Goal: Register for event/course

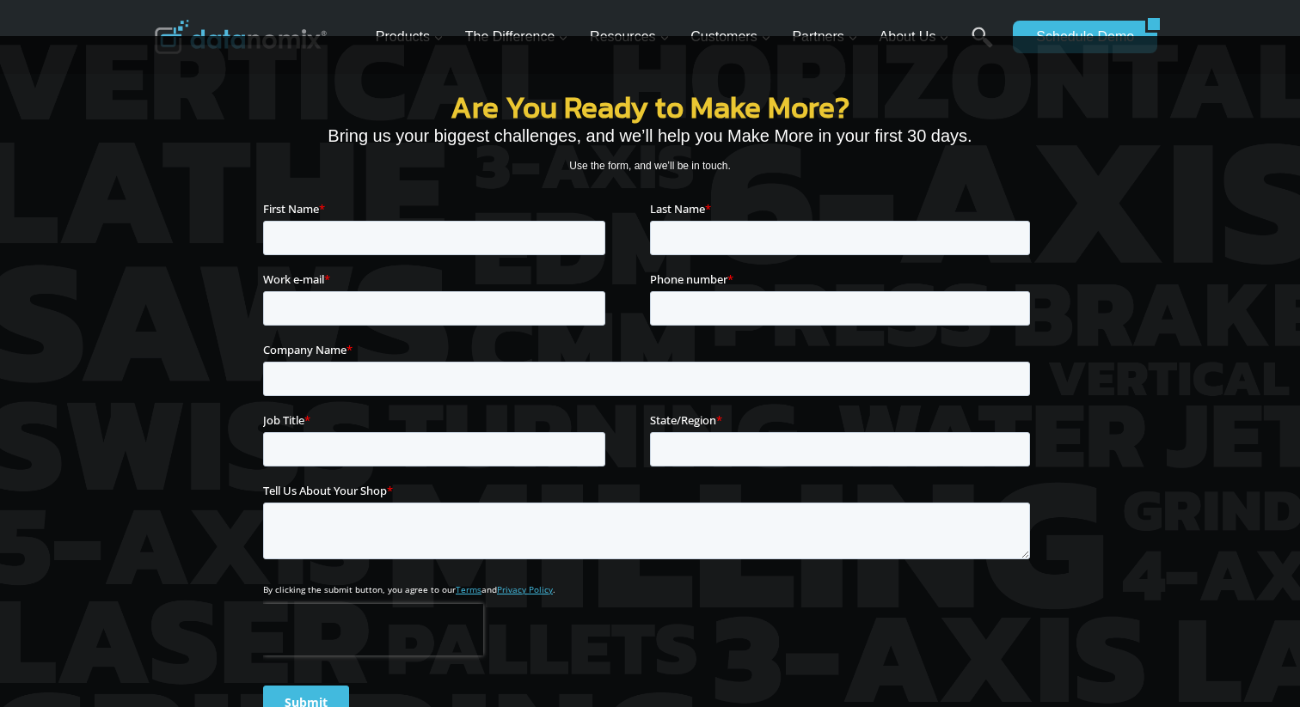
scroll to position [303, 0]
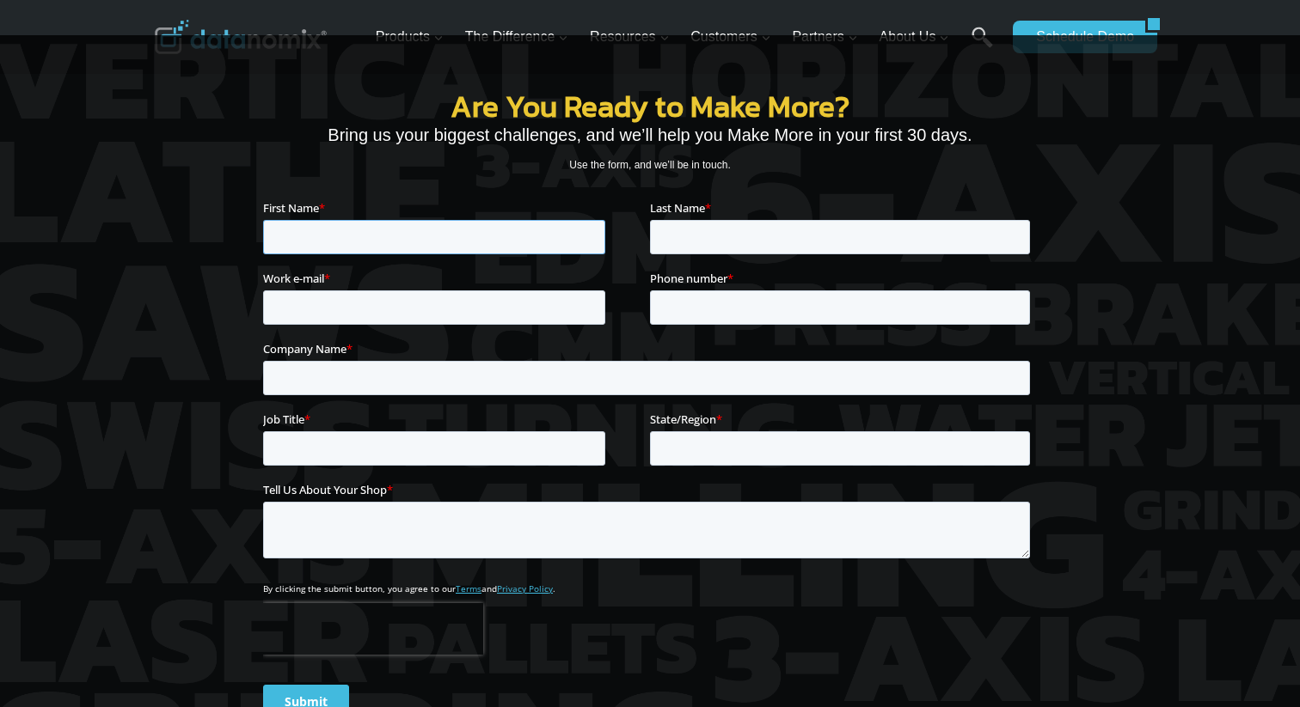
click at [390, 246] on input "First Name *" at bounding box center [434, 236] width 342 height 34
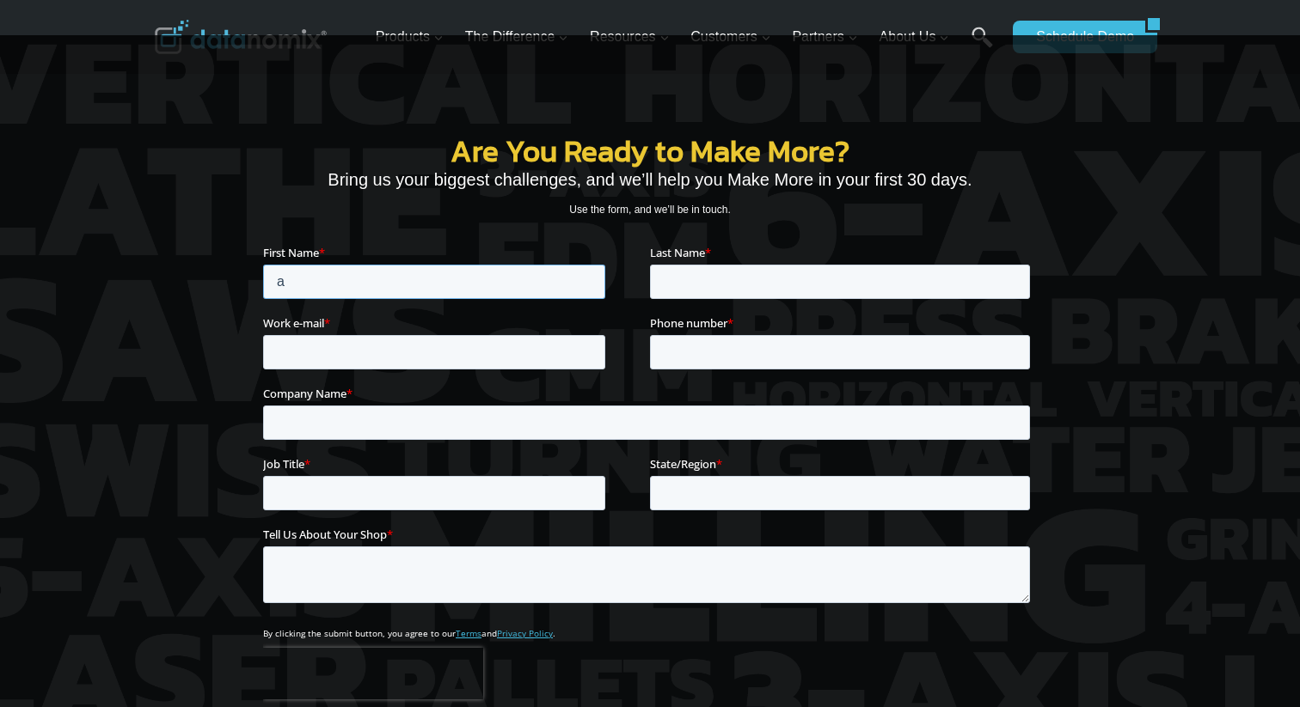
type input "a"
type input "test"
click at [291, 362] on input "Work e-mail *" at bounding box center [434, 352] width 342 height 34
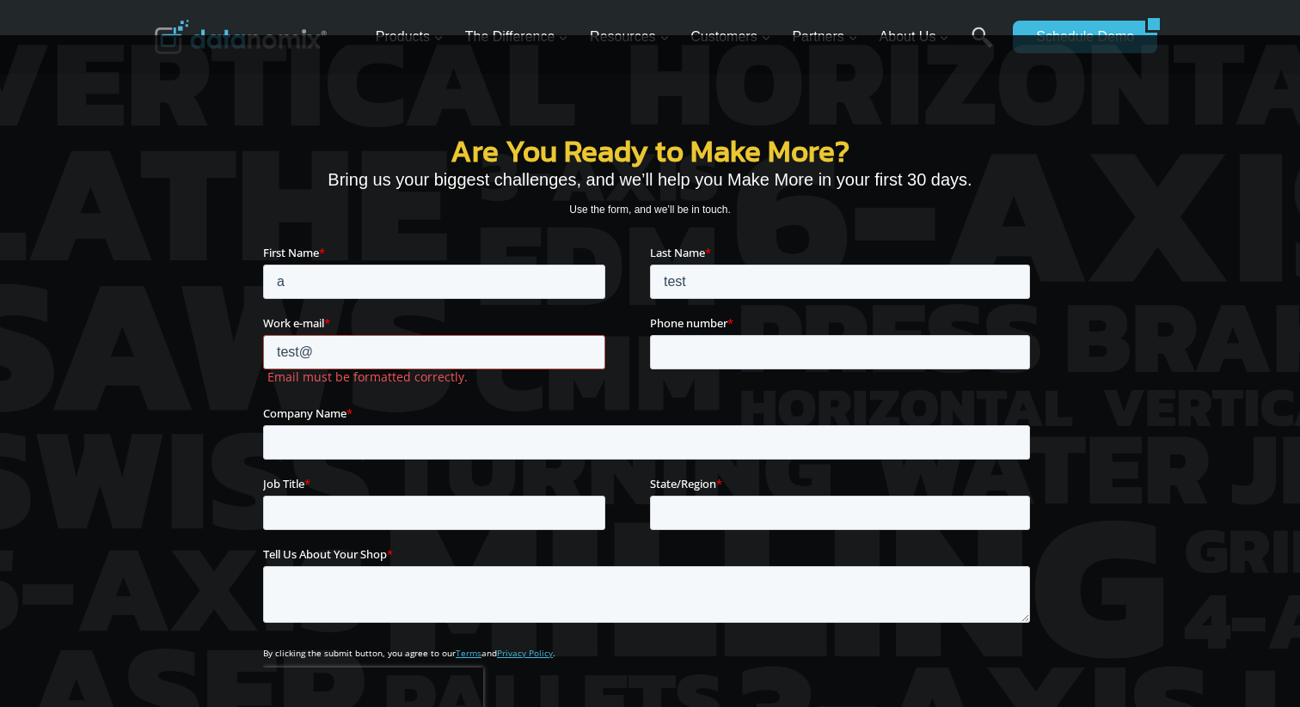
click at [291, 362] on input "test@" at bounding box center [434, 352] width 342 height 34
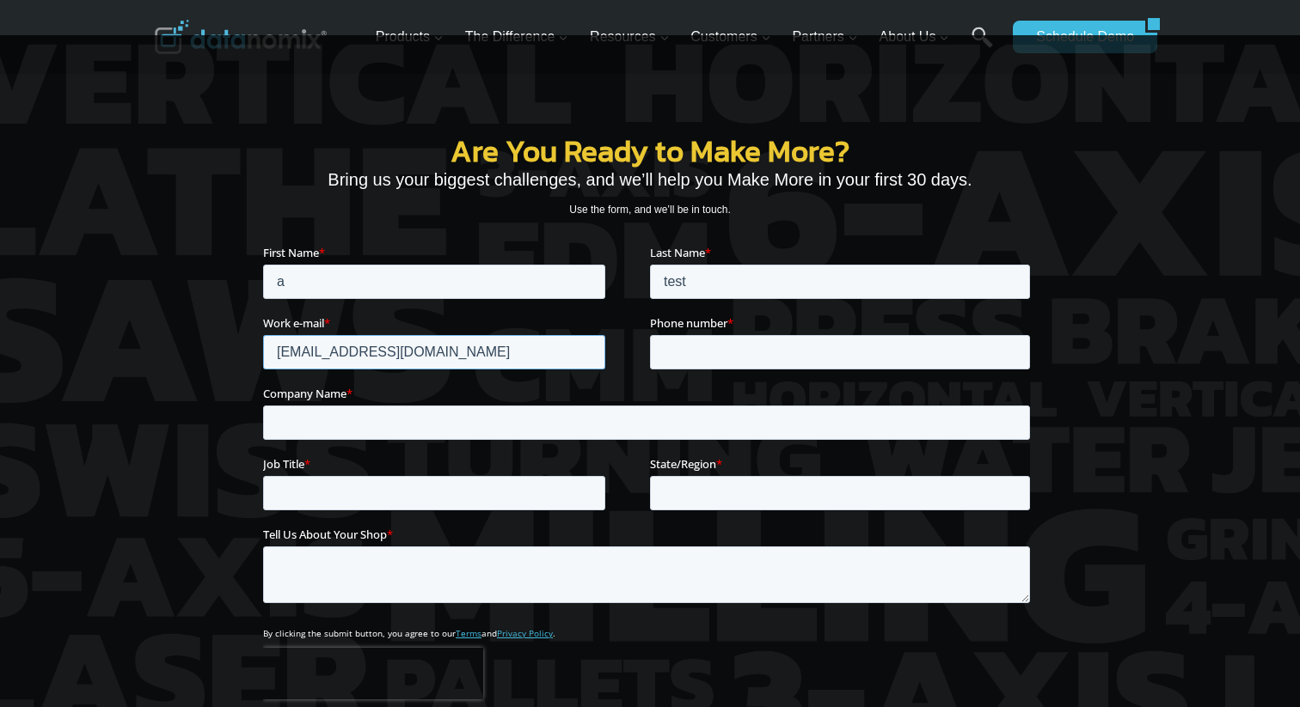
type input "test@adroll.com"
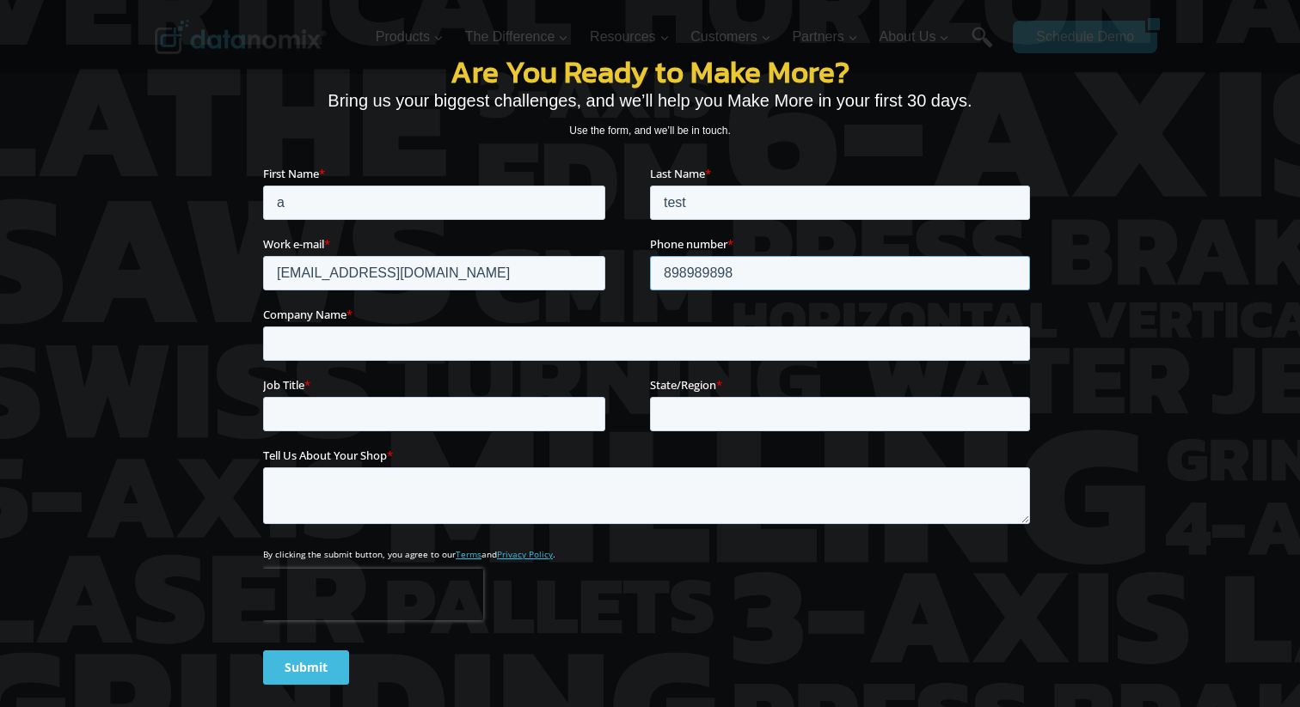
scroll to position [407, 0]
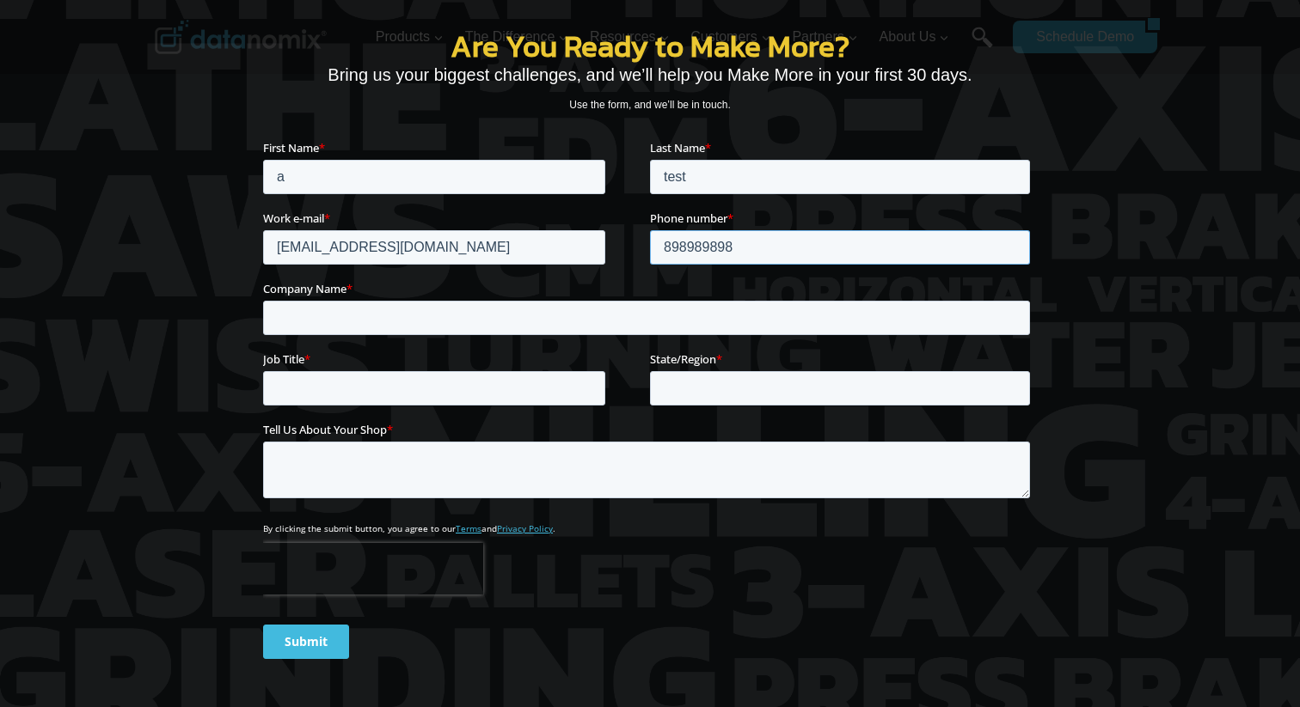
type input "898989898"
click at [306, 329] on input "Company Name *" at bounding box center [646, 318] width 767 height 34
type input "test"
click at [323, 385] on input "Job Title *" at bounding box center [434, 388] width 342 height 34
type input "tets"
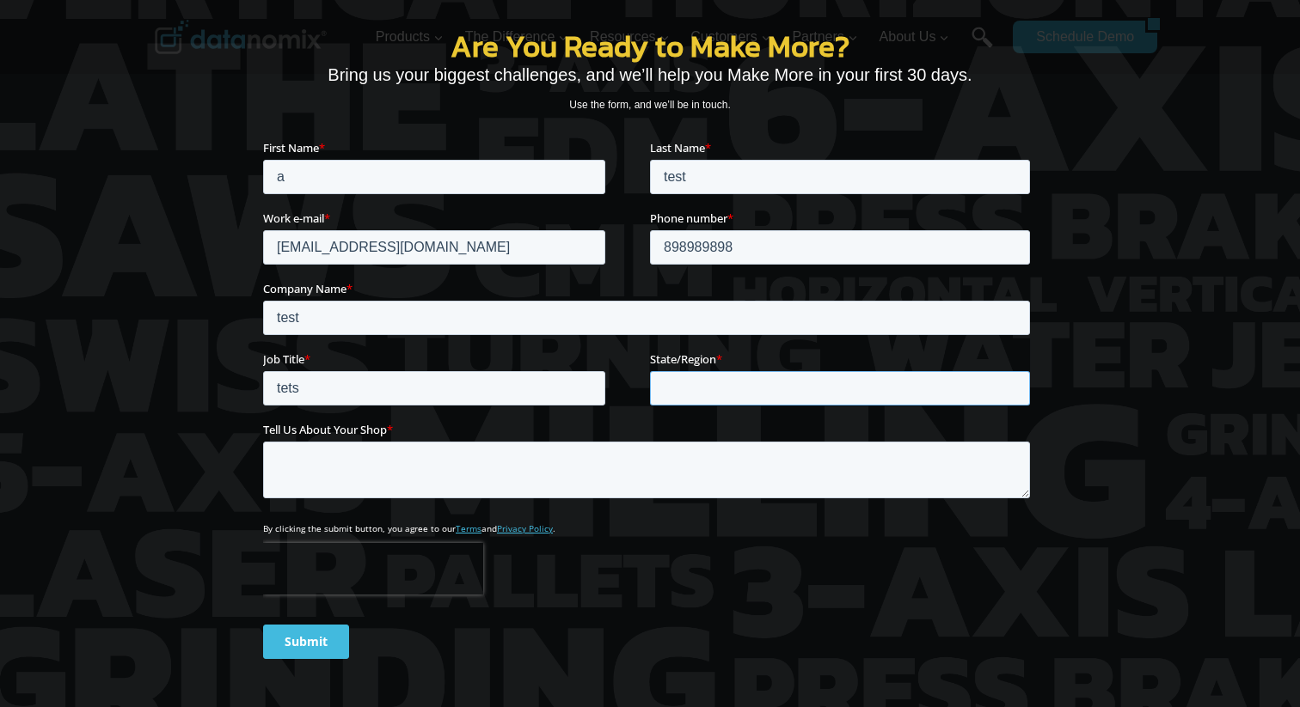
click at [683, 391] on input "State/Region *" at bounding box center [840, 388] width 380 height 34
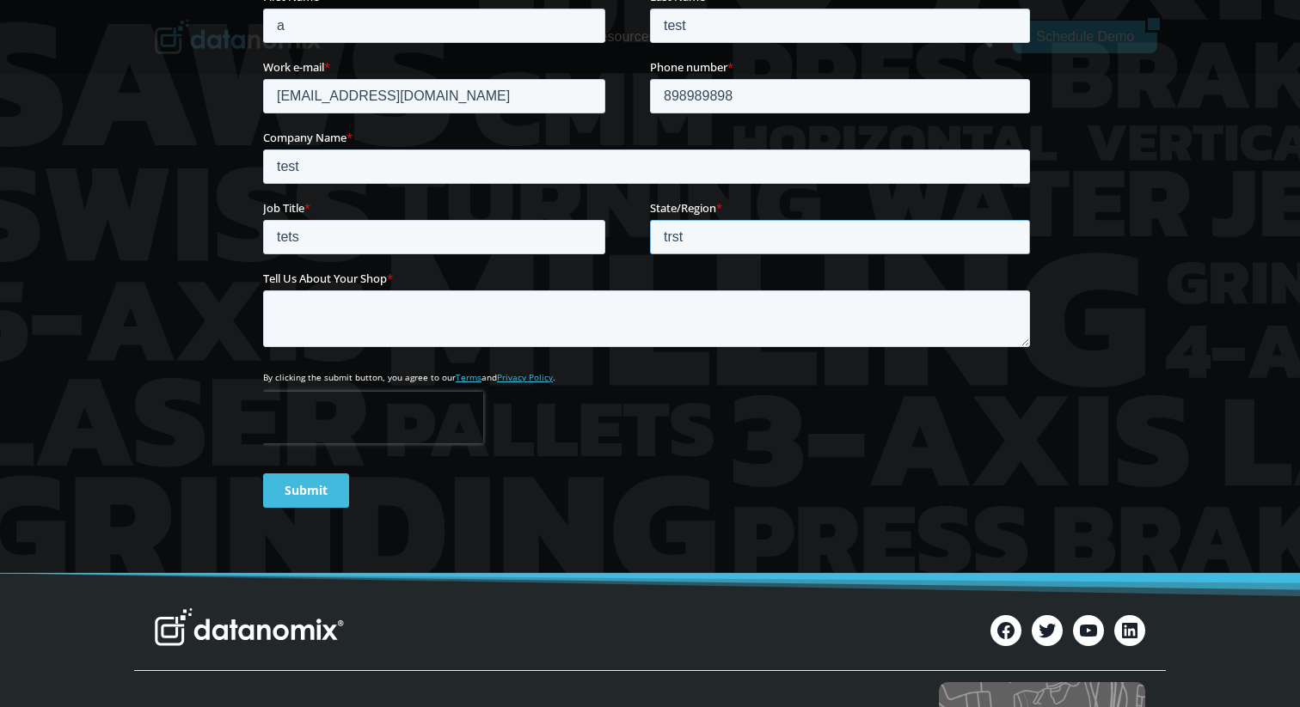
scroll to position [587, 0]
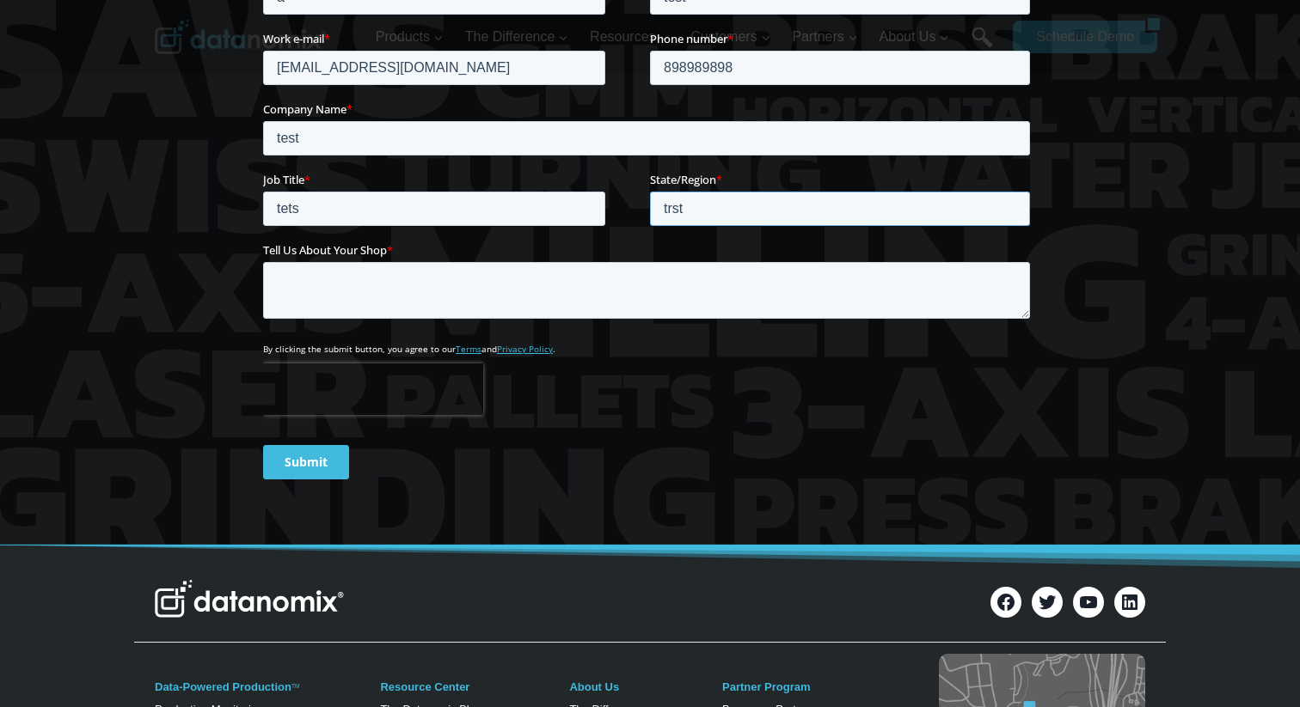
type input "trst"
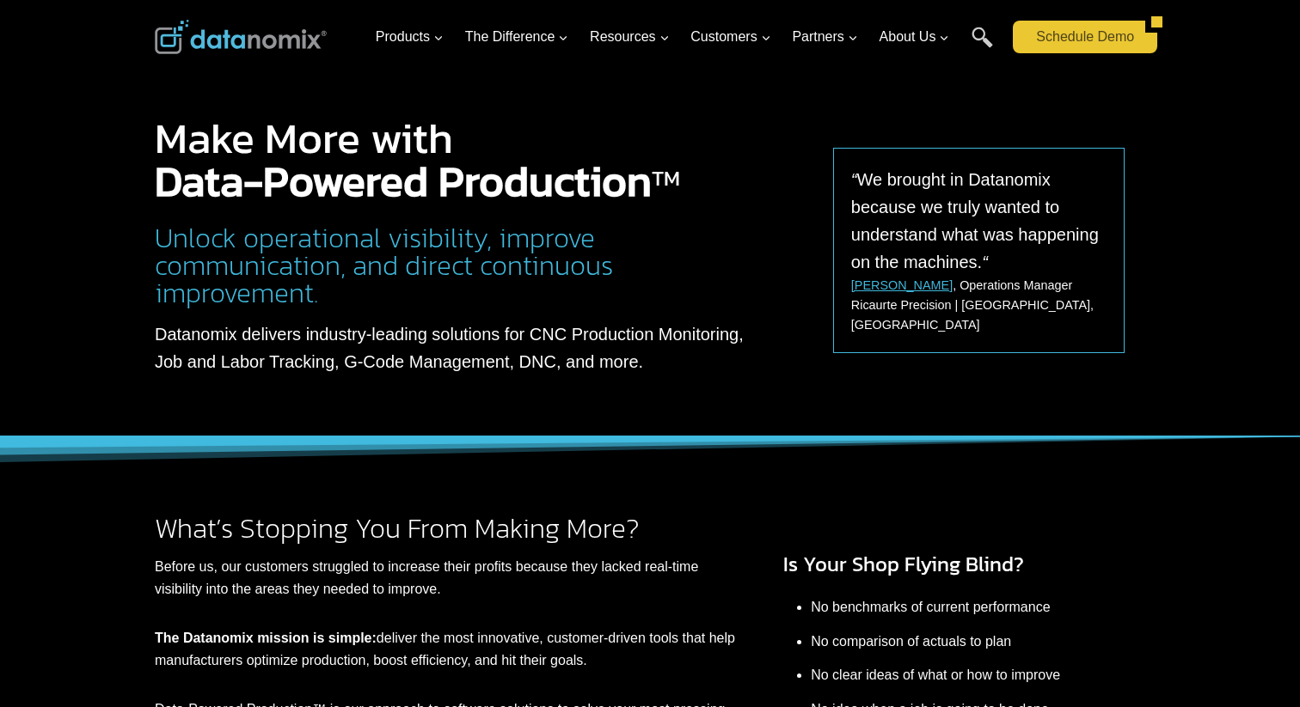
click at [1092, 41] on link "Schedule Demo" at bounding box center [1079, 37] width 132 height 33
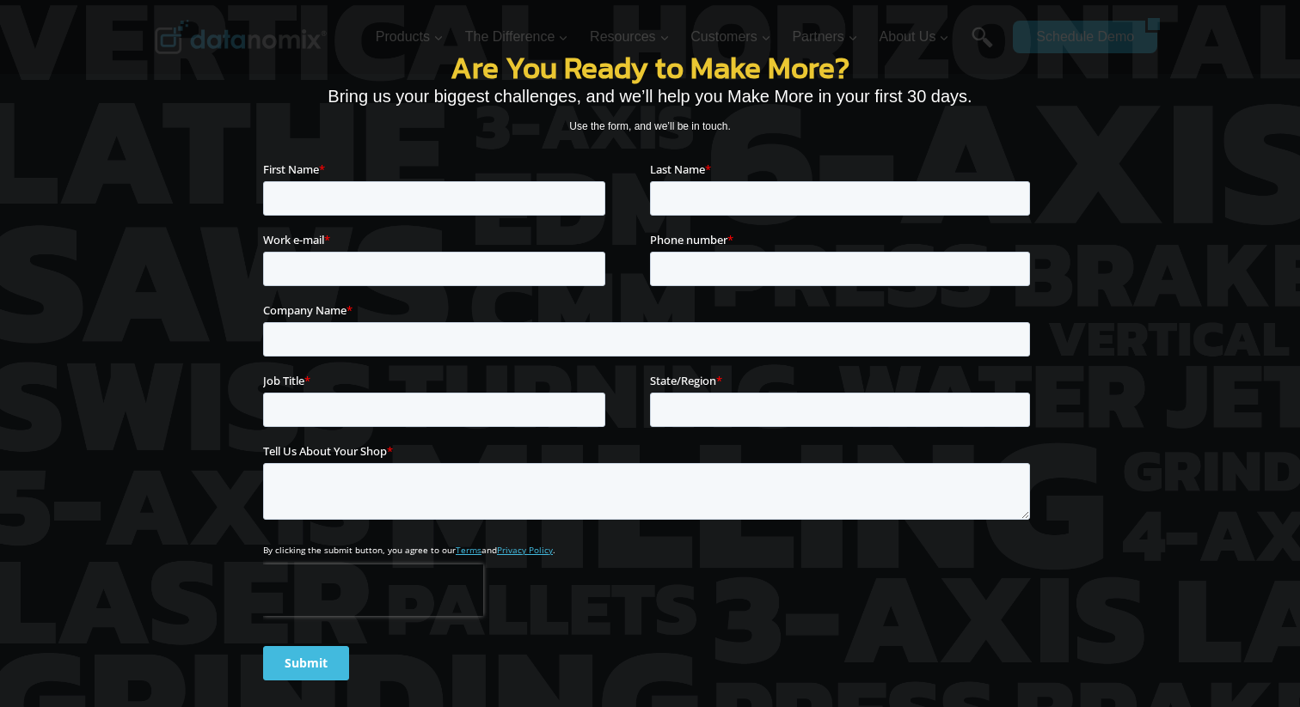
scroll to position [379, 0]
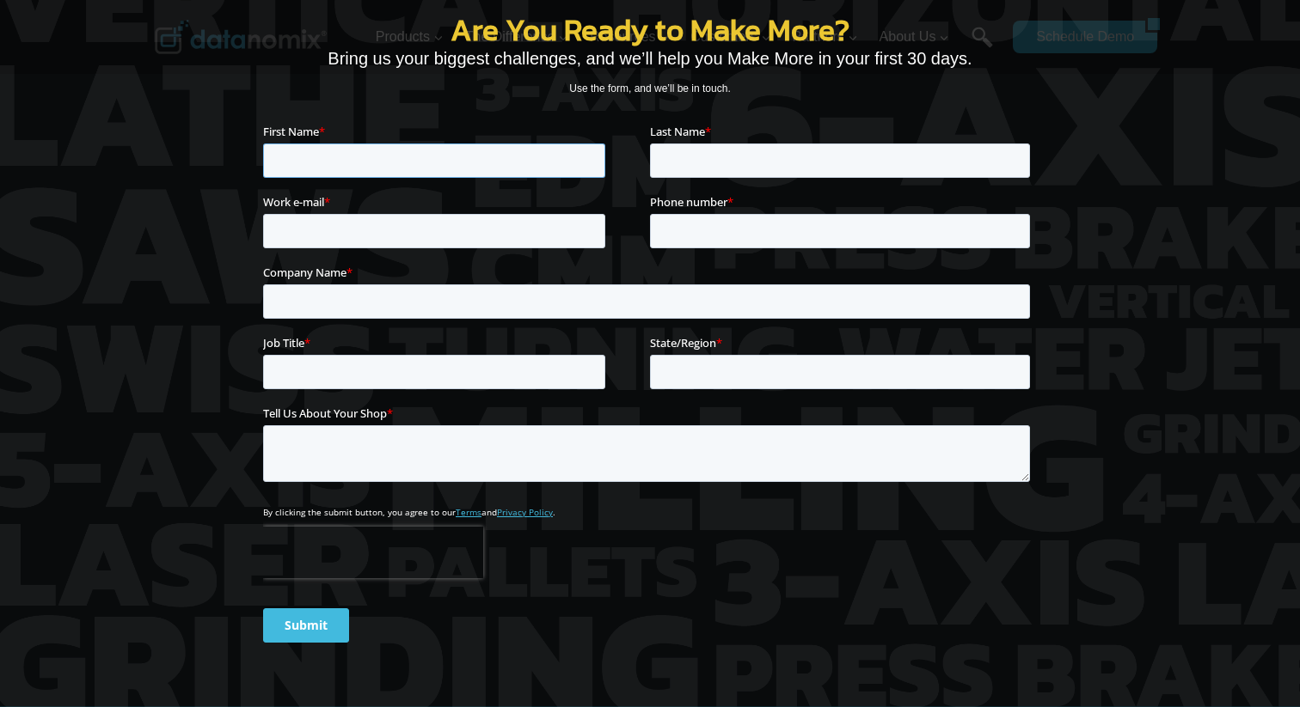
click at [375, 122] on div "First Name *" at bounding box center [456, 149] width 387 height 55
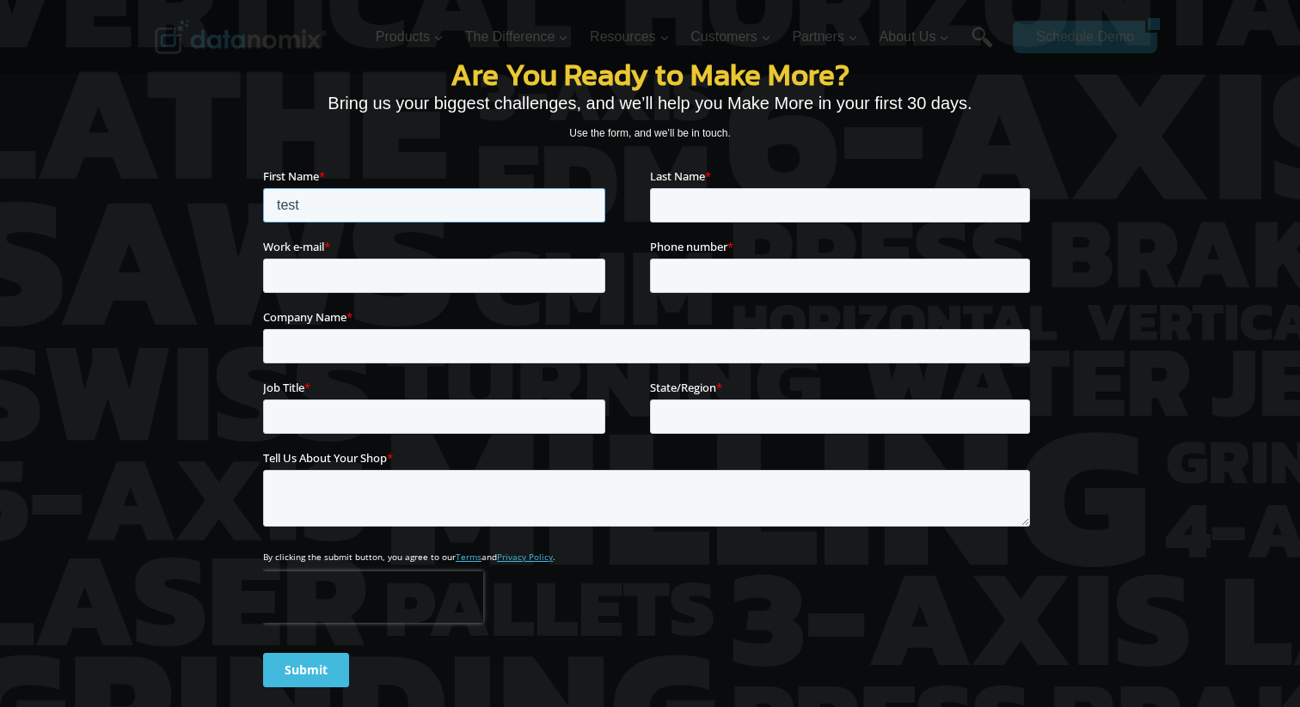
type input "test"
click at [734, 204] on input "Last Name *" at bounding box center [840, 205] width 380 height 34
type input "test"
click at [450, 284] on input "Work e-mail *" at bounding box center [434, 276] width 342 height 34
type input "test@adroll.com"
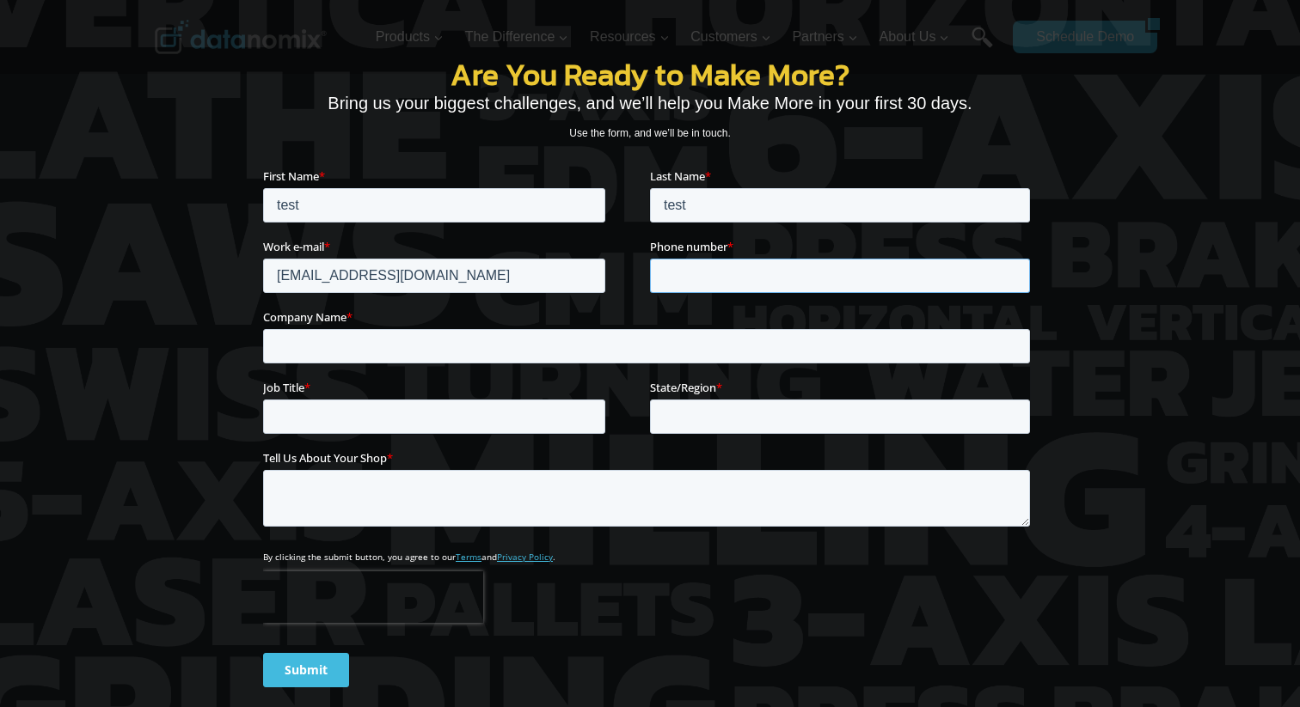
type input "t"
type input "9989889898"
click at [303, 356] on input "Company Name *" at bounding box center [646, 346] width 767 height 34
type input "test"
click at [307, 424] on input "Job Title *" at bounding box center [434, 417] width 342 height 34
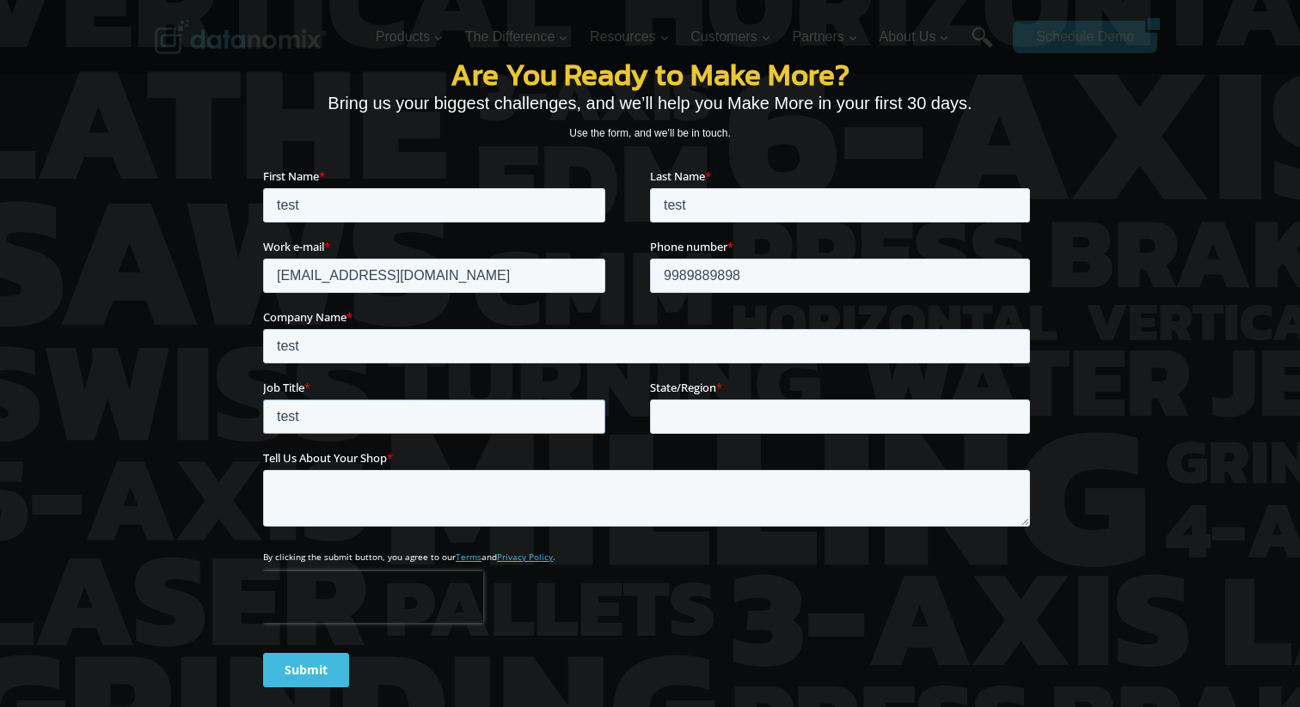
type input "test"
click at [720, 420] on input "State/Region *" at bounding box center [840, 417] width 380 height 34
type input "test"
click at [572, 486] on textarea "Tell Us About Your Shop *" at bounding box center [646, 498] width 767 height 57
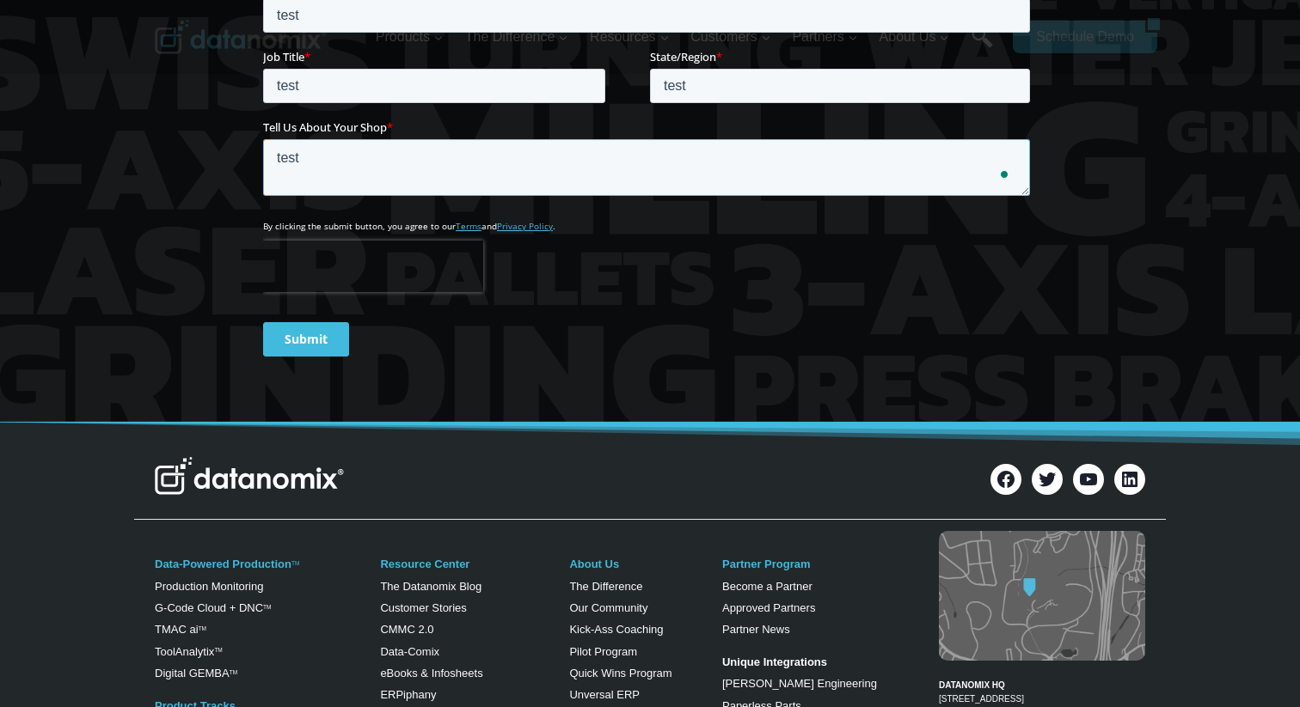
scroll to position [731, 0]
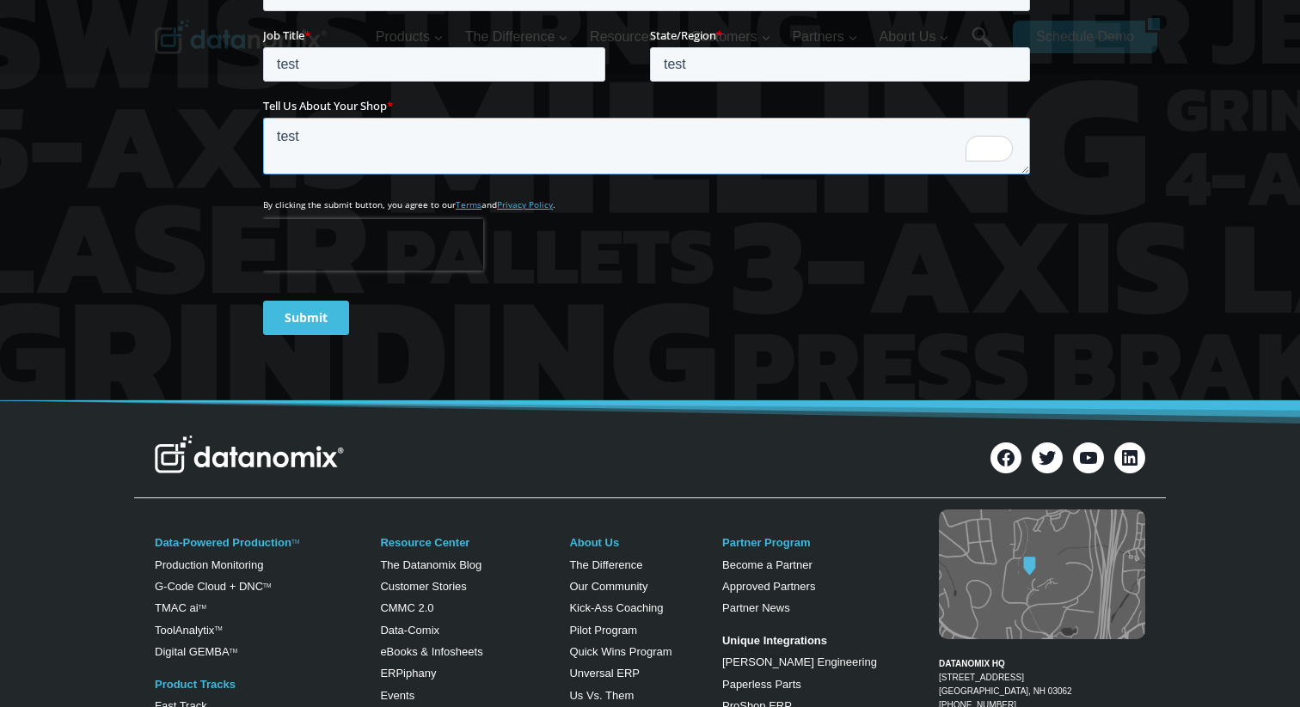
type textarea "test"
click at [318, 329] on input "Submit" at bounding box center [306, 319] width 86 height 34
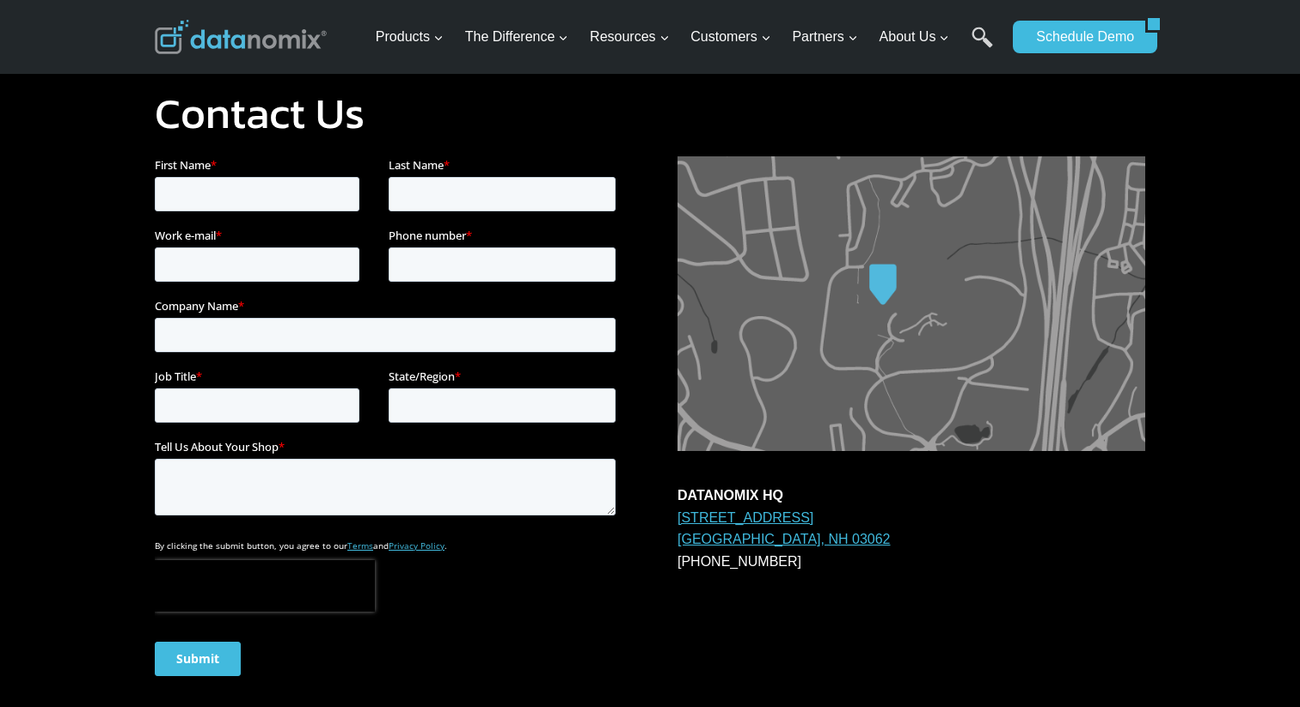
scroll to position [73, 0]
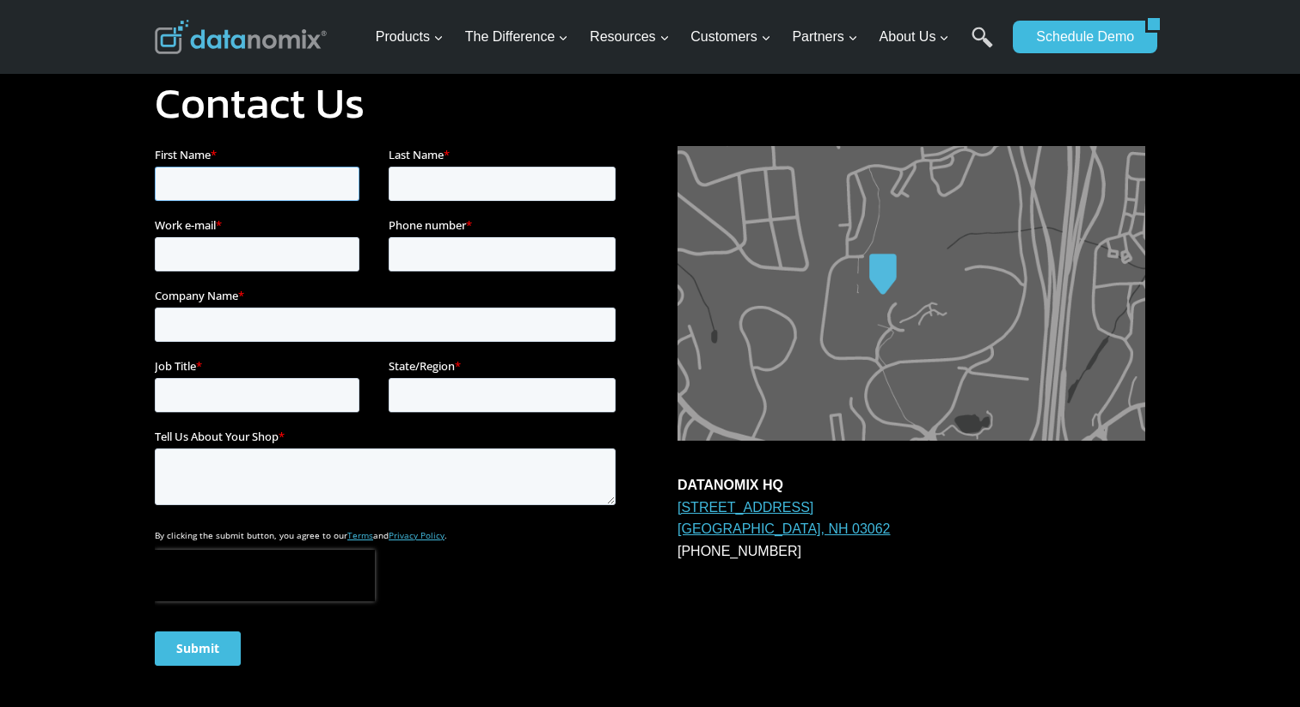
click at [297, 183] on input "First Name *" at bounding box center [257, 184] width 205 height 34
type input "test"
click at [462, 179] on input "Last Name *" at bounding box center [502, 184] width 227 height 34
type input "test"
click at [225, 254] on input "Work e-mail *" at bounding box center [257, 254] width 205 height 34
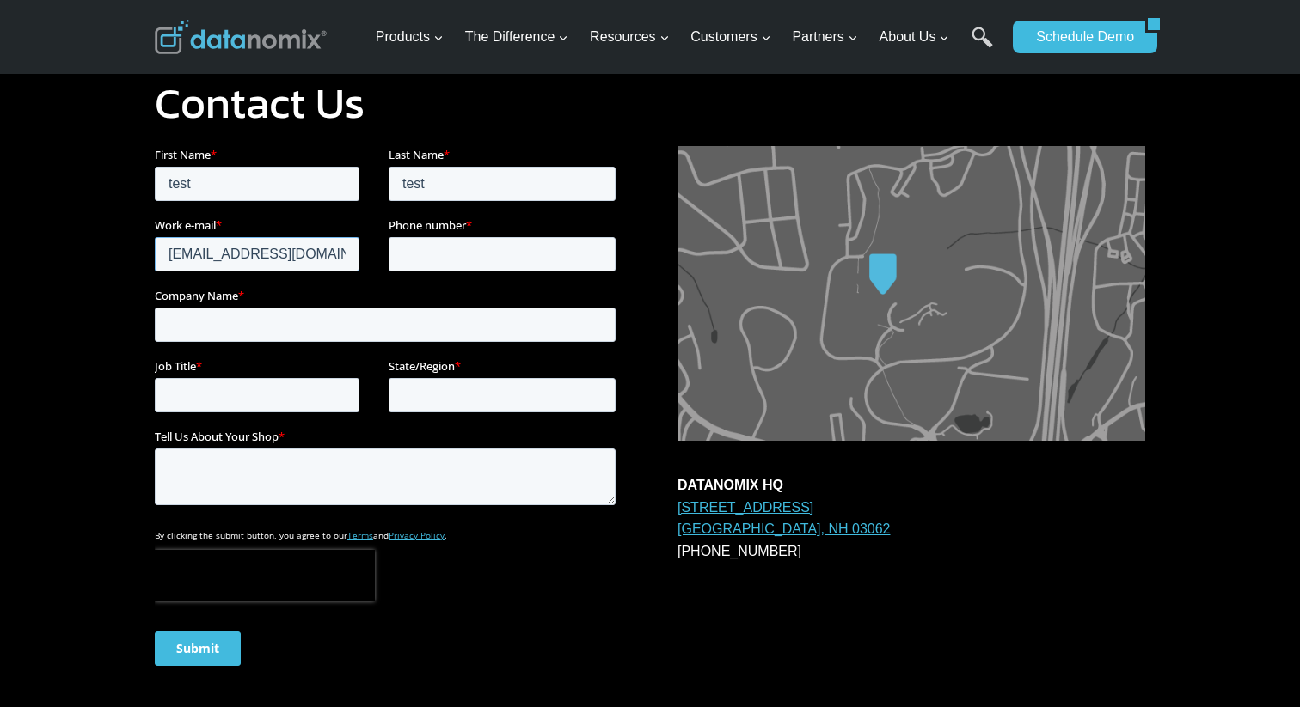
type input "test@adroll.com"
type input "r"
type input "test"
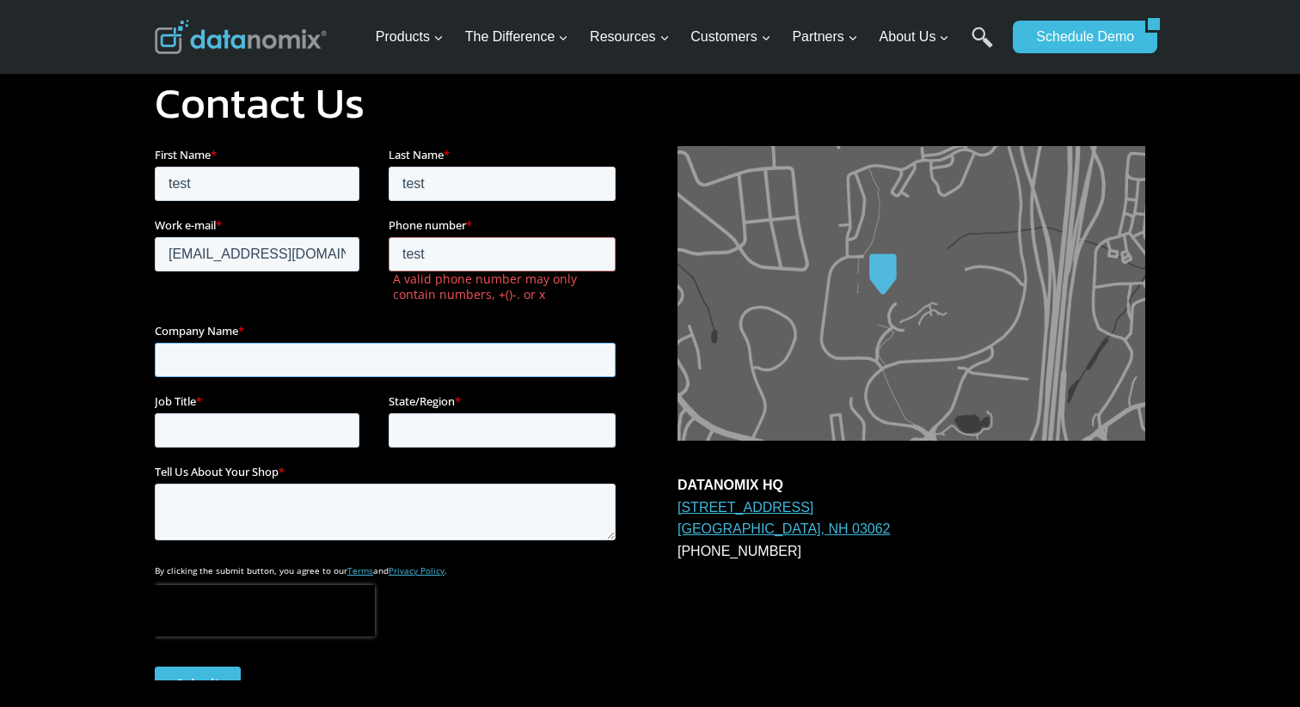
click at [227, 332] on div "Company Name *" at bounding box center [389, 349] width 468 height 55
type input "test"
click at [470, 249] on input "test" at bounding box center [502, 254] width 227 height 34
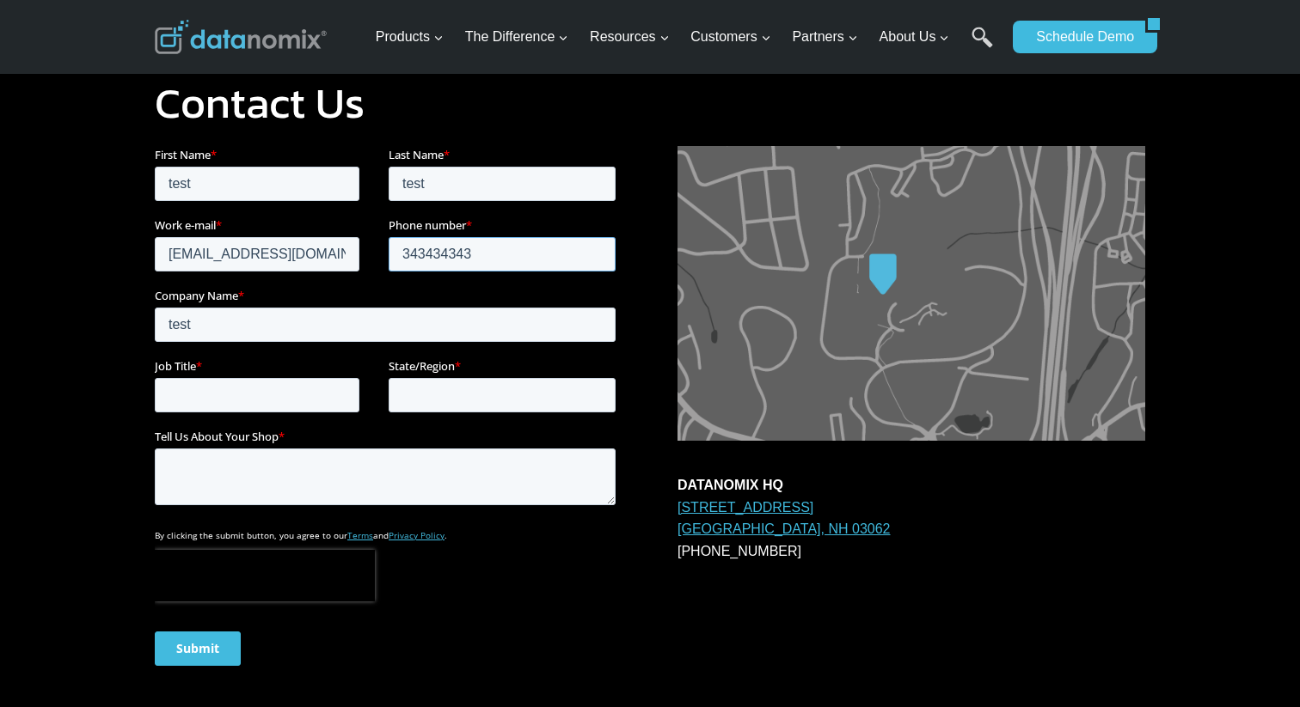
type input "343434343"
click at [260, 399] on input "Job Title *" at bounding box center [257, 395] width 205 height 34
type input "test"
click at [458, 392] on input "State/Region *" at bounding box center [502, 395] width 227 height 34
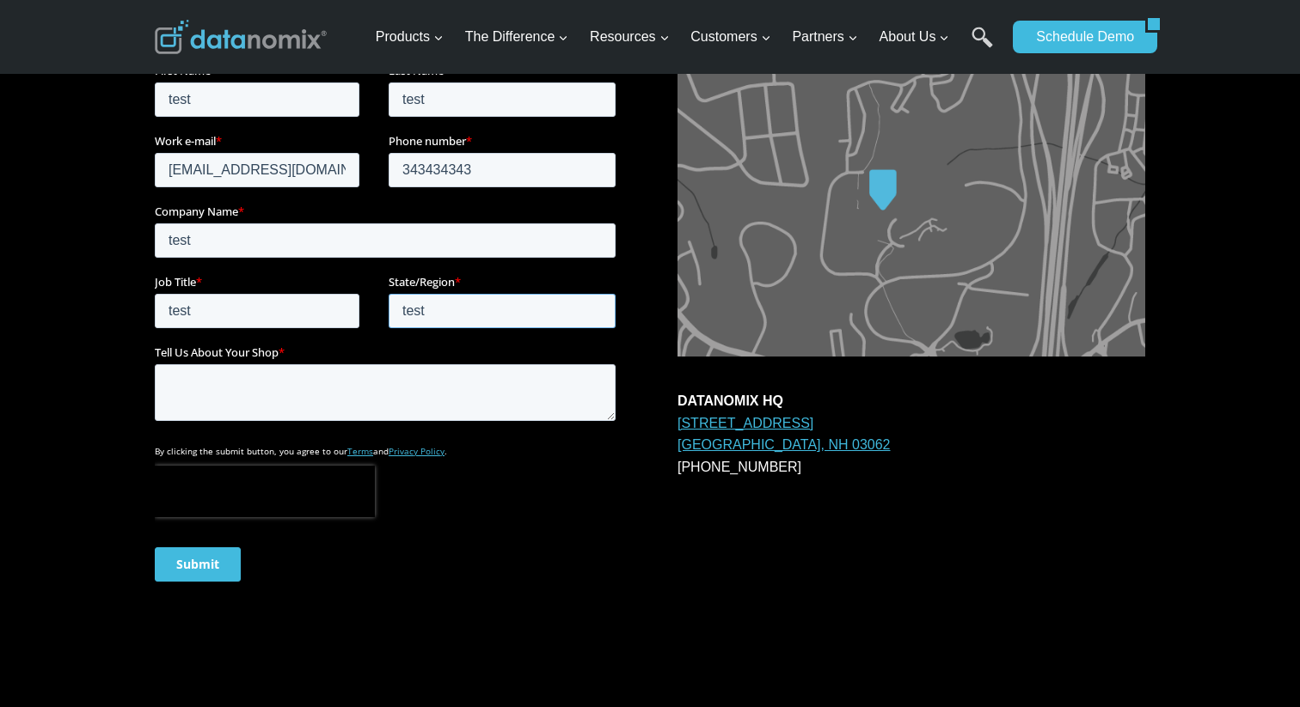
scroll to position [251, 0]
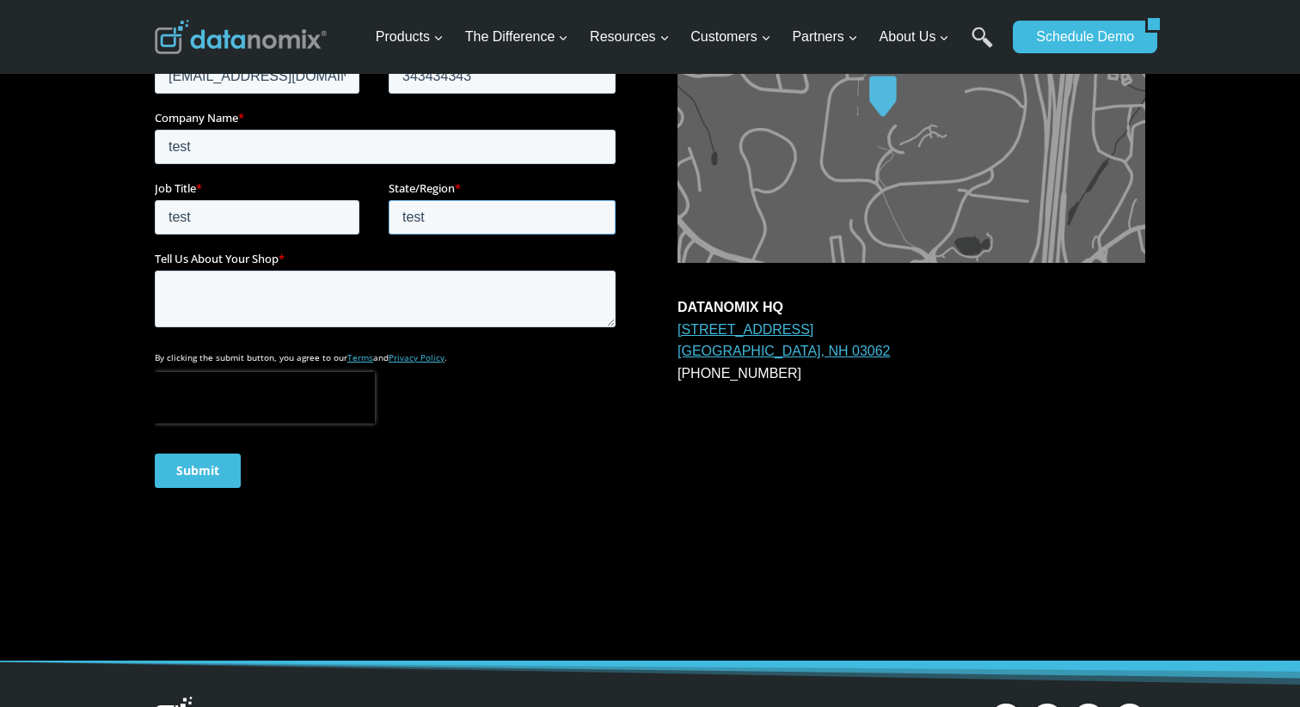
type input "test"
click at [295, 306] on textarea "Tell Us About Your Shop *" at bounding box center [385, 299] width 461 height 57
type textarea "t"
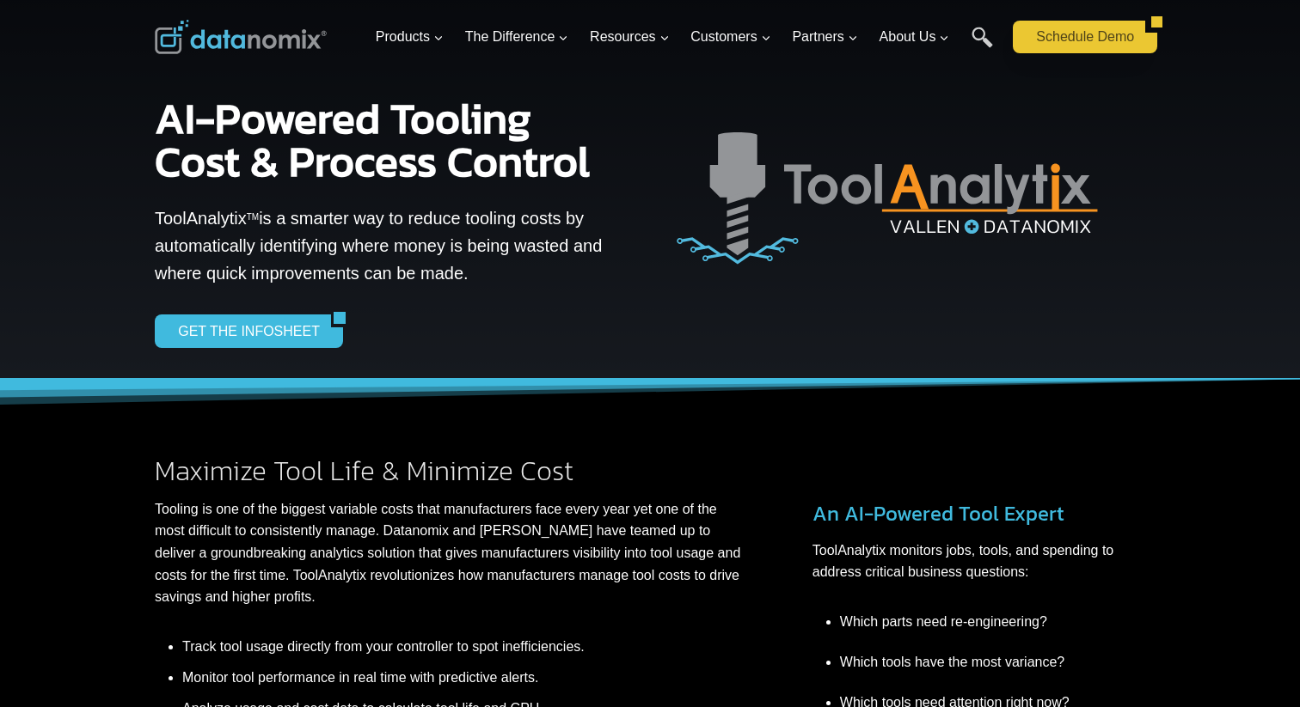
click at [1111, 47] on link "Schedule Demo" at bounding box center [1079, 37] width 132 height 33
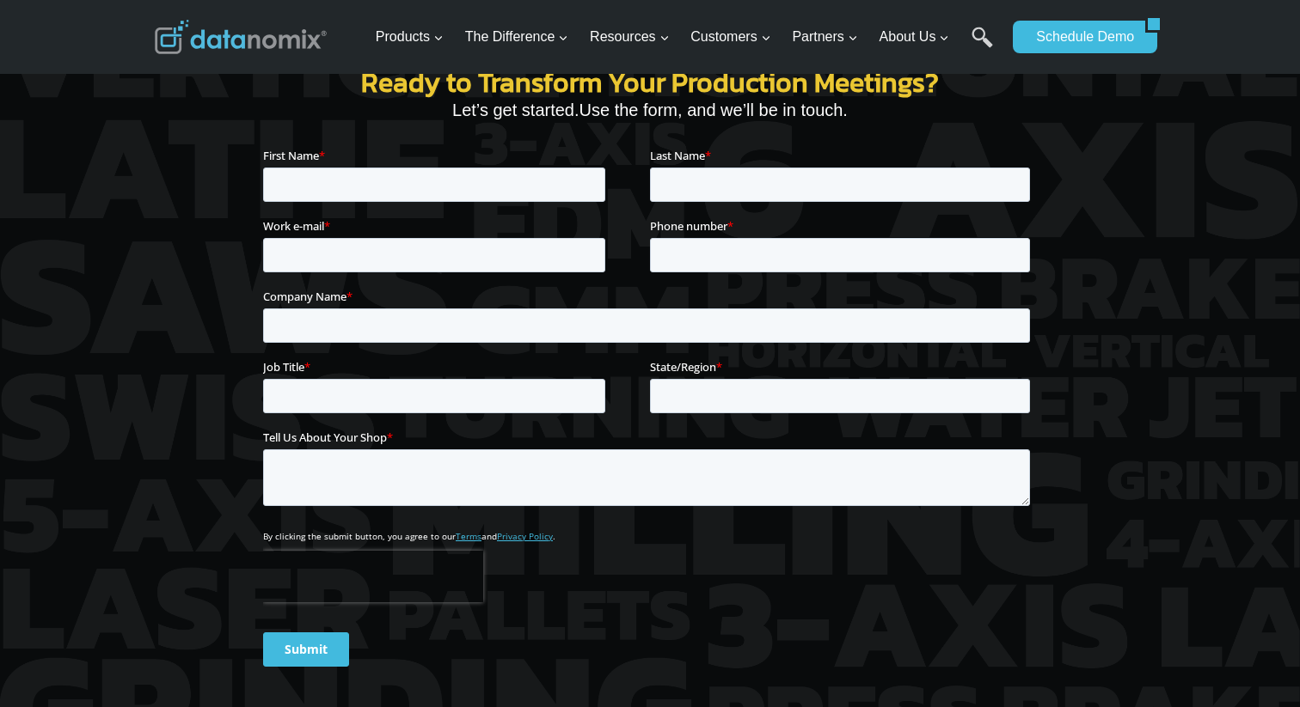
scroll to position [2818, 0]
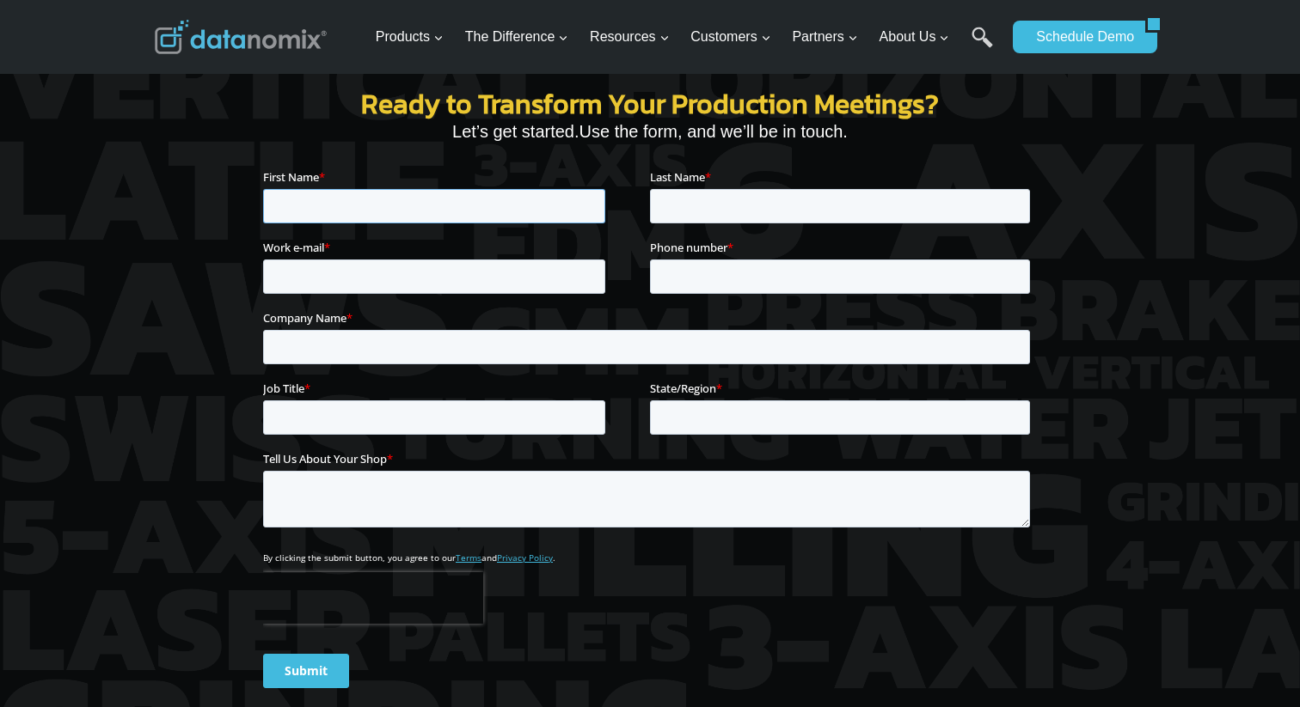
click at [422, 205] on input "First Name *" at bounding box center [434, 206] width 342 height 34
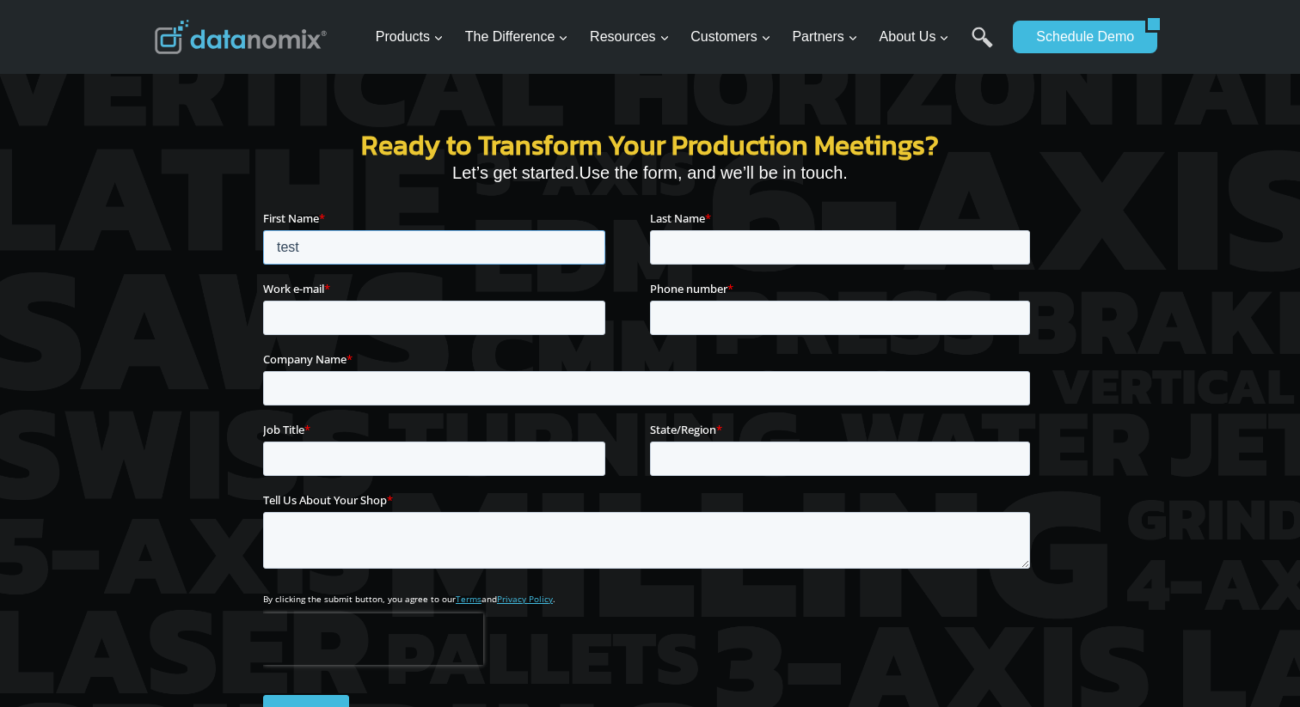
type input "test"
click at [676, 244] on input "Last Name *" at bounding box center [840, 247] width 380 height 34
type input "test"
click at [360, 320] on input "Work e-mail *" at bounding box center [434, 318] width 342 height 34
type input "[EMAIL_ADDRESS][DOMAIN_NAME]"
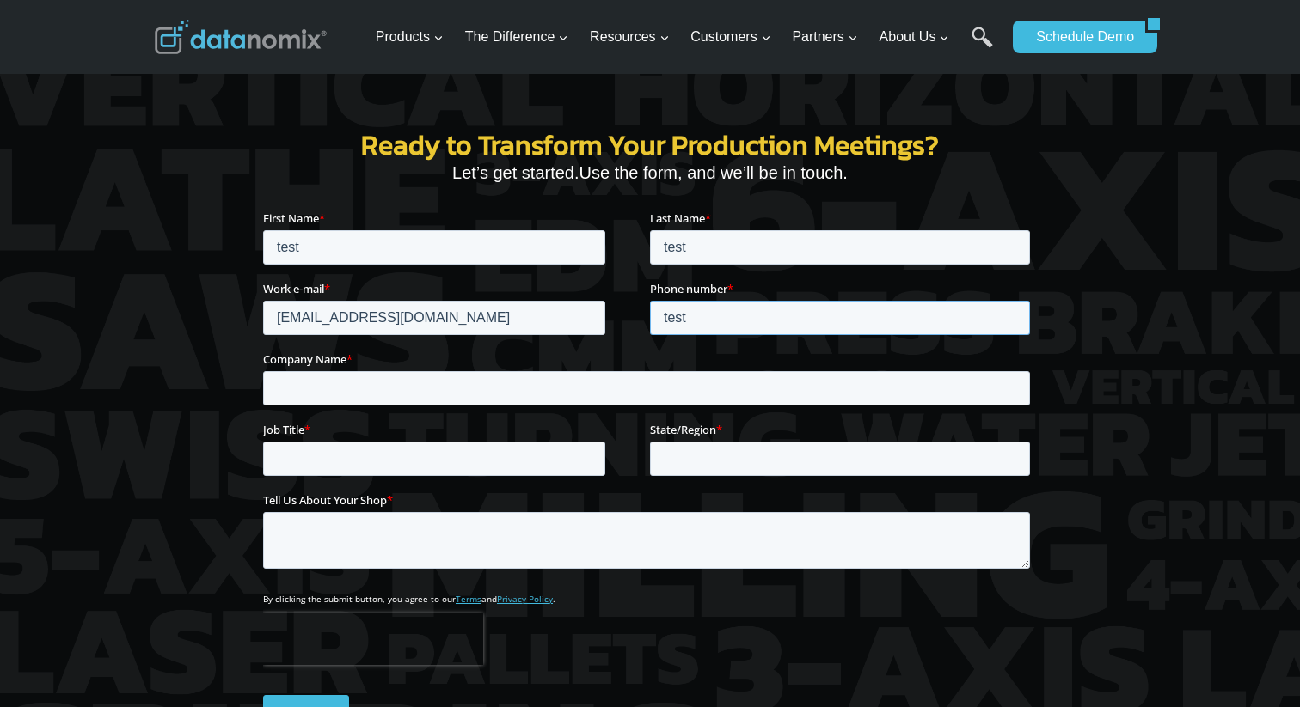
type input "test"
click at [534, 371] on div "Company Name *" at bounding box center [650, 378] width 774 height 55
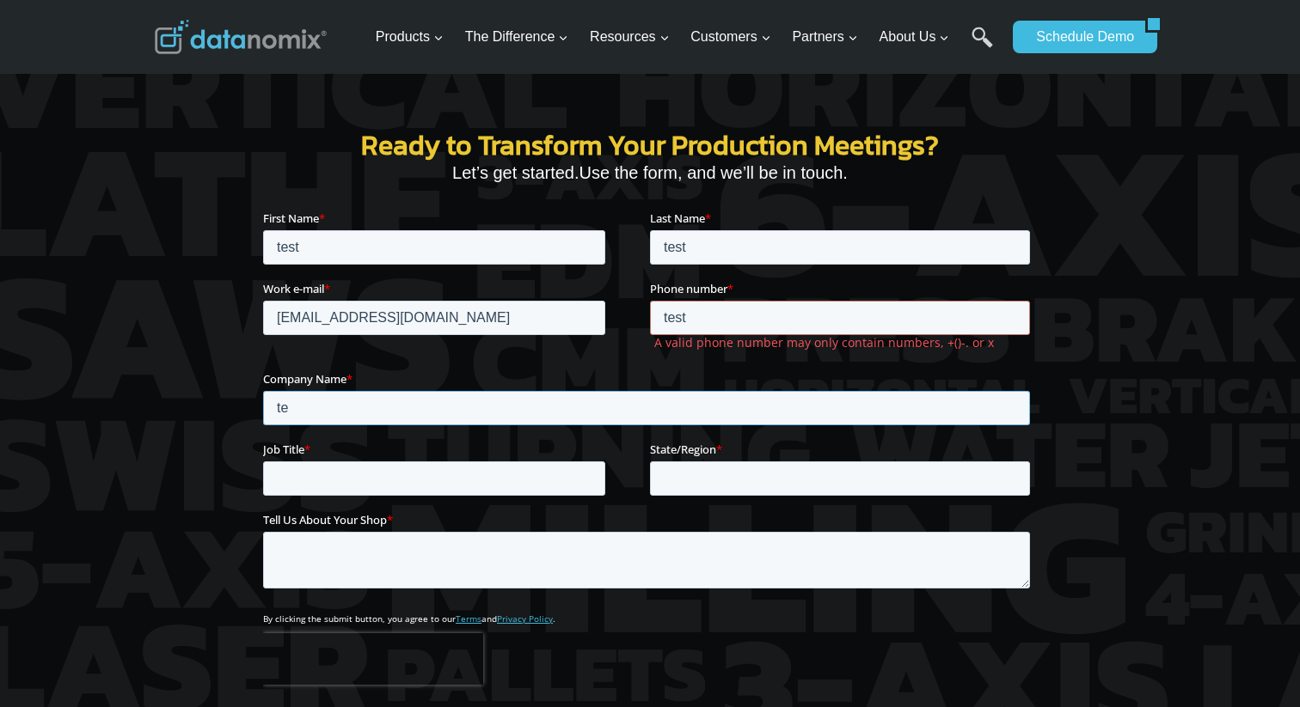
type input "te"
click at [780, 290] on label "Phone number *" at bounding box center [843, 288] width 387 height 17
click at [780, 301] on input "test" at bounding box center [840, 318] width 380 height 34
click at [774, 305] on input "test" at bounding box center [840, 318] width 380 height 34
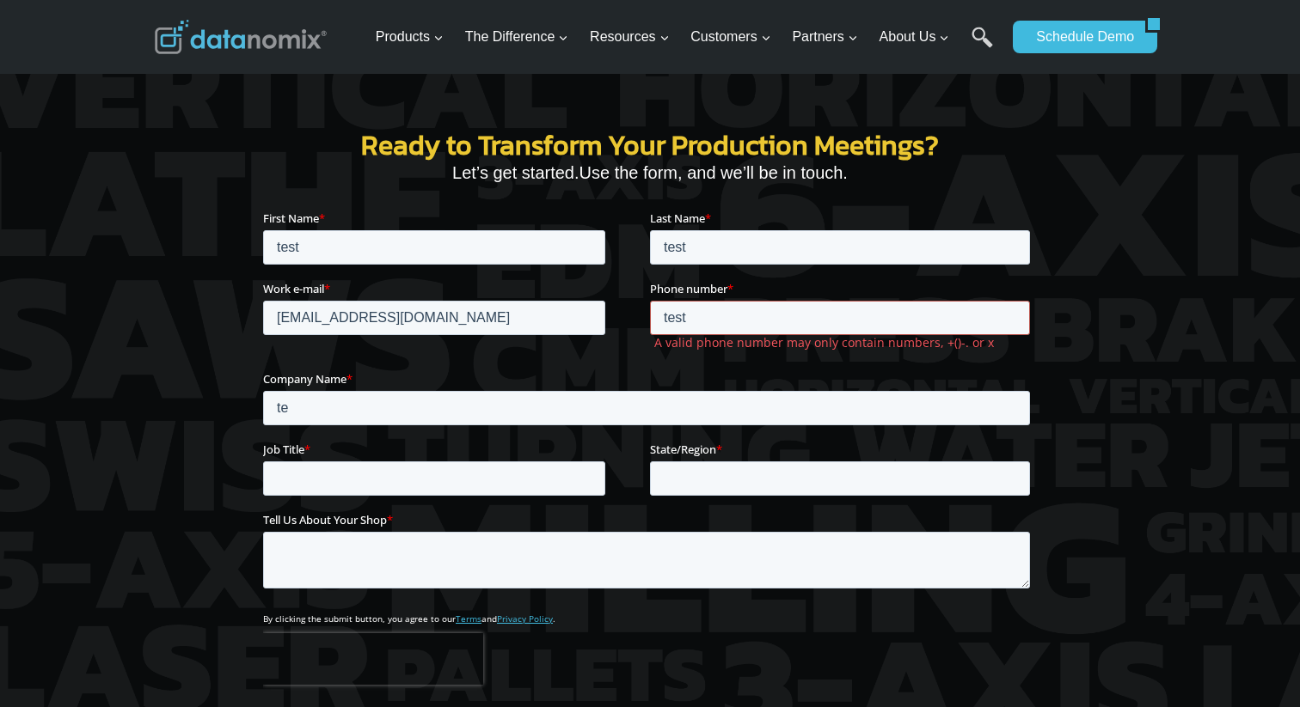
click at [774, 305] on input "test" at bounding box center [840, 318] width 380 height 34
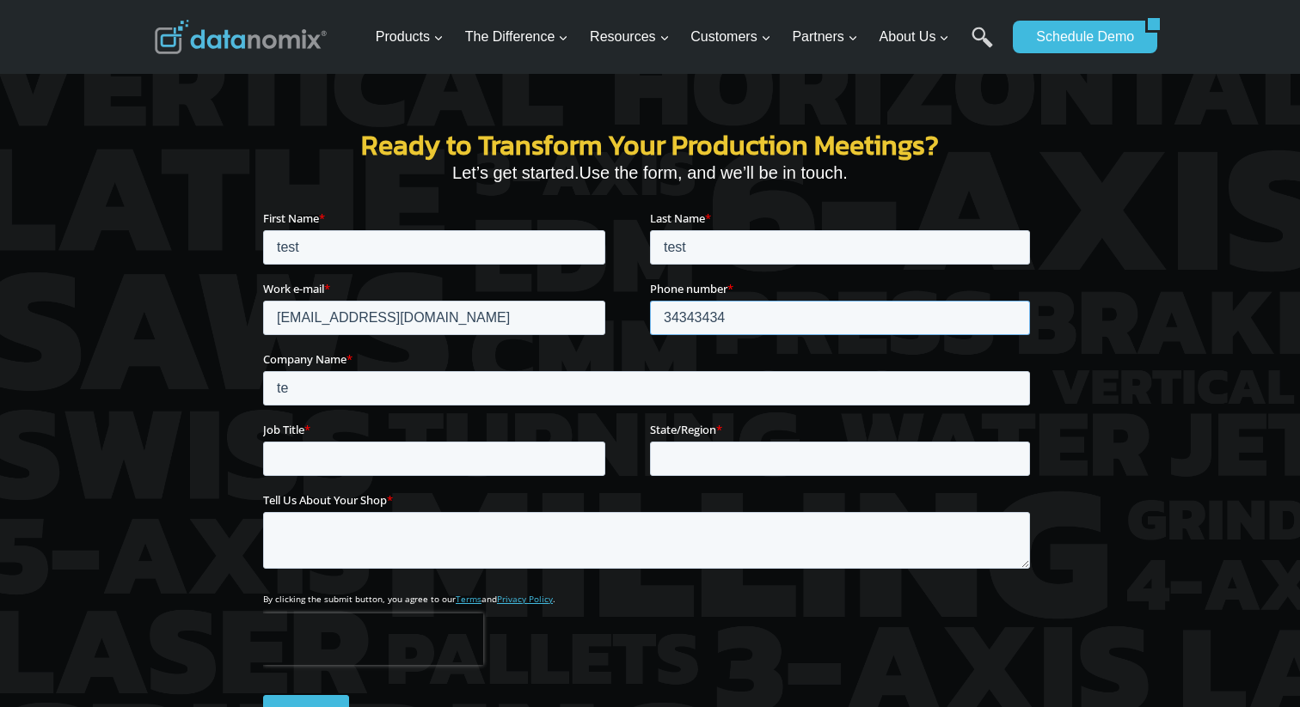
type input "34343434"
click at [468, 385] on input "te" at bounding box center [646, 388] width 767 height 34
type input "tes"
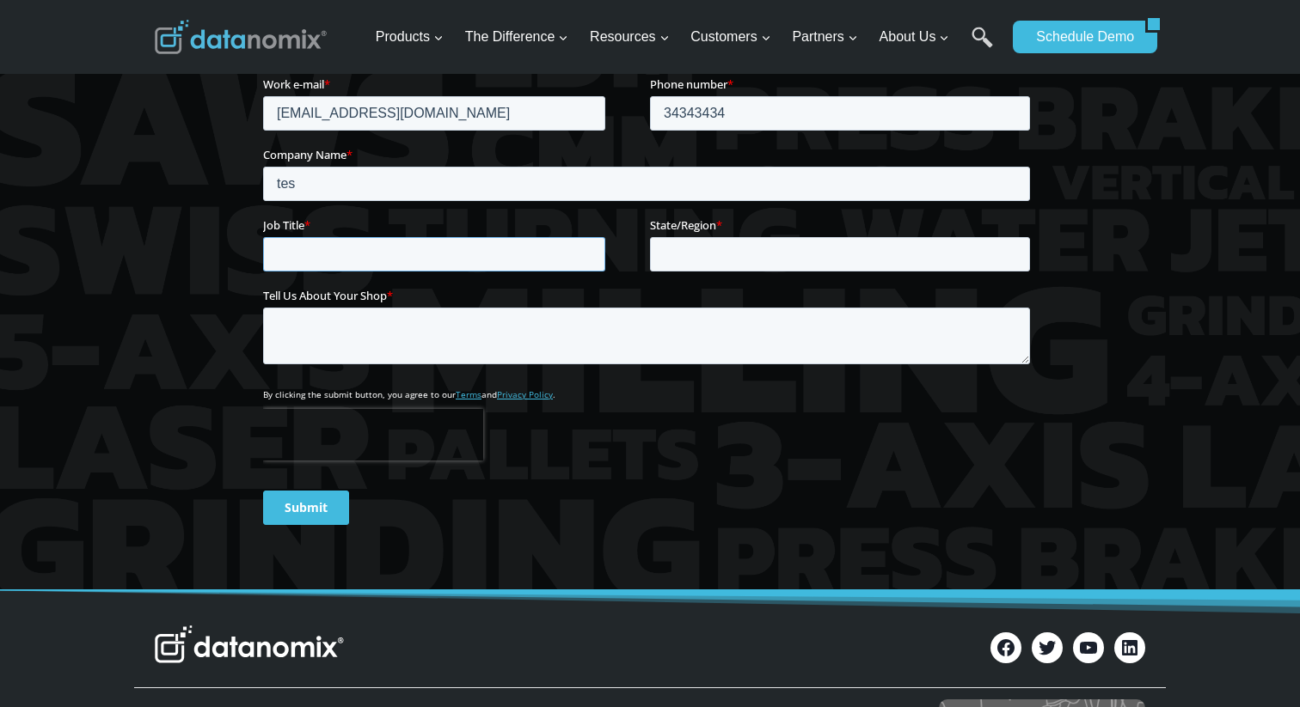
scroll to position [3024, 0]
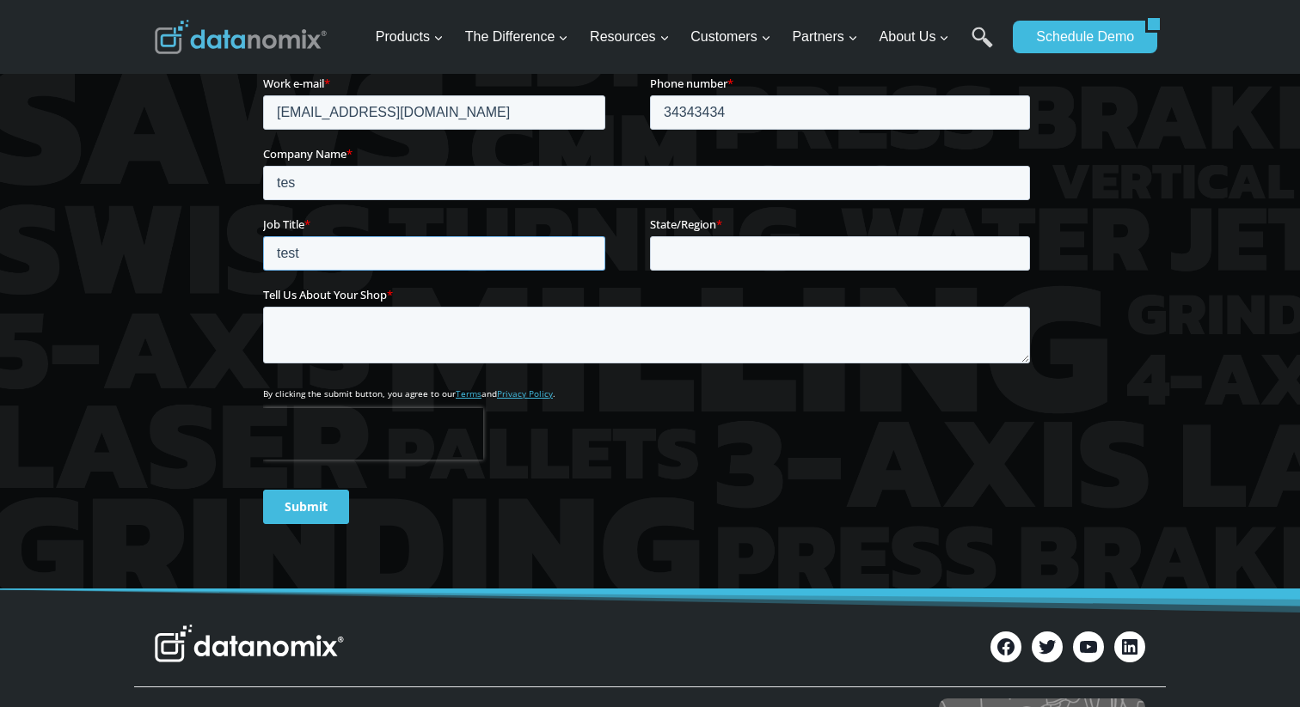
type input "test"
click at [658, 247] on input "State/Region *" at bounding box center [840, 253] width 380 height 34
type input "test"
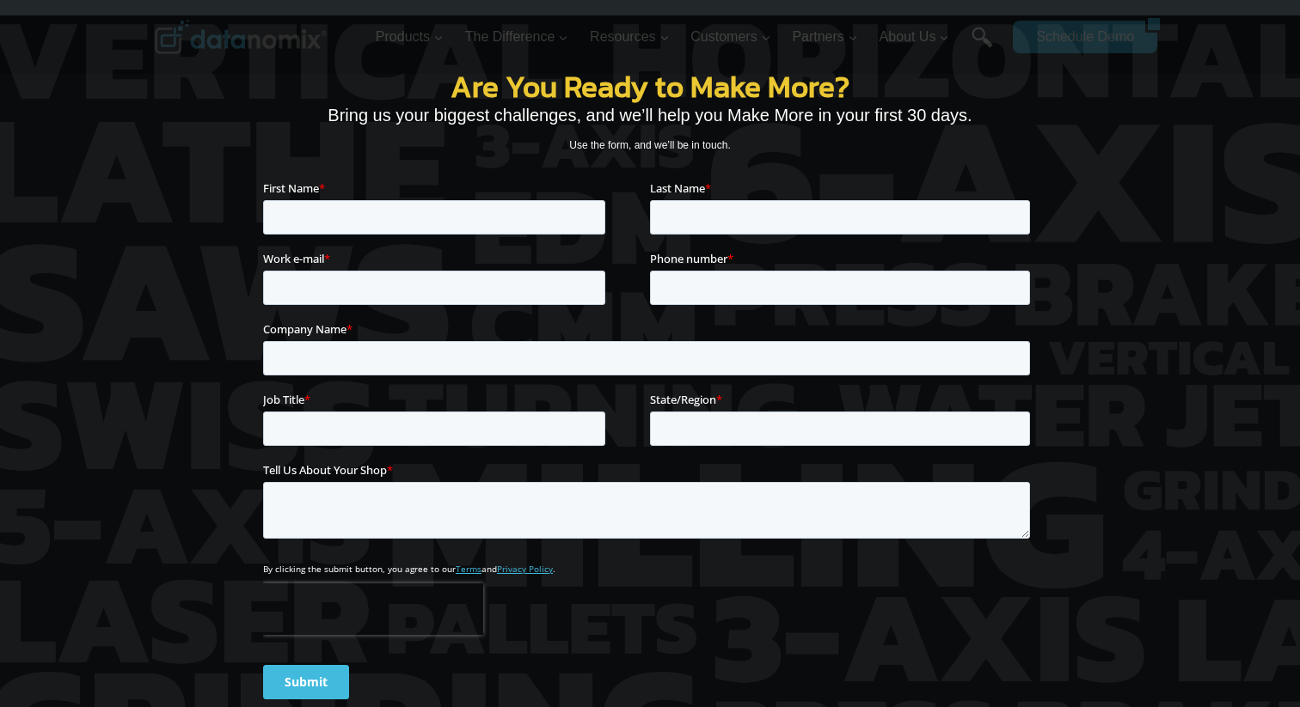
scroll to position [2760, 0]
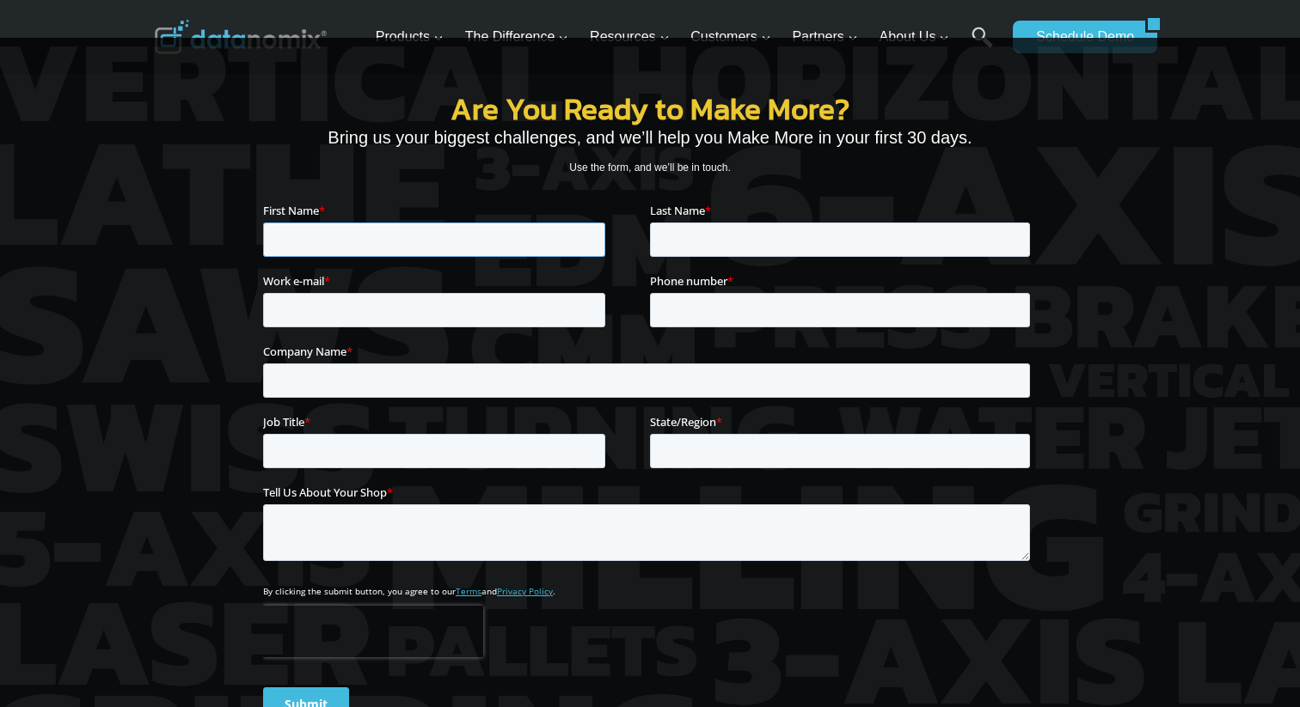
click at [389, 240] on input "First Name *" at bounding box center [434, 239] width 342 height 34
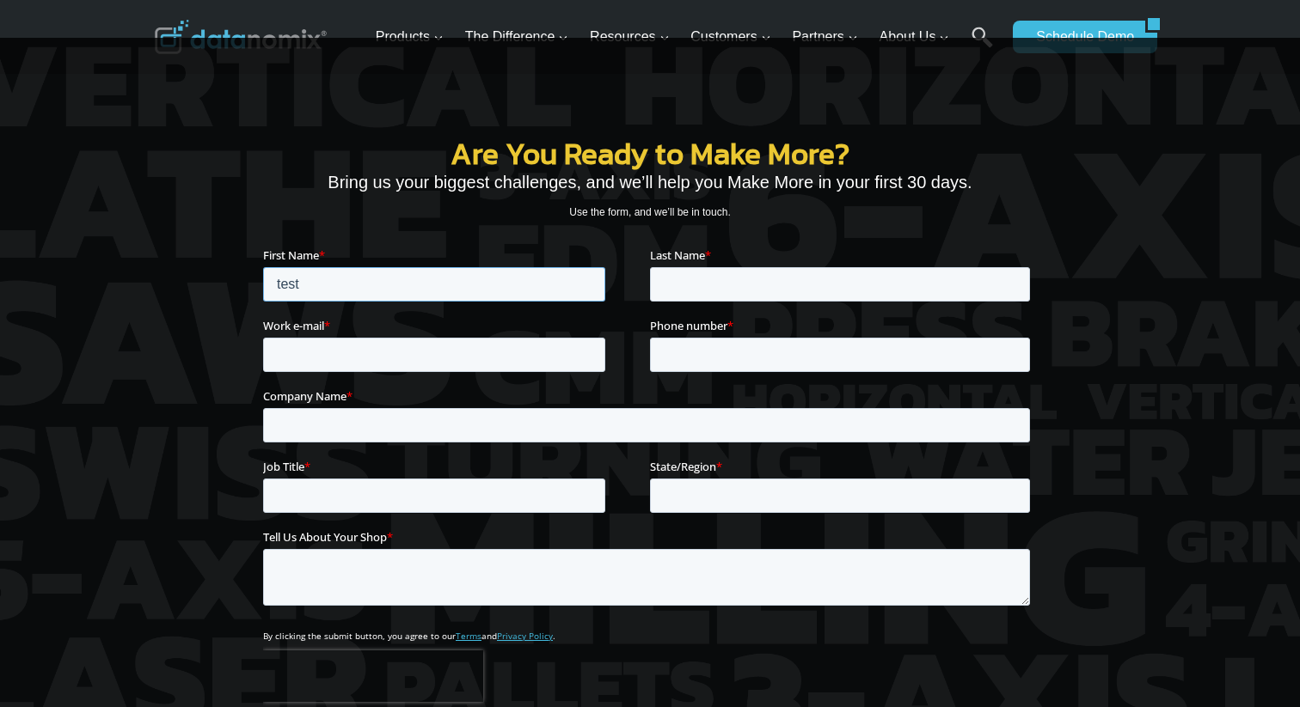
type input "test"
click at [717, 296] on input "Last Name *" at bounding box center [840, 284] width 380 height 34
type input "test"
click at [446, 367] on input "Work e-mail *" at bounding box center [434, 355] width 342 height 34
type input "[EMAIL_ADDRESS][DOMAIN_NAME]"
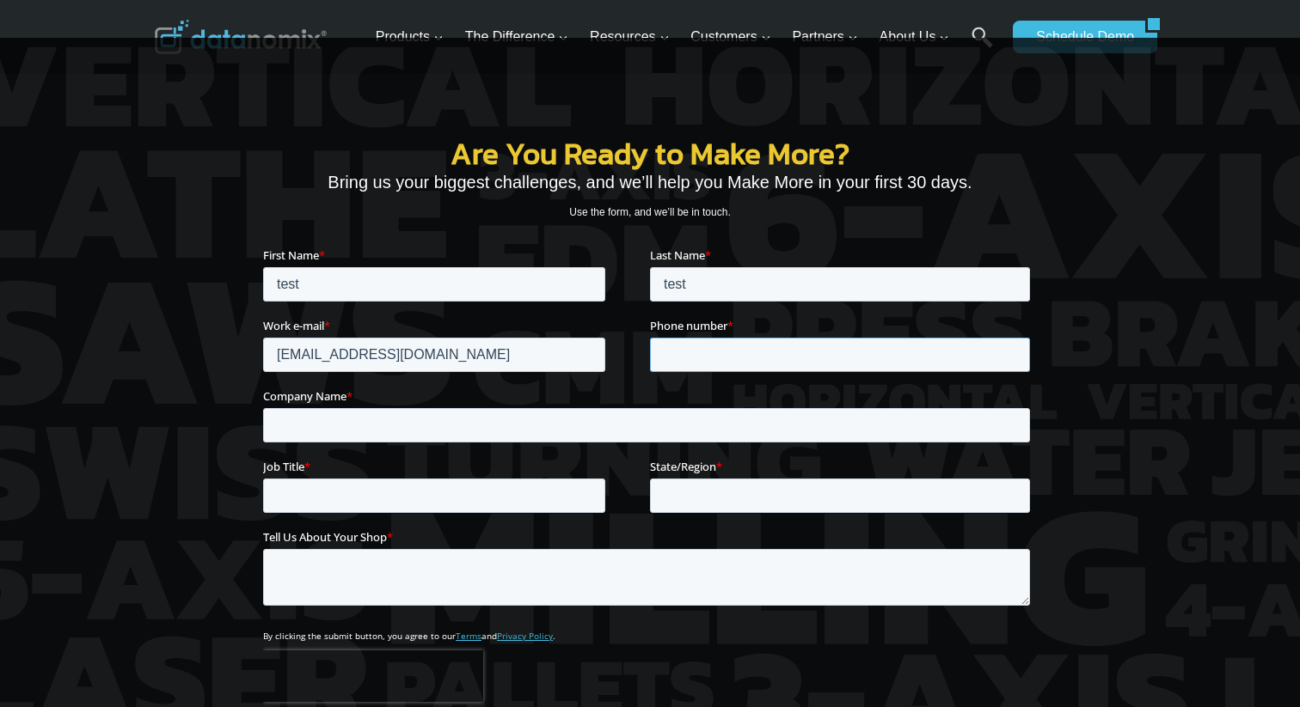
type input "t"
type input "7593898394"
click at [352, 411] on input "Company Name *" at bounding box center [646, 425] width 767 height 34
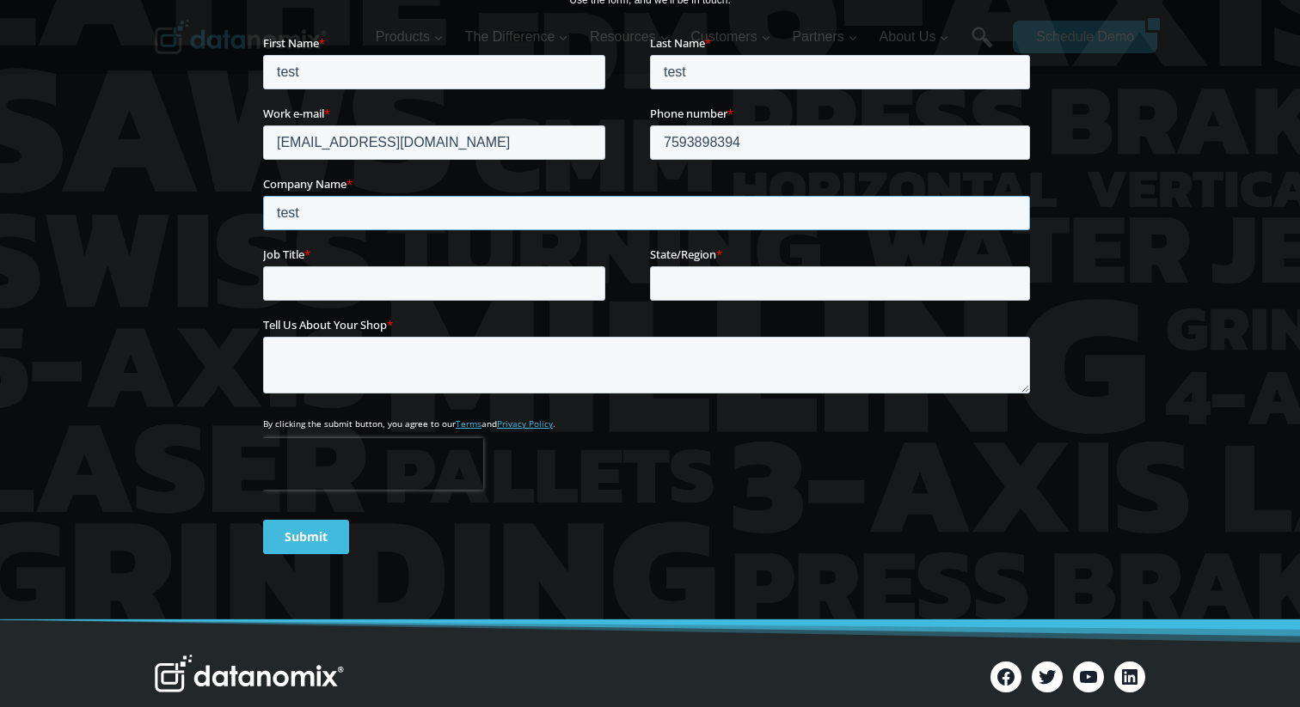
scroll to position [2984, 0]
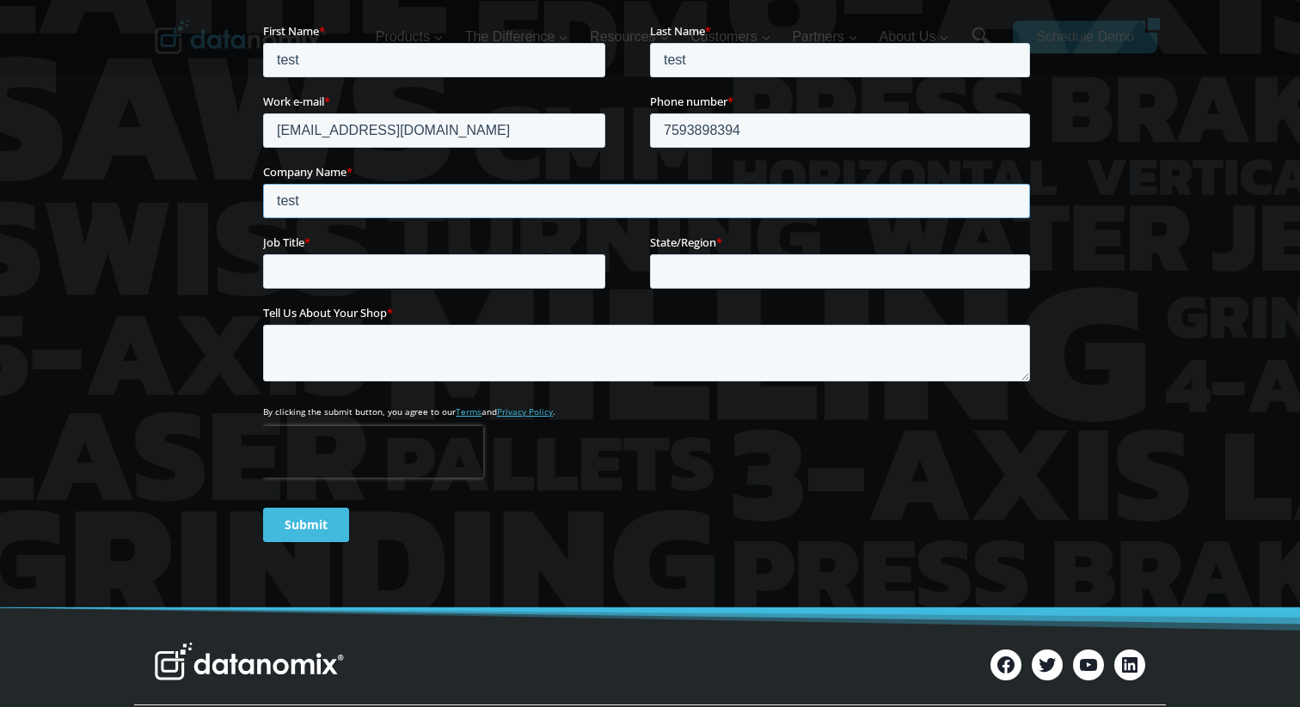
type input "test"
click at [342, 259] on input "Job Title *" at bounding box center [434, 271] width 342 height 34
type input "test"
click at [731, 278] on input "State/Region *" at bounding box center [840, 271] width 380 height 34
type input "test"
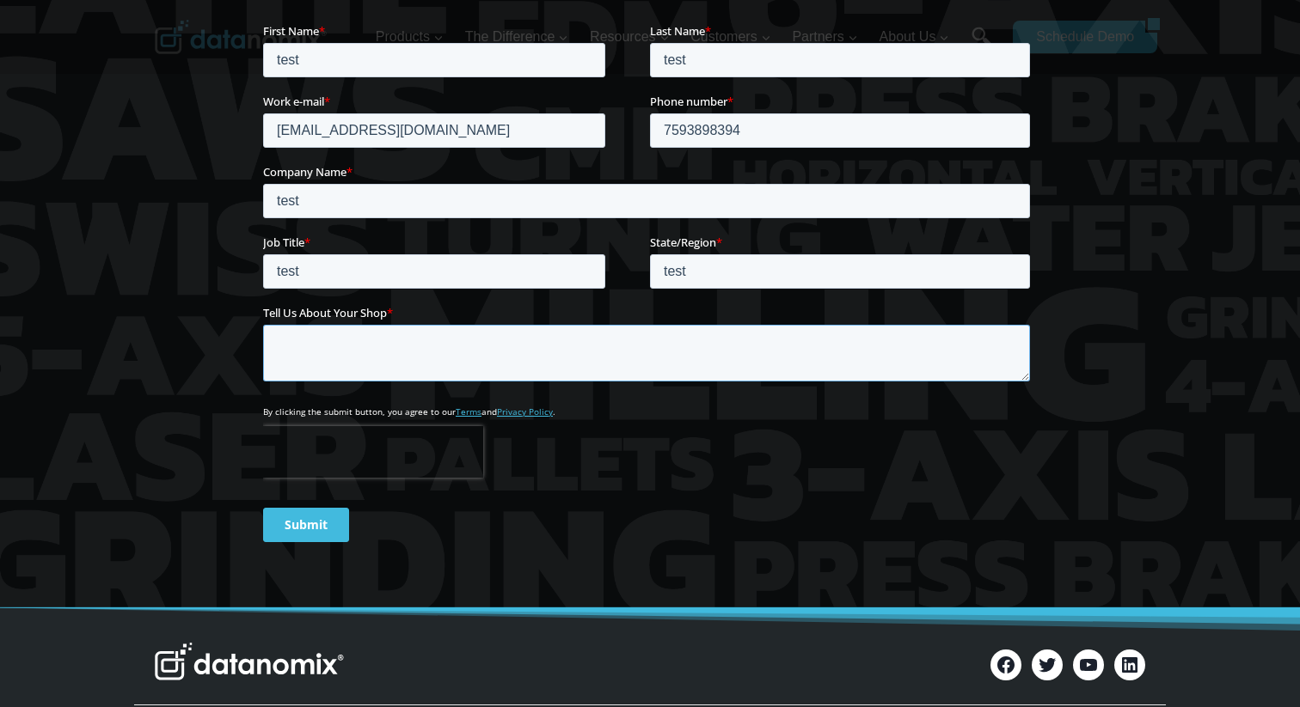
click at [549, 341] on textarea "Tell Us About Your Shop *" at bounding box center [646, 353] width 767 height 57
type textarea "t"
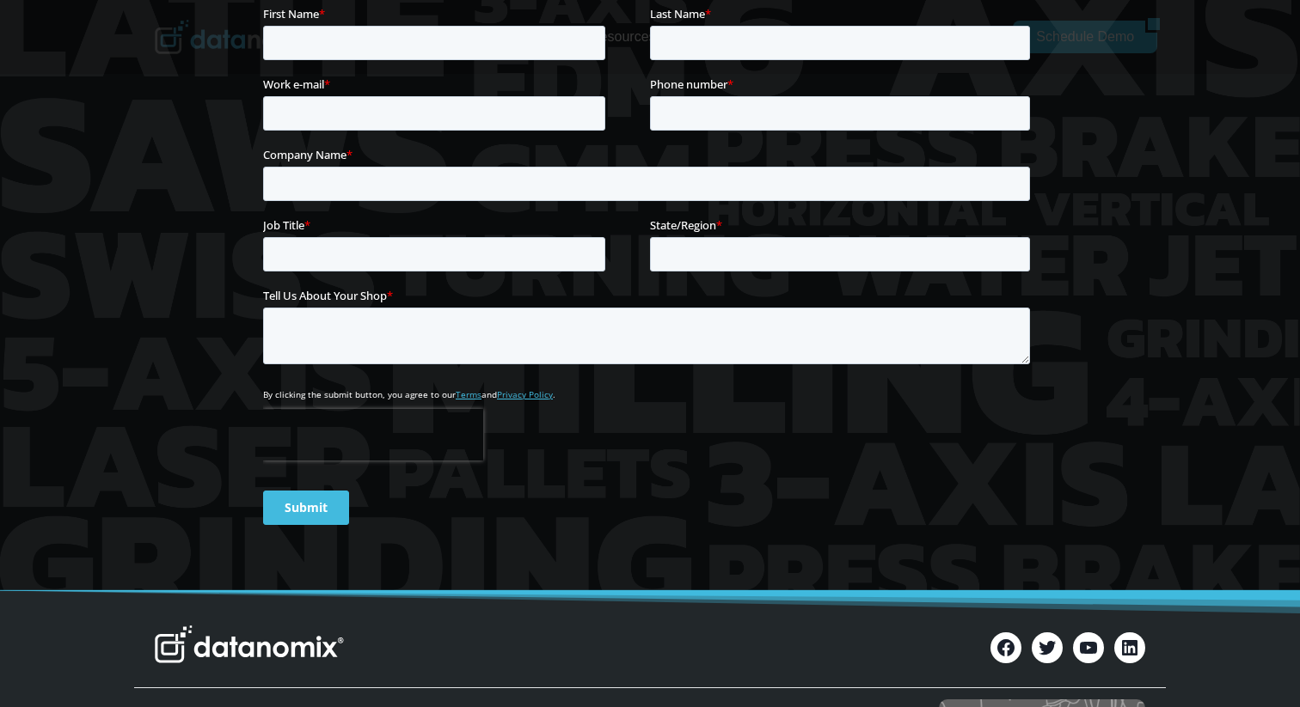
scroll to position [2524, 0]
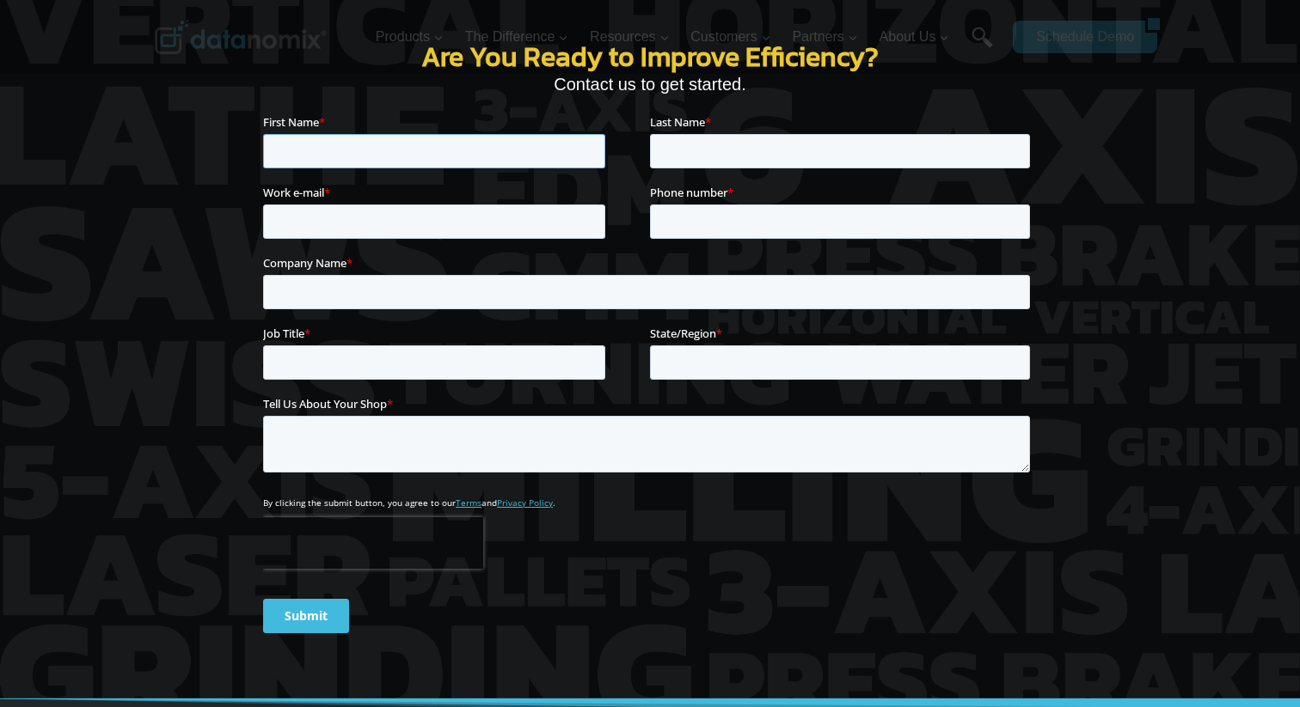
click at [370, 157] on input "First Name *" at bounding box center [434, 151] width 342 height 34
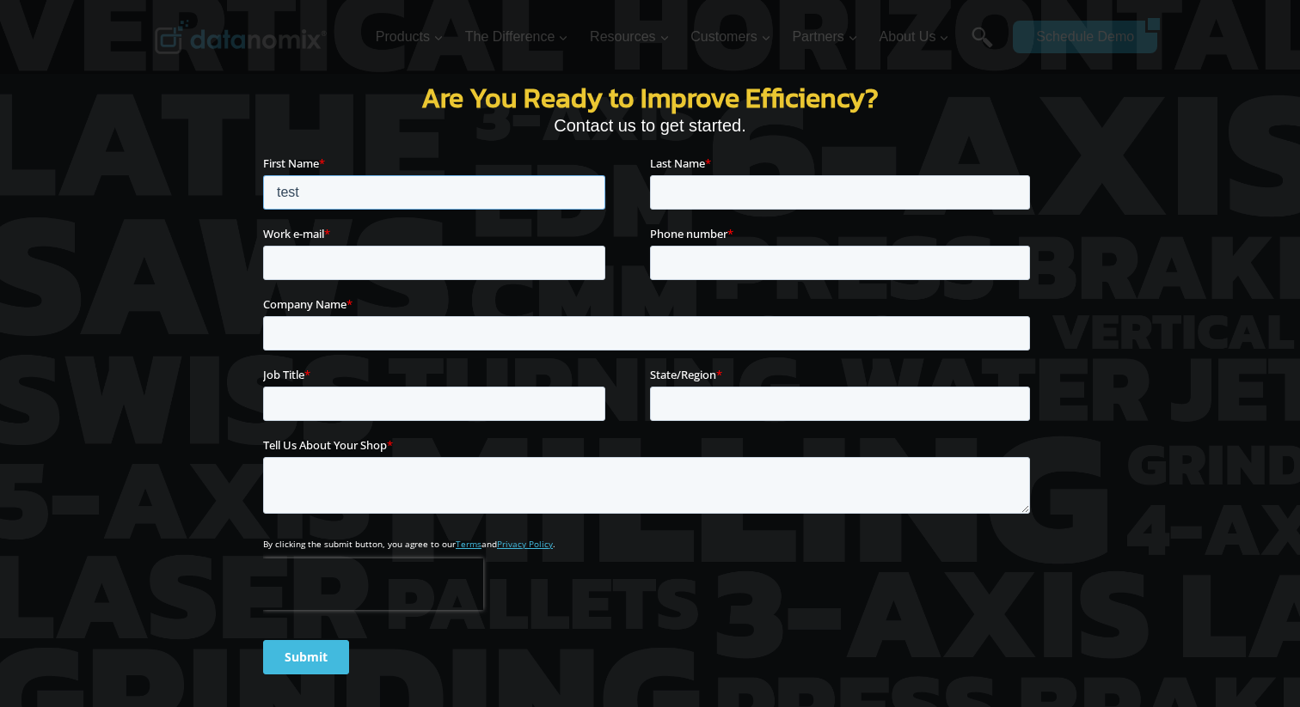
type input "test"
click at [677, 187] on input "Last Name *" at bounding box center [840, 192] width 380 height 34
type input "test"
click at [416, 256] on input "Work e-mail *" at bounding box center [434, 263] width 342 height 34
type input "test@adroll.com"
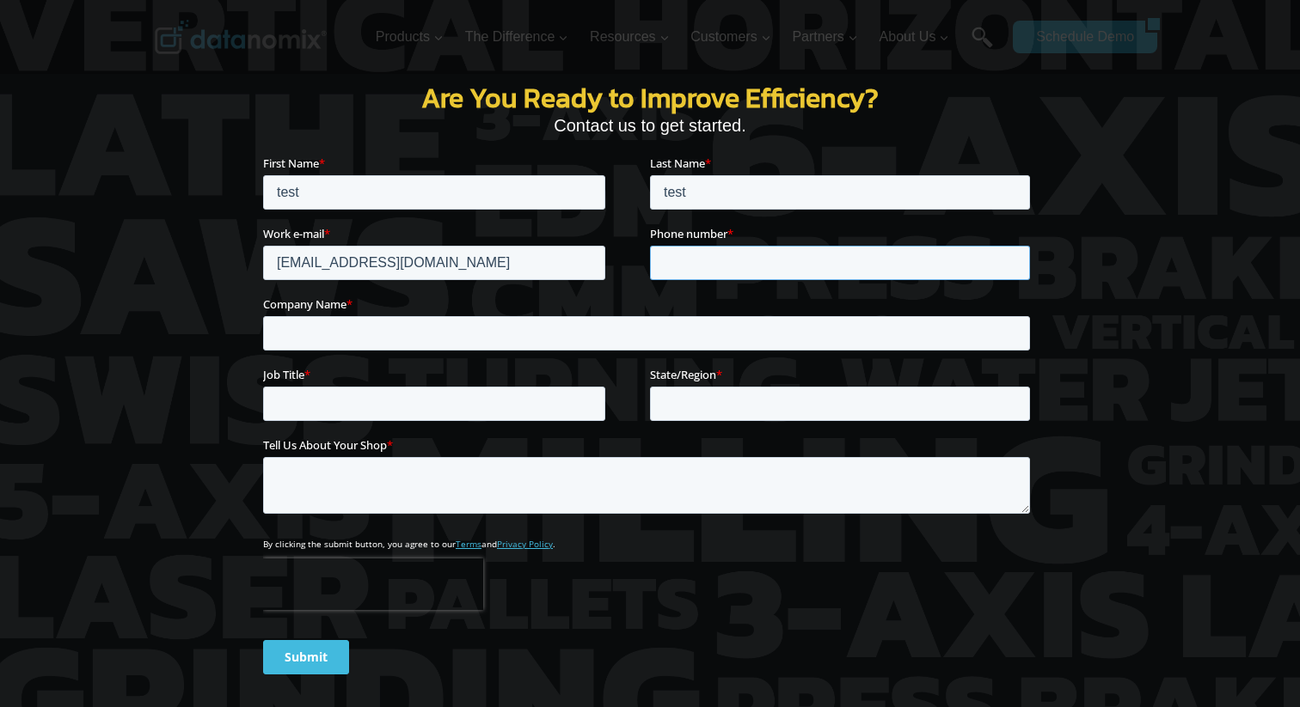
type input "t"
type input "9898989898"
click at [260, 327] on div "Are You Ready to Improve Efficiency? Contact us to get started." at bounding box center [649, 363] width 1031 height 753
click at [314, 333] on input "Company Name *" at bounding box center [646, 333] width 767 height 34
type input "test"
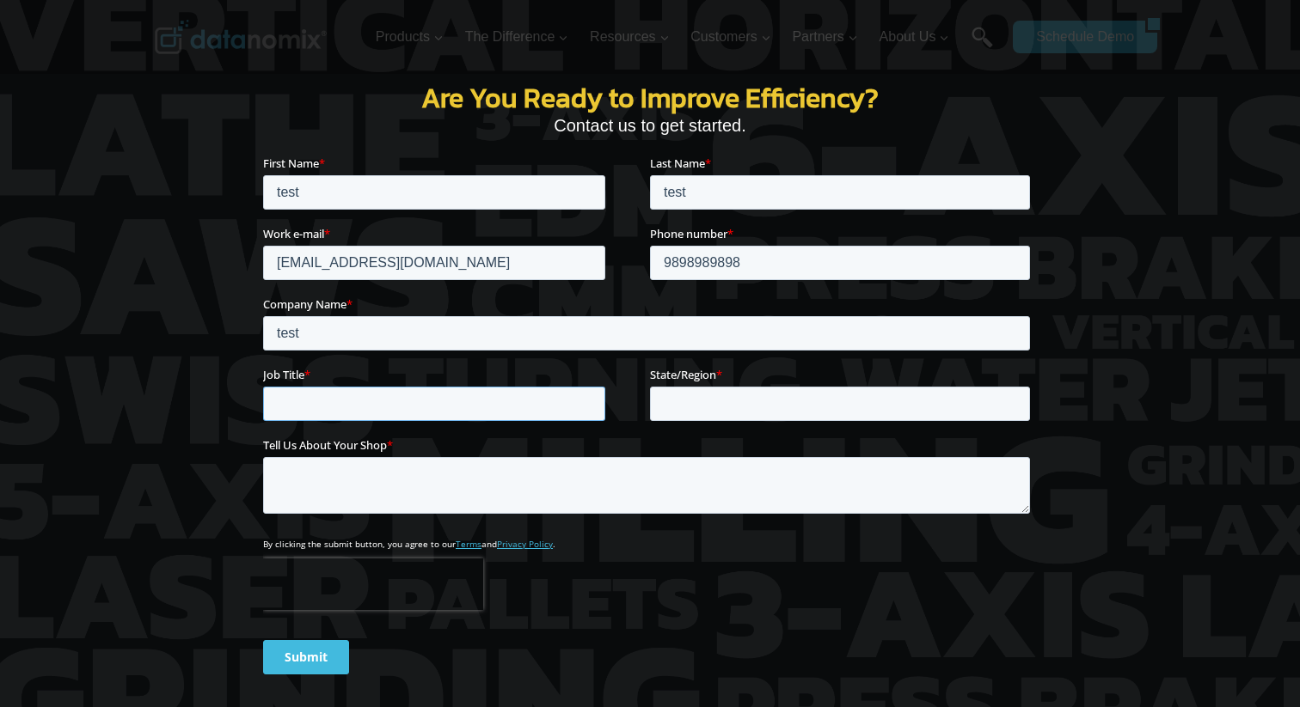
click at [357, 414] on input "Job Title *" at bounding box center [434, 404] width 342 height 34
type input "test"
click at [728, 397] on input "State/Region *" at bounding box center [840, 404] width 380 height 34
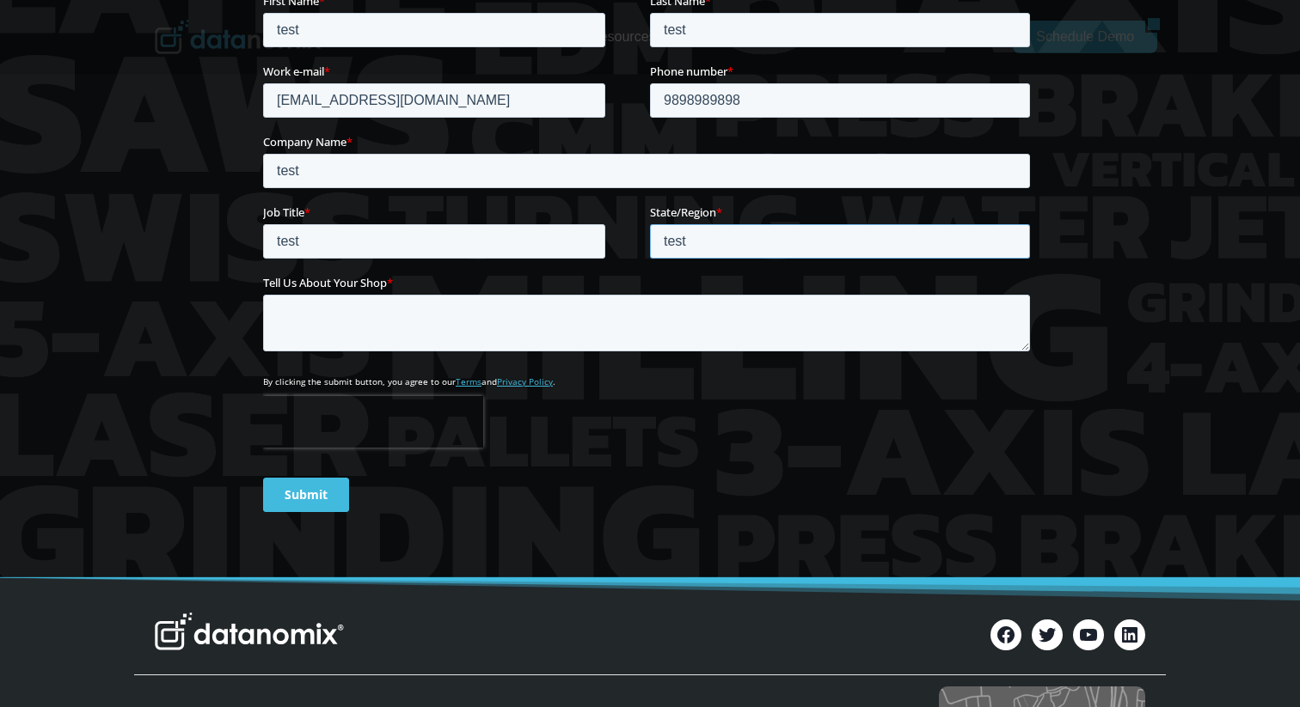
scroll to position [2769, 0]
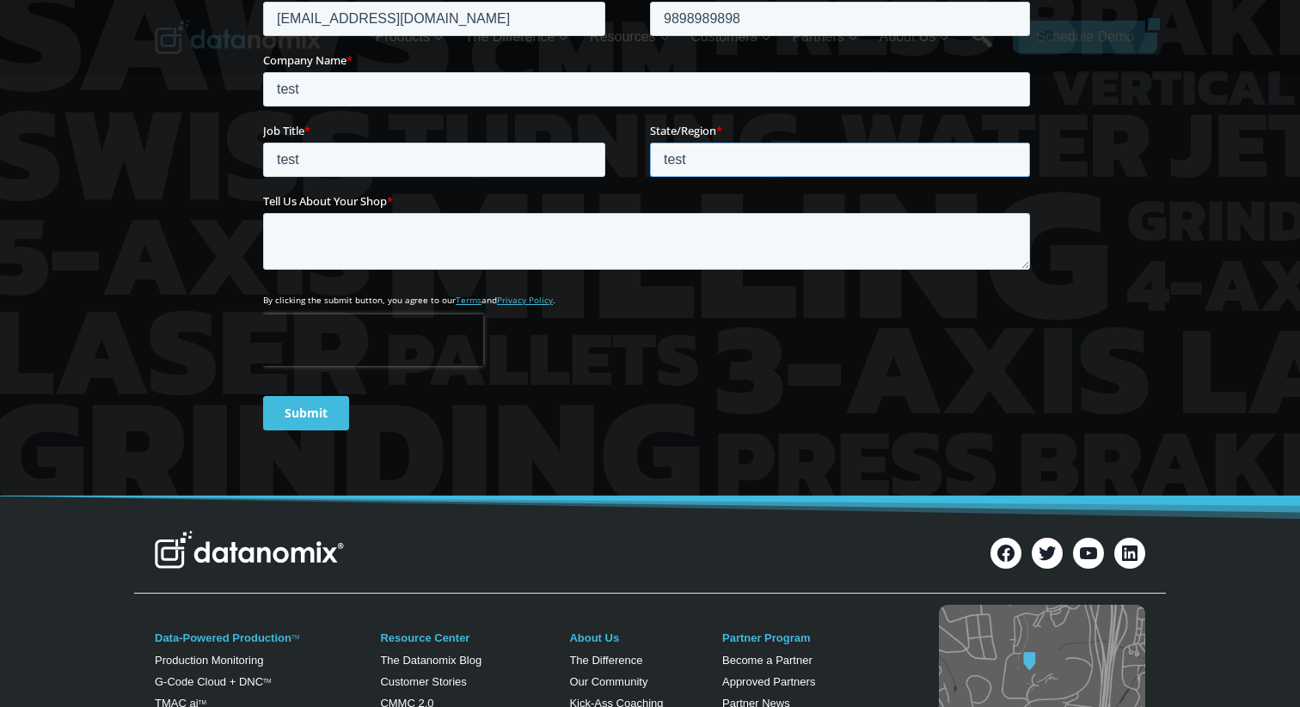
type input "test"
click at [484, 254] on textarea "Tell Us About Your Shop *" at bounding box center [646, 242] width 767 height 57
type textarea "t"
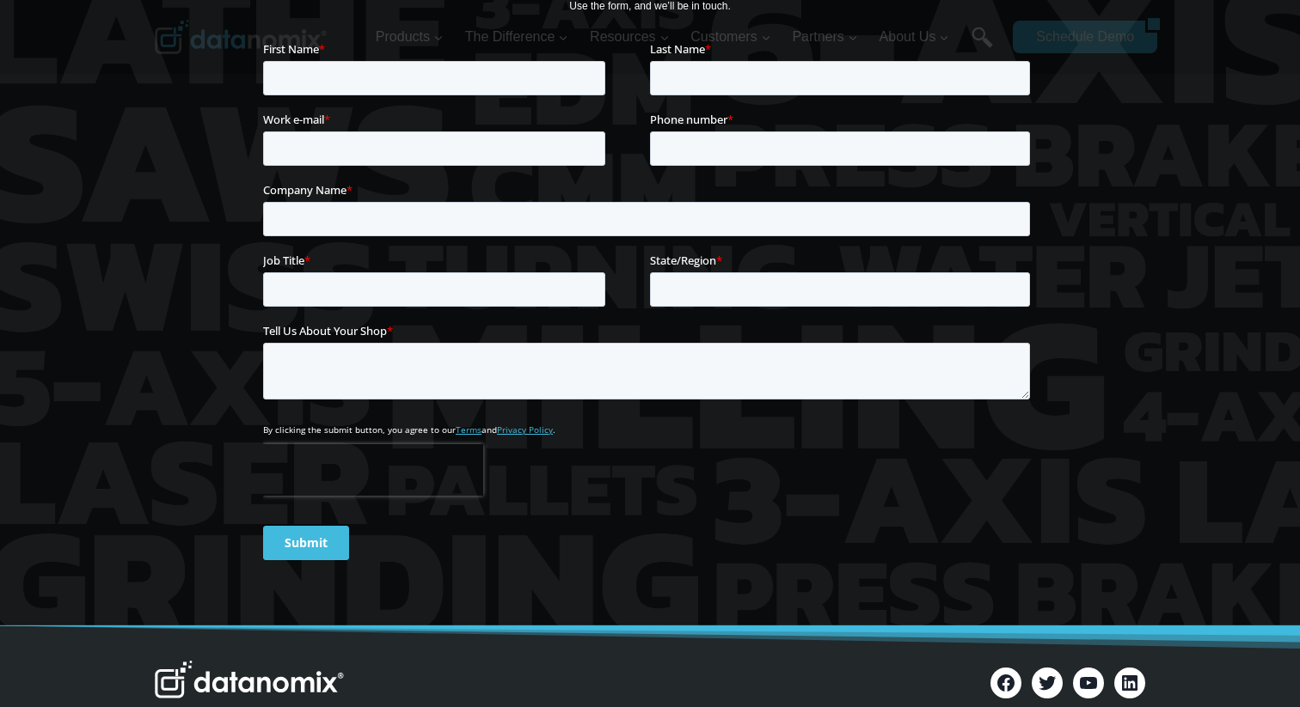
scroll to position [2451, 0]
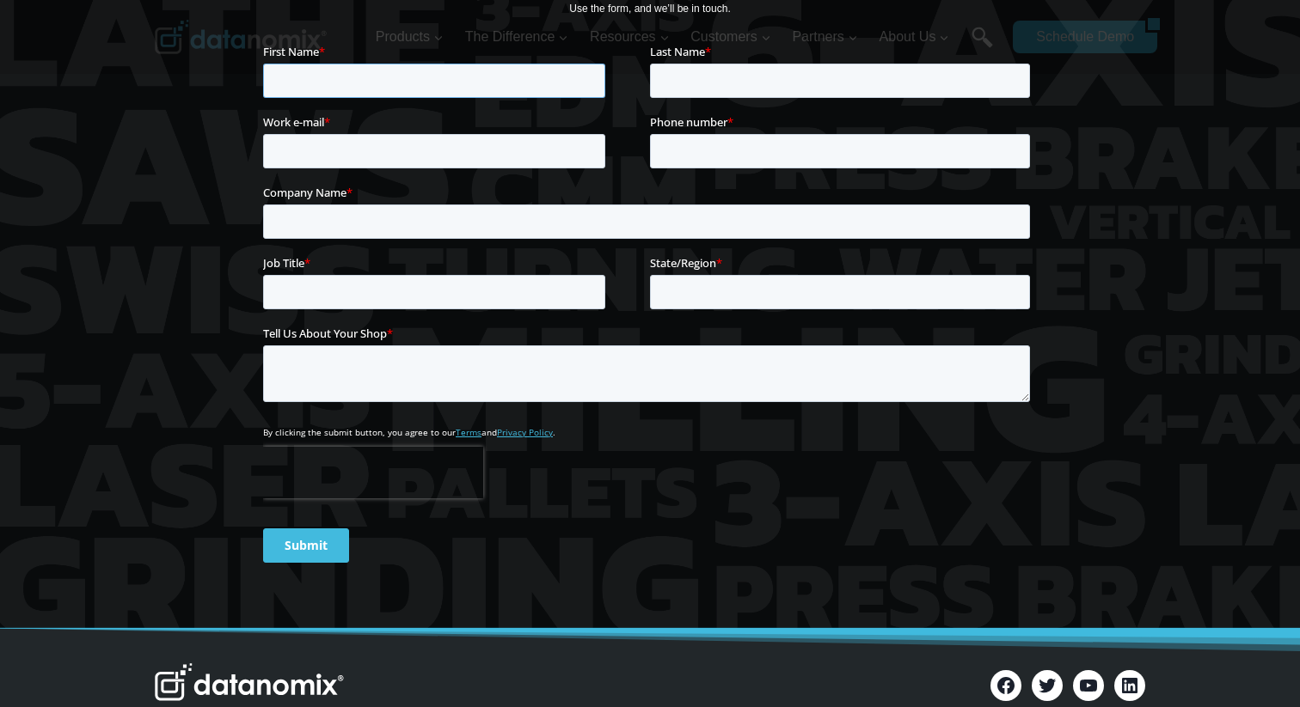
click at [406, 79] on input "First Name *" at bounding box center [434, 81] width 342 height 34
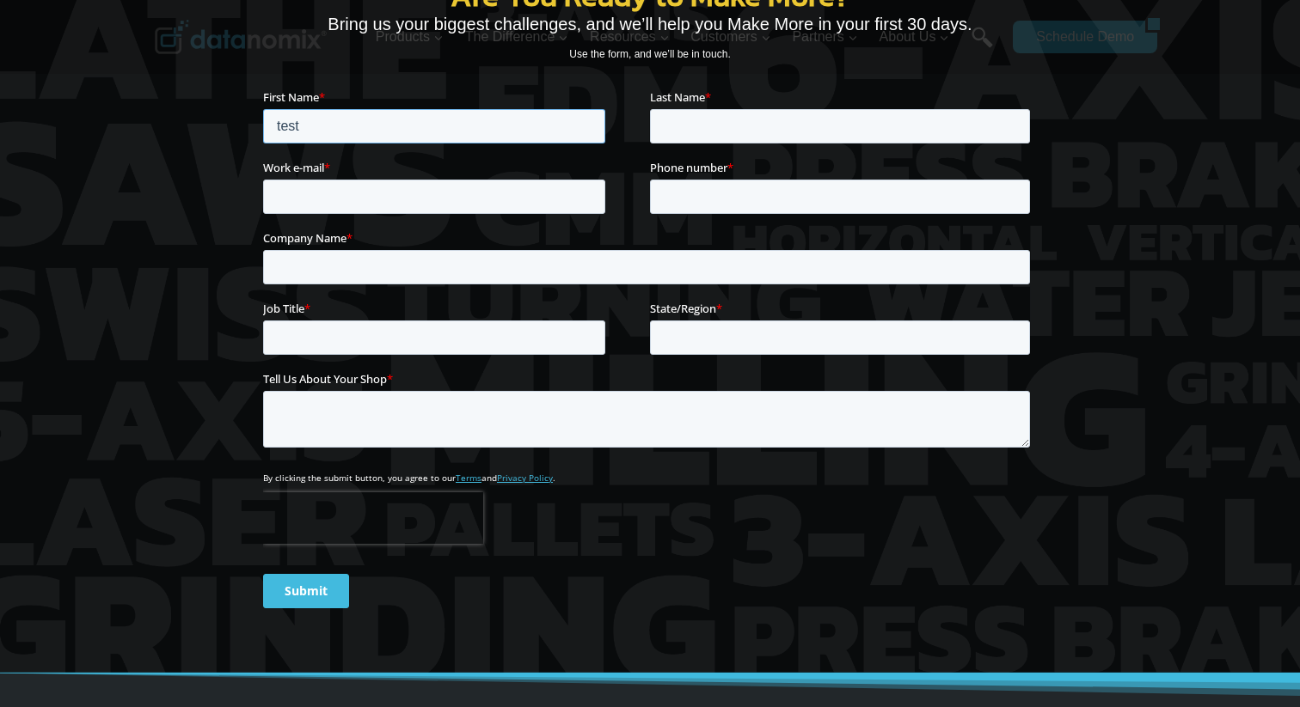
type input "test"
click at [315, 193] on input "Work e-mail *" at bounding box center [434, 196] width 342 height 34
type input "tesat@adroll.com"
type input "t"
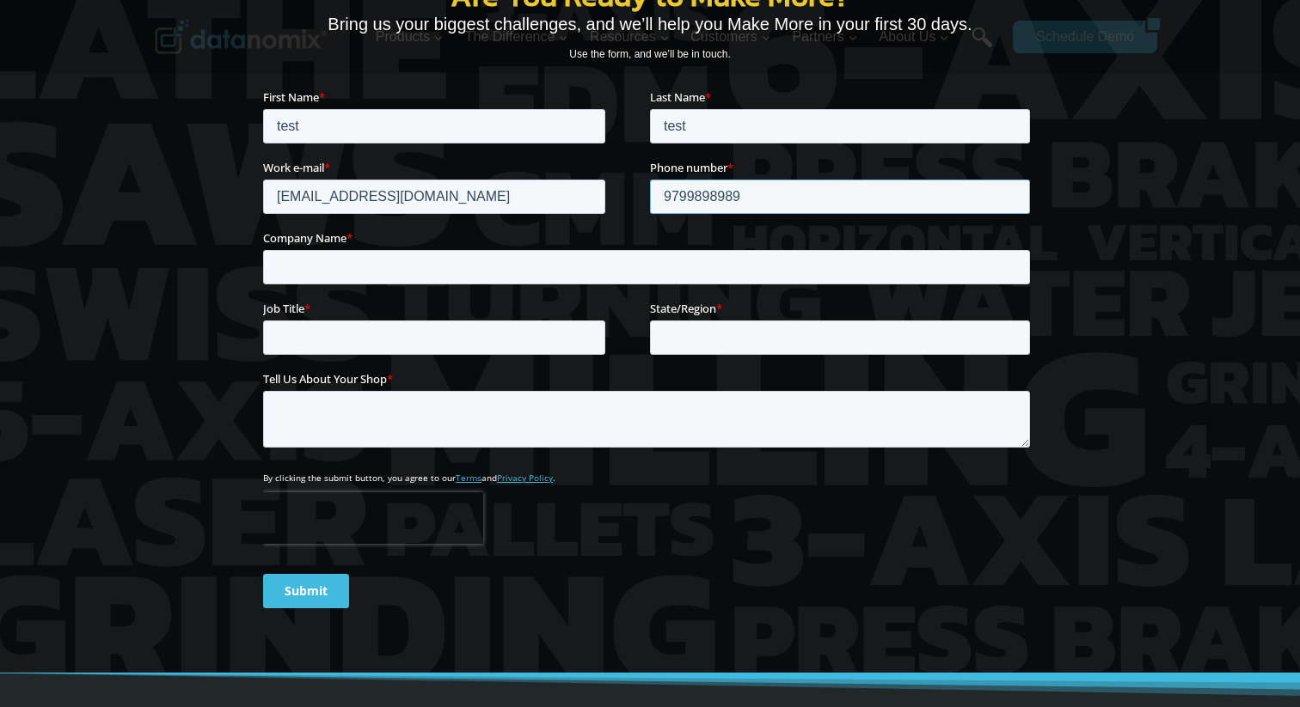
type input "9799898989"
click at [340, 272] on input "Company Name *" at bounding box center [646, 266] width 767 height 34
type input "test"
click at [329, 342] on input "Job Title *" at bounding box center [434, 337] width 342 height 34
type input "test"
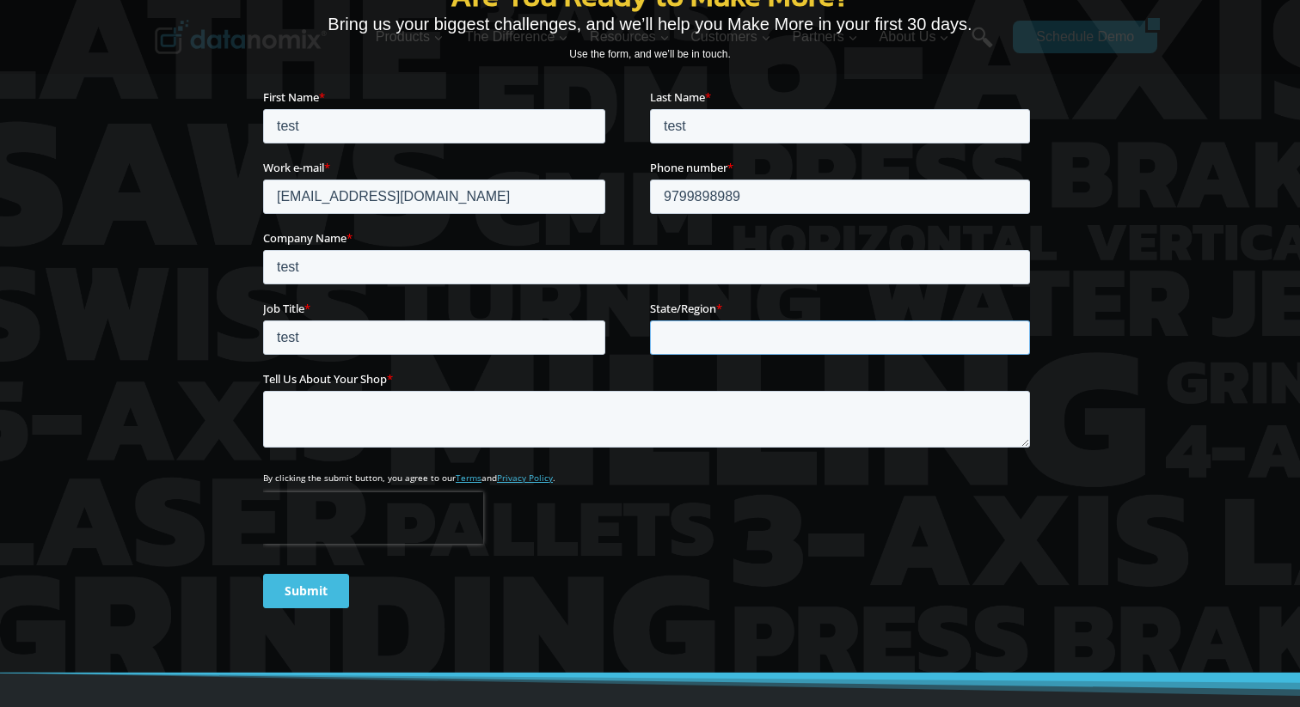
click at [732, 333] on input "State/Region *" at bounding box center [840, 337] width 380 height 34
type input "test"
click at [520, 432] on textarea "Tell Us About Your Shop *" at bounding box center [646, 418] width 767 height 57
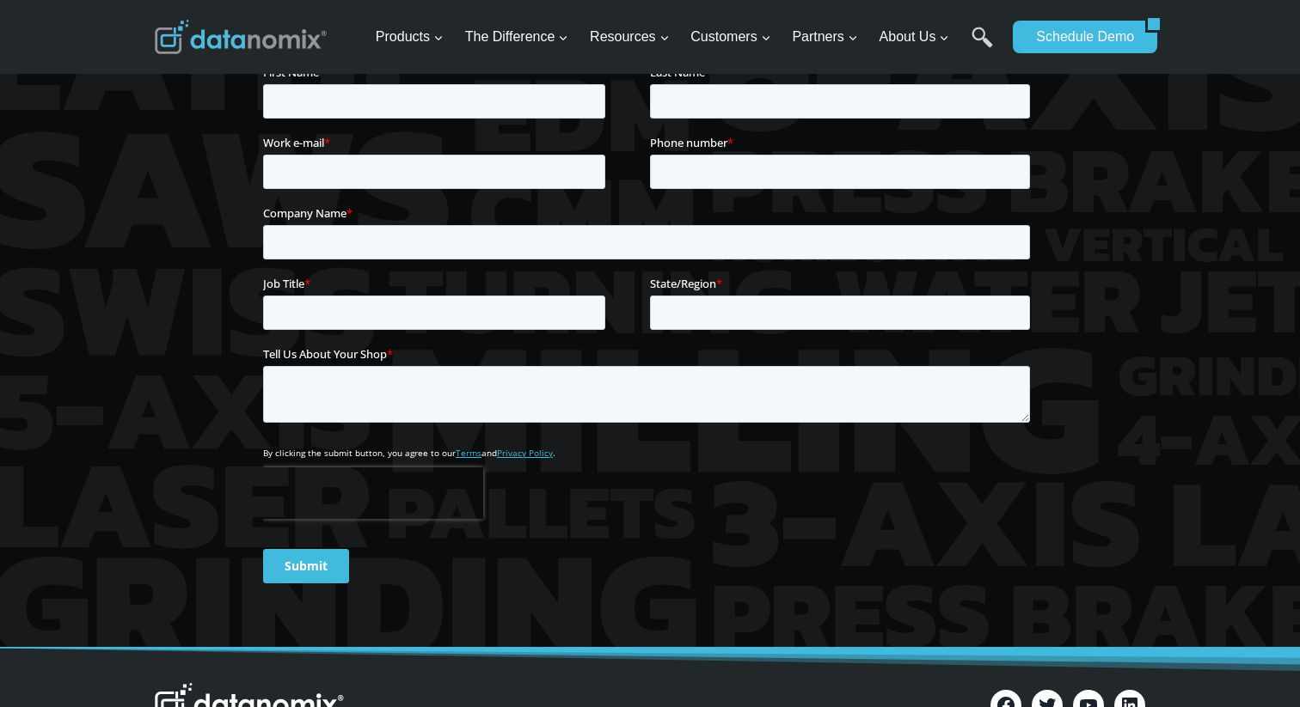
scroll to position [2024, 0]
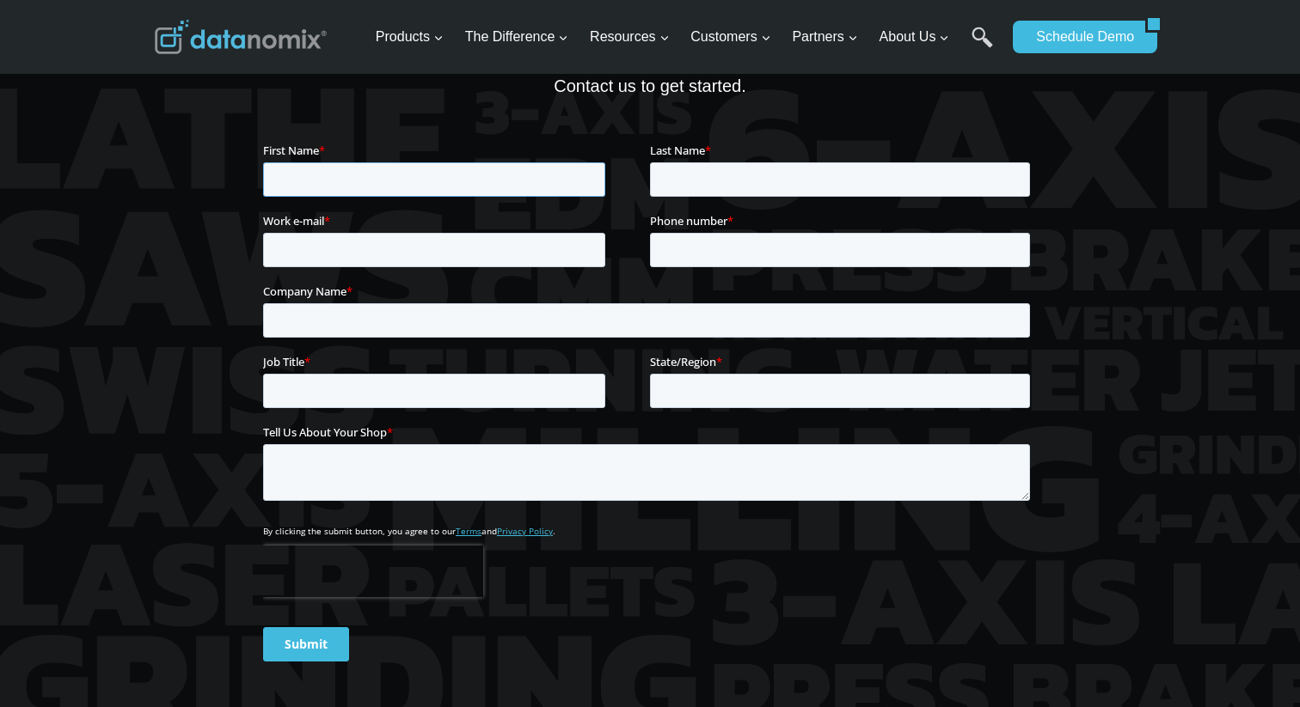
click at [351, 184] on input "First Name *" at bounding box center [434, 179] width 342 height 34
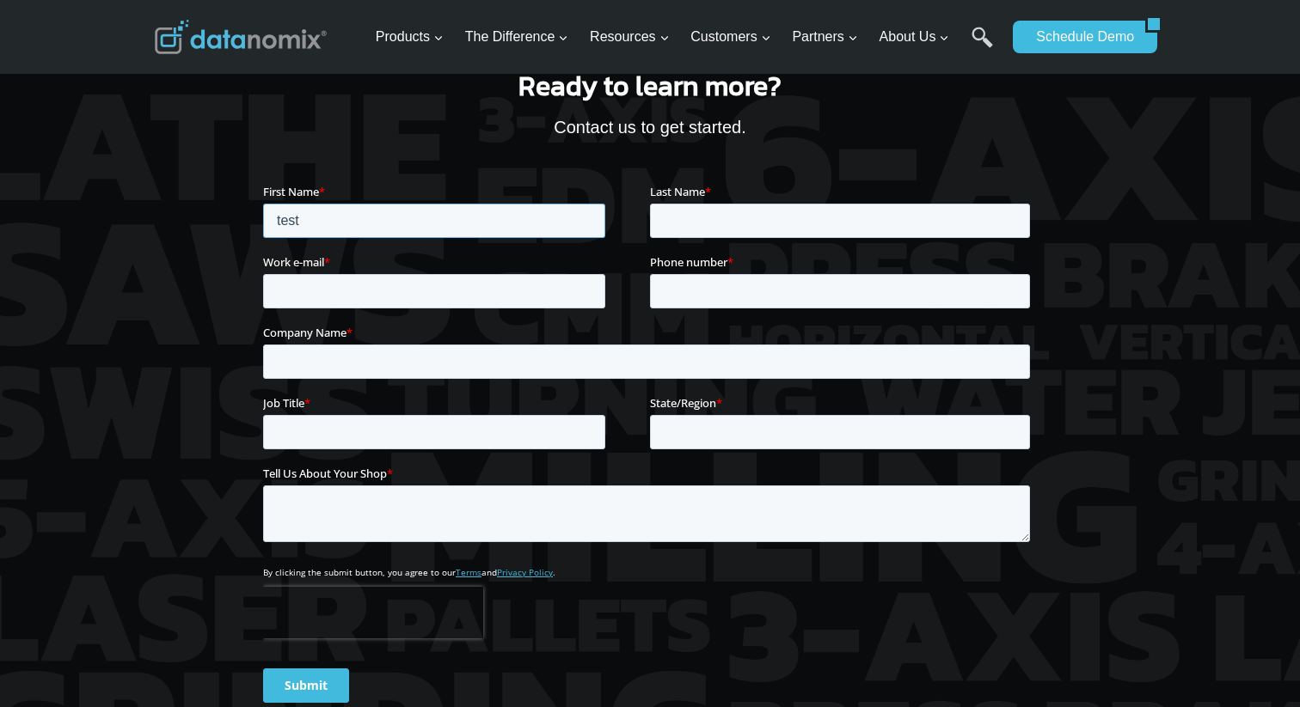
type input "test"
click at [734, 240] on fieldset "First Name * test Last Name *" at bounding box center [650, 217] width 774 height 70
click at [712, 214] on input "Last Name *" at bounding box center [840, 220] width 380 height 34
type input "test"
click at [408, 299] on input "Work e-mail *" at bounding box center [434, 290] width 342 height 34
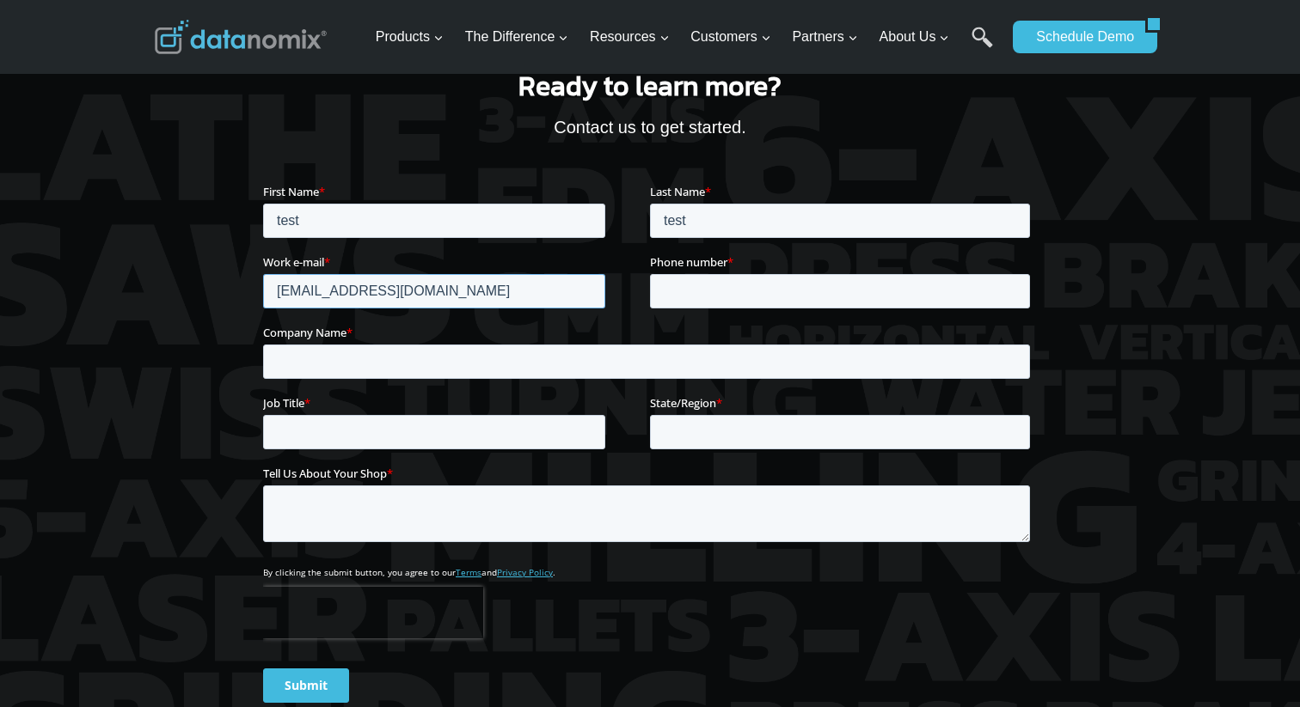
type input "test@adroll.com"
type input "4232323"
click at [311, 373] on input "Company Name *" at bounding box center [646, 361] width 767 height 34
type input "tes"
click at [328, 428] on input "Job Title *" at bounding box center [434, 431] width 342 height 34
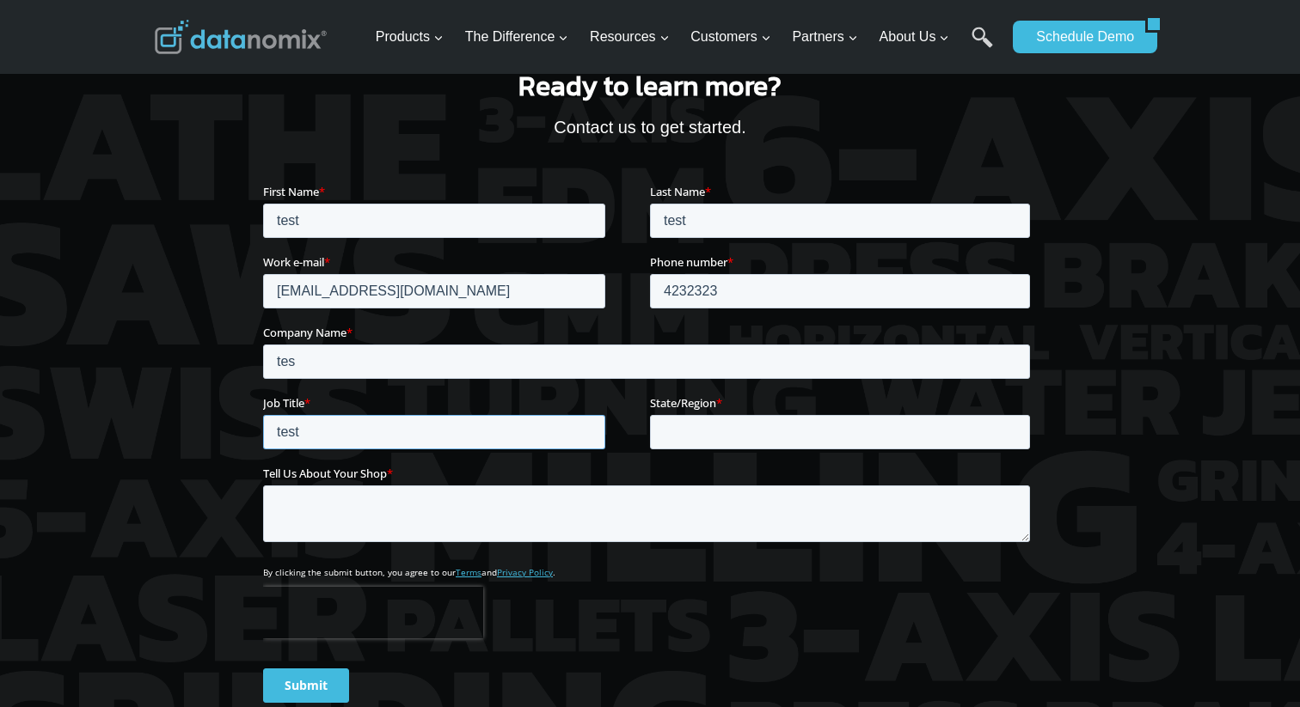
type input "test"
click at [684, 421] on input "State/Region *" at bounding box center [840, 431] width 380 height 34
type input "test"
click at [499, 516] on textarea "Tell Us About Your Shop *" at bounding box center [646, 513] width 767 height 57
type textarea "te"
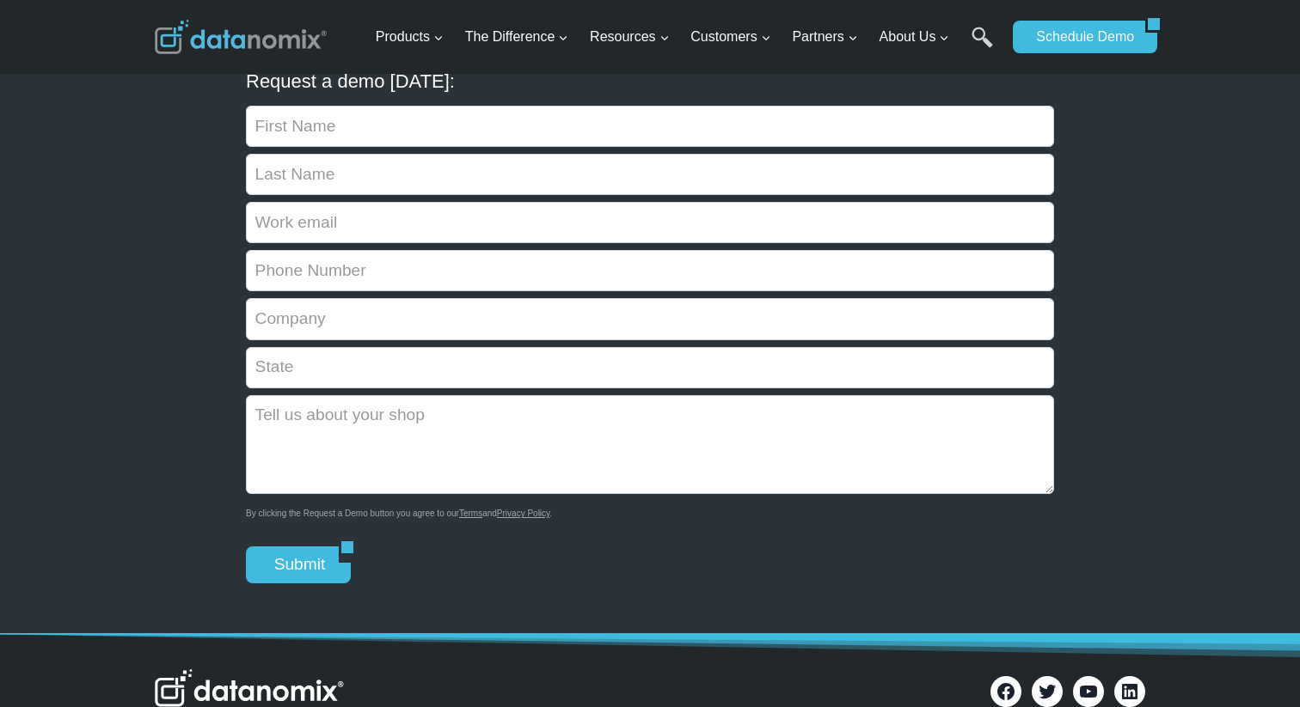
scroll to position [1774, 0]
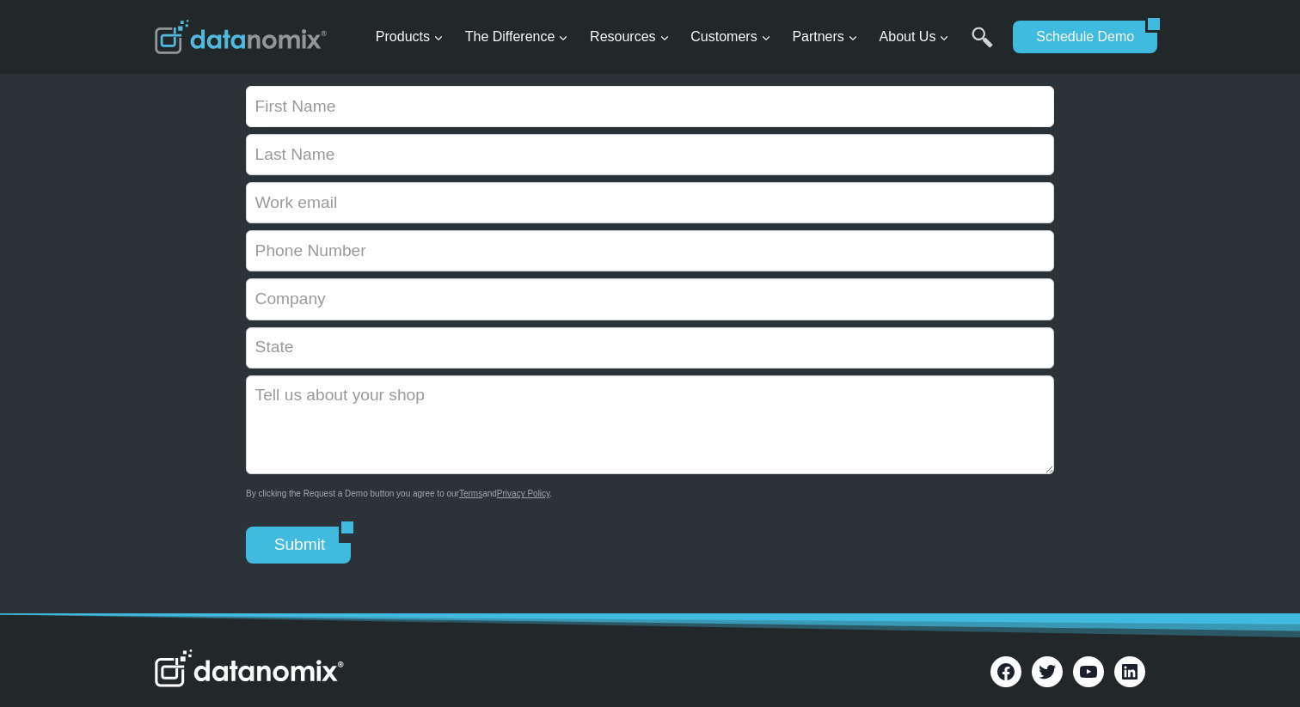
click at [350, 113] on input "Contact form" at bounding box center [650, 106] width 808 height 41
type input "test"
click at [316, 162] on input "Contact form" at bounding box center [650, 154] width 808 height 41
type input "test"
click at [319, 202] on input "Contact form" at bounding box center [650, 202] width 808 height 41
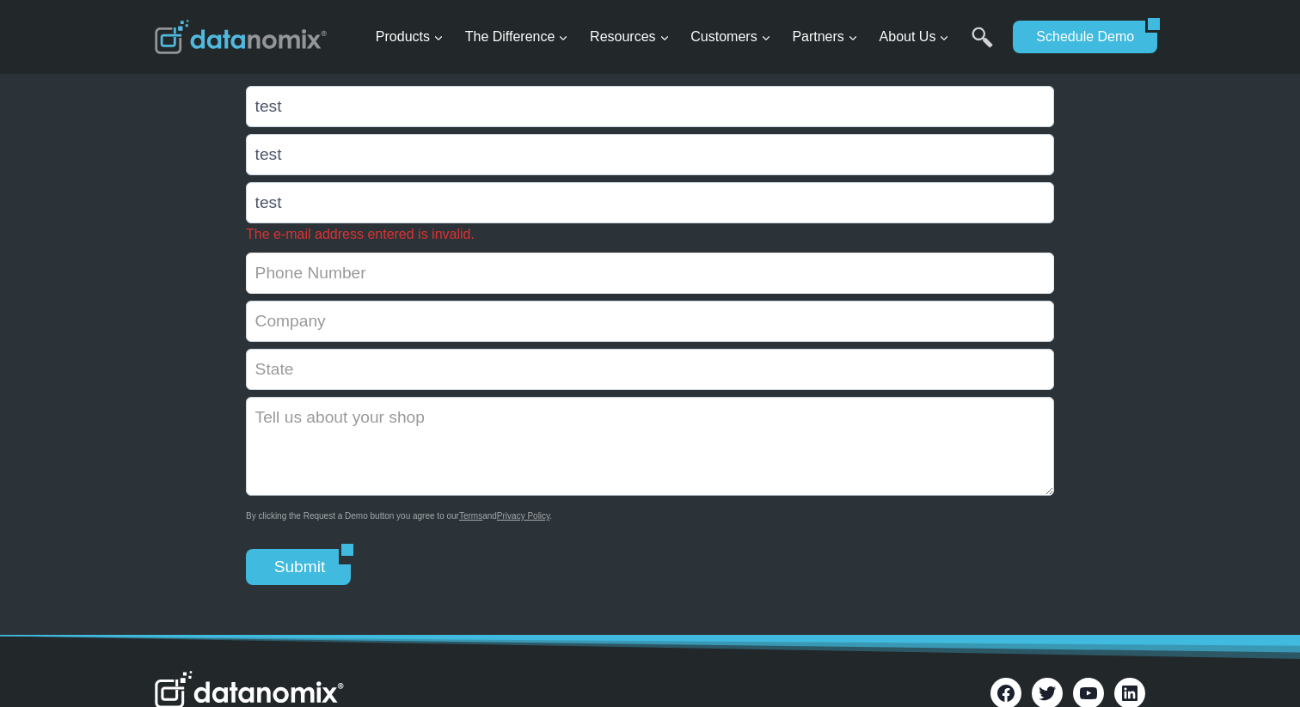
click at [375, 252] on form "test test test The e-mail address entered is invalid. By clicking the Request a…" at bounding box center [650, 335] width 808 height 499
click at [352, 216] on input "test" at bounding box center [650, 202] width 808 height 41
type input "test@adroll.com"
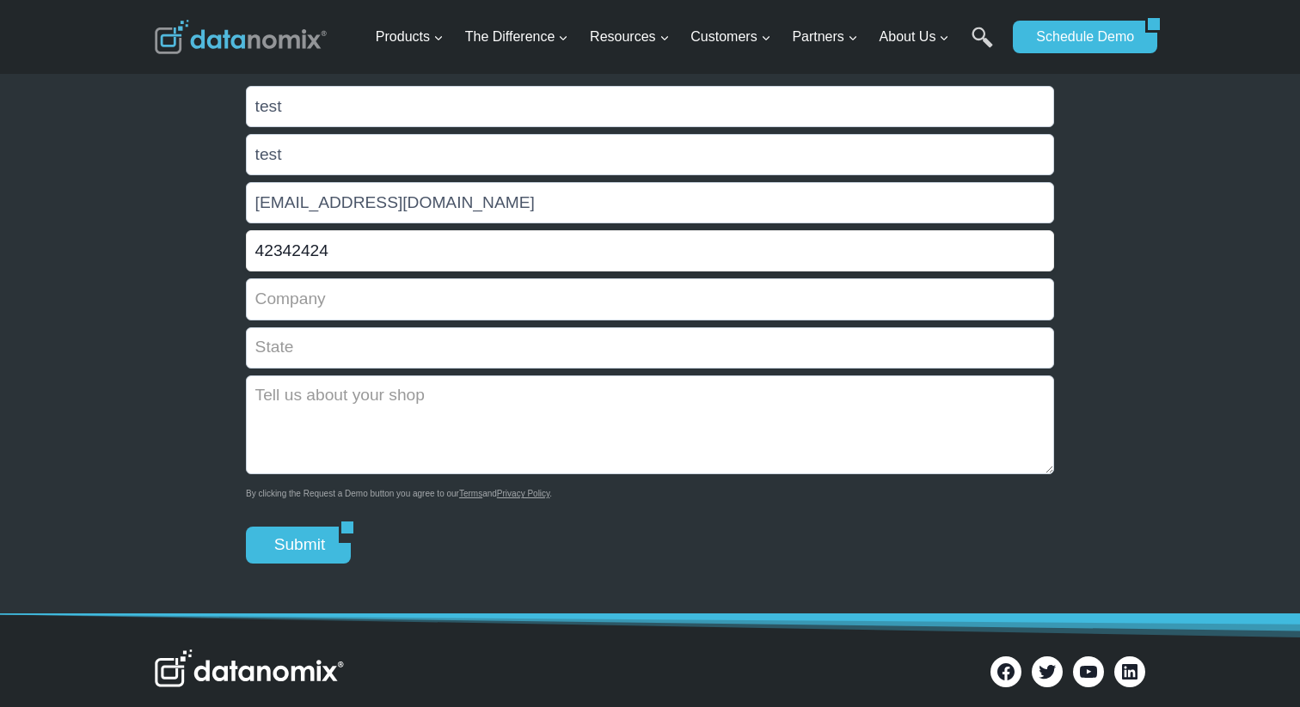
type input "42342424"
click at [366, 308] on input "Contact form" at bounding box center [650, 298] width 808 height 41
type input "test"
click at [343, 355] on input "Contact form" at bounding box center [650, 347] width 808 height 41
type input "test"
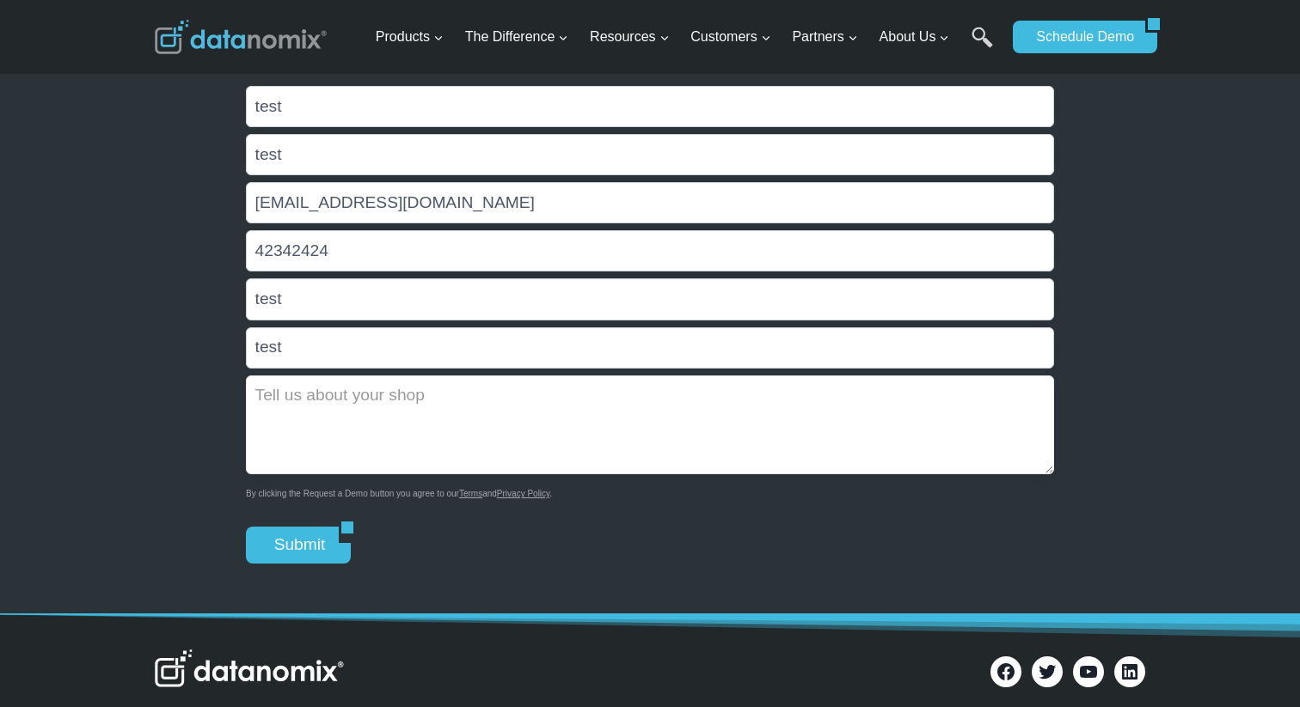
click at [351, 419] on textarea "Contact form" at bounding box center [650, 425] width 808 height 99
type textarea "te"
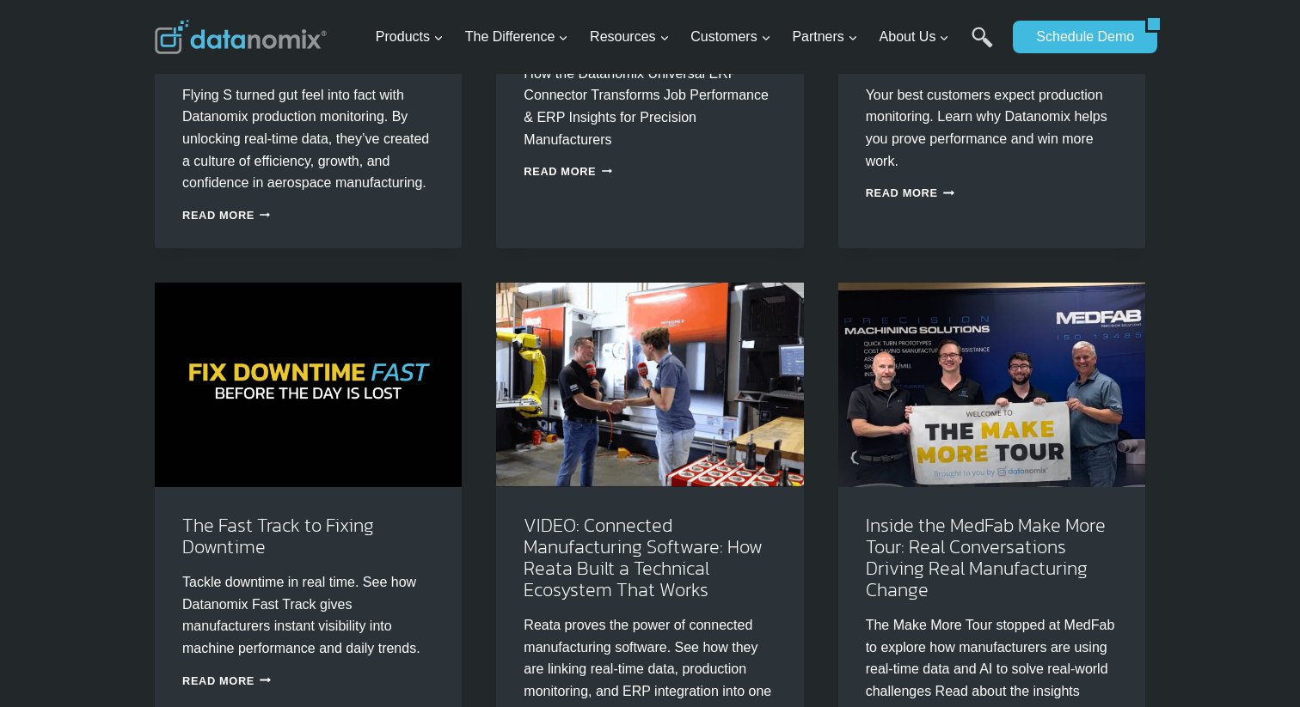
scroll to position [174, 0]
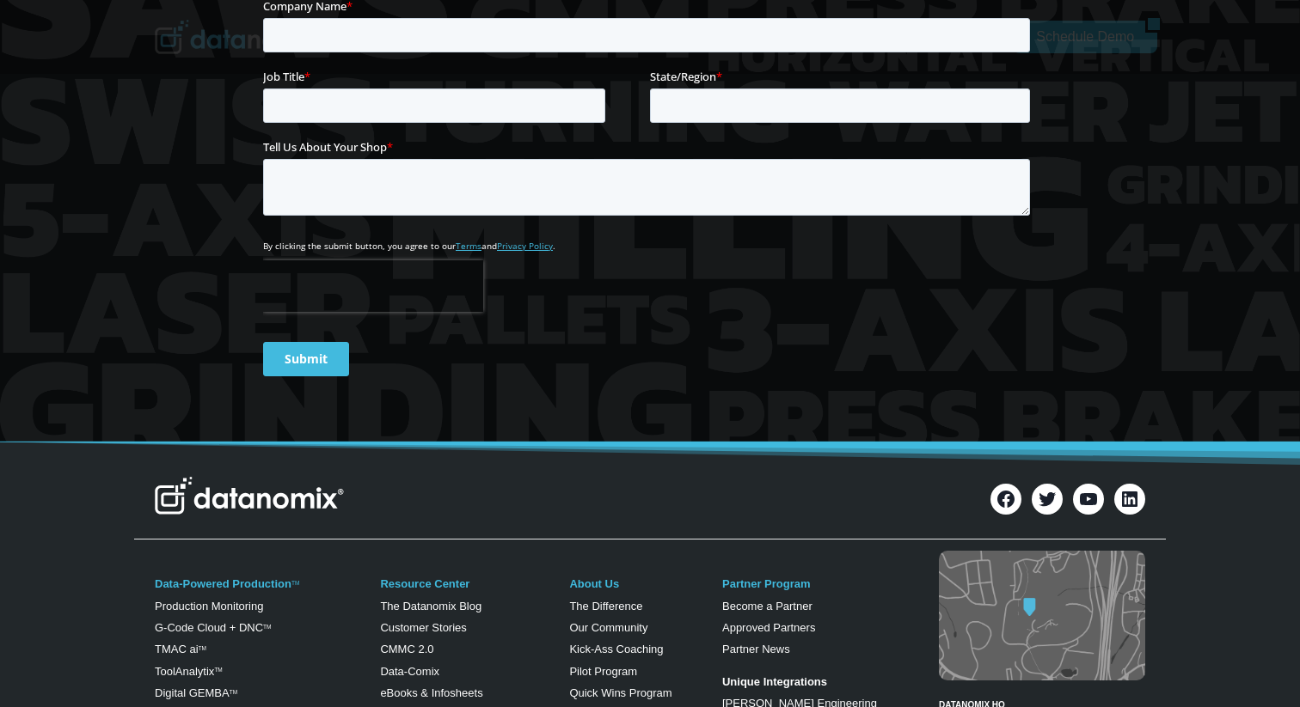
scroll to position [4151, 0]
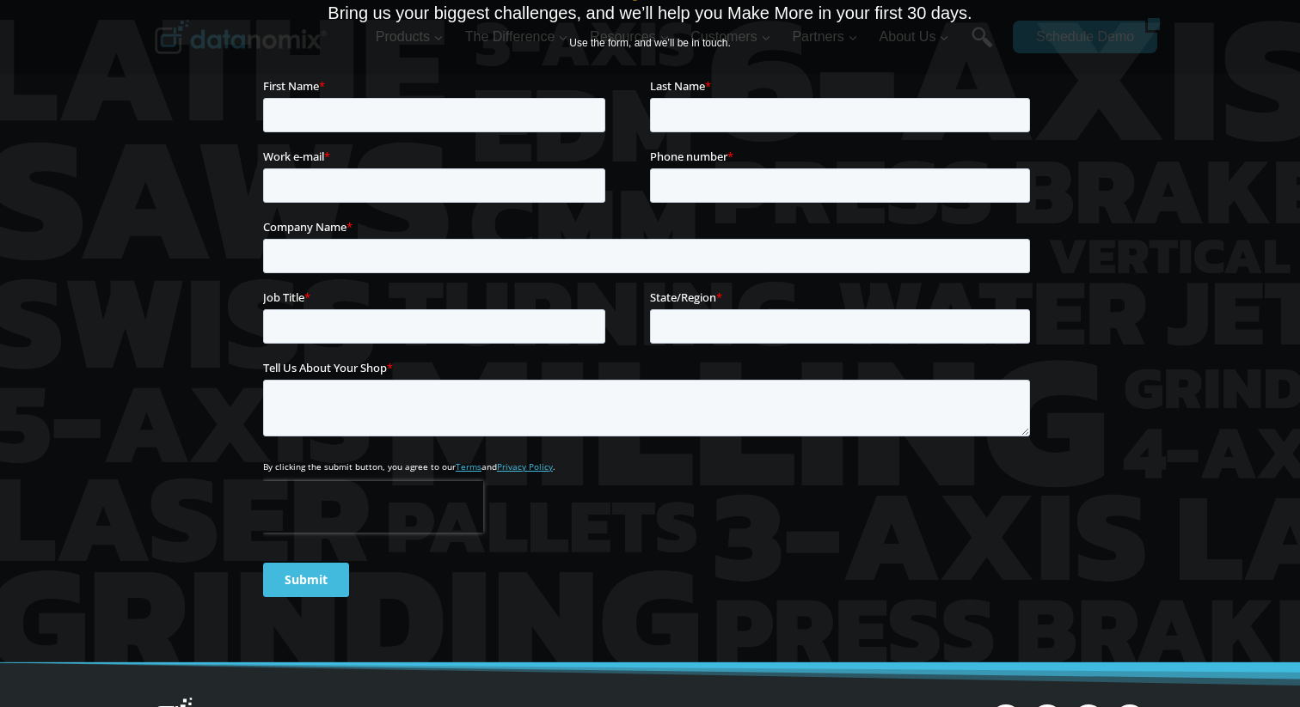
scroll to position [2548, 0]
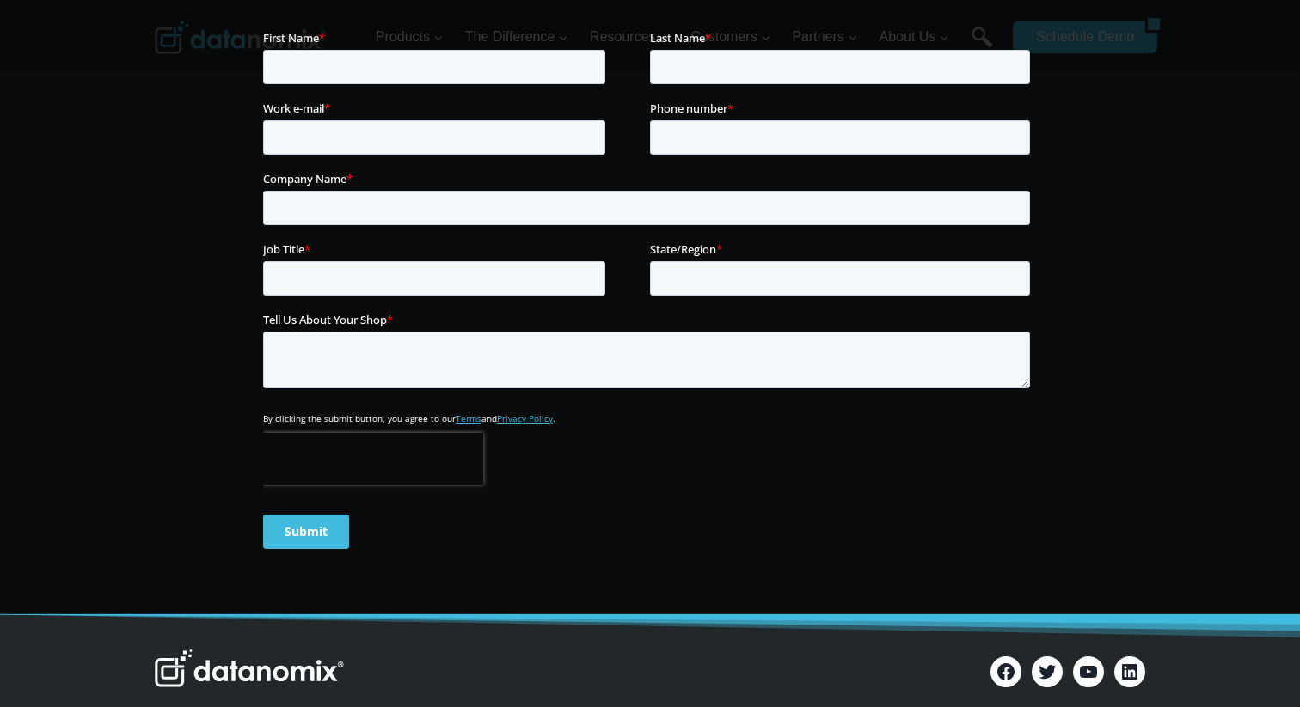
scroll to position [3394, 0]
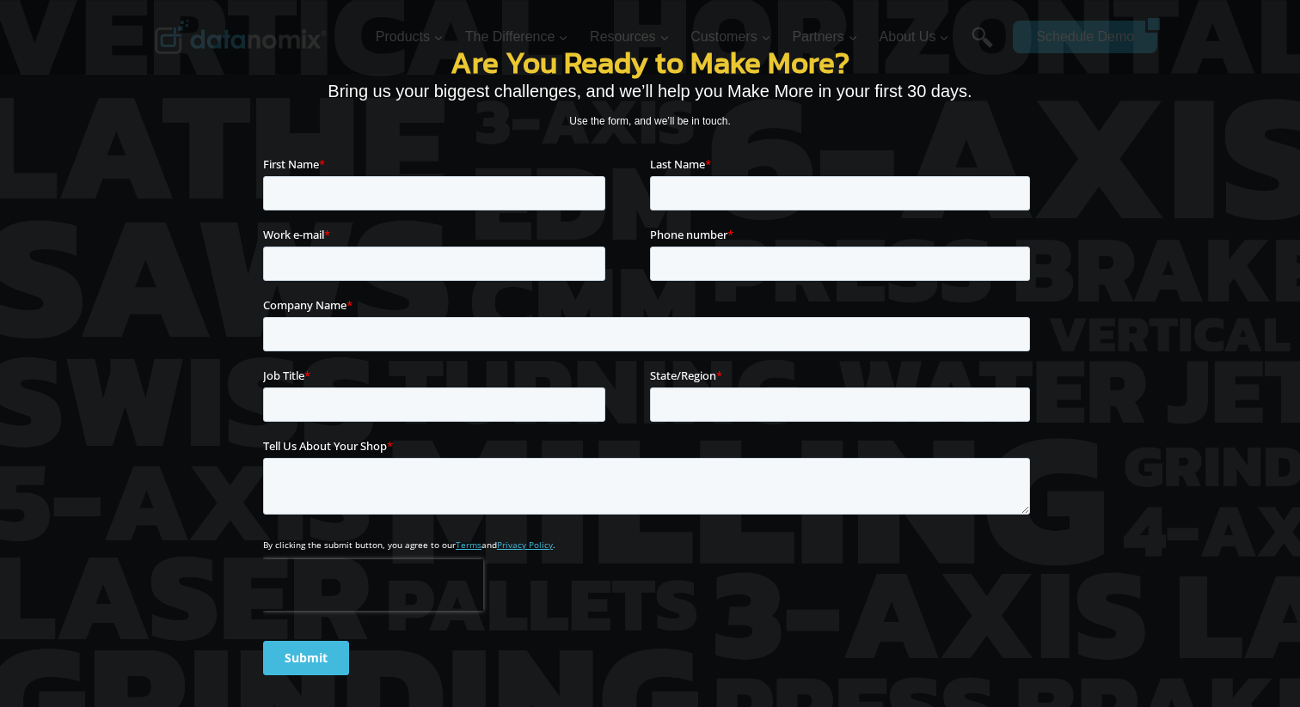
scroll to position [2585, 0]
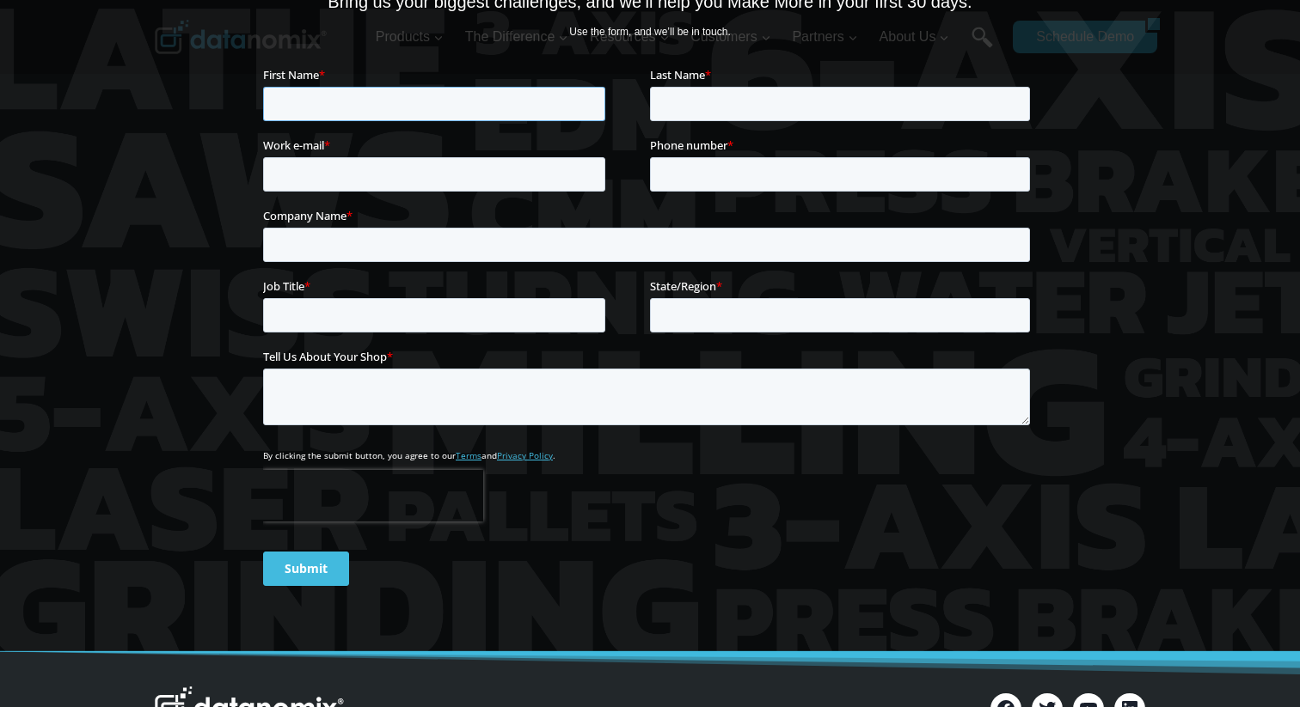
click at [427, 110] on input "First Name *" at bounding box center [434, 104] width 342 height 34
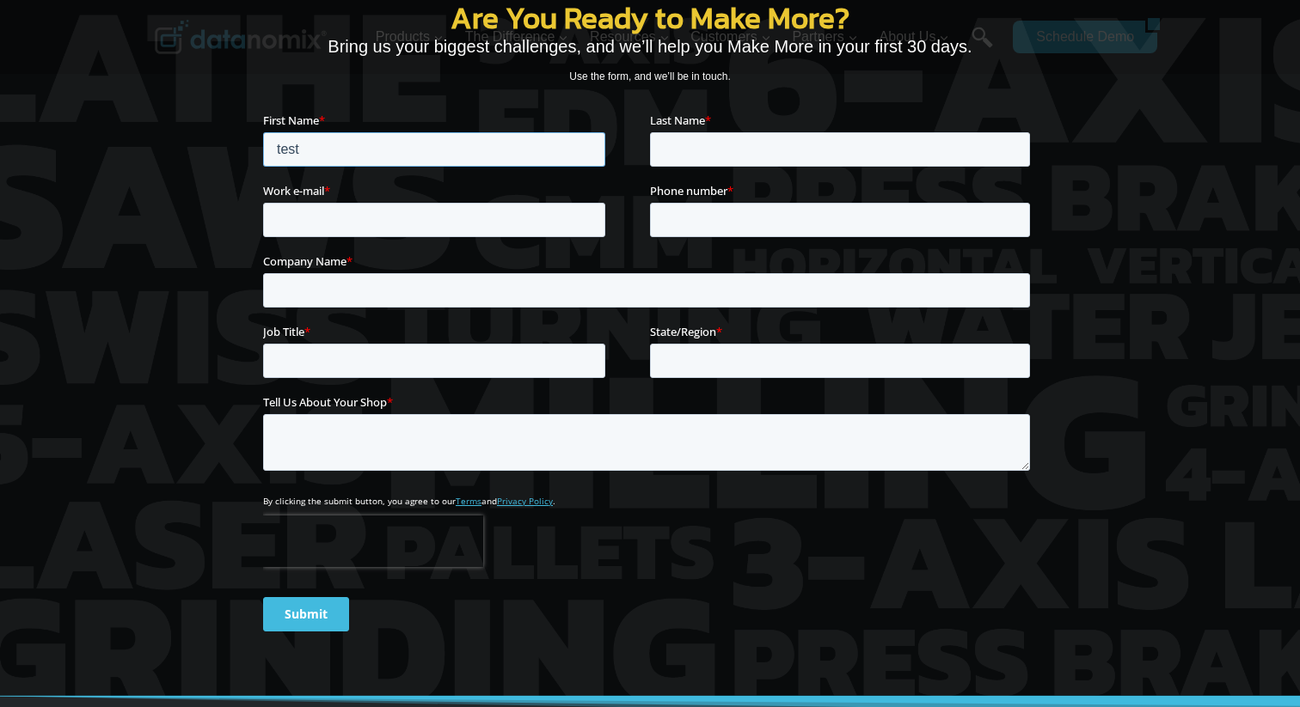
type input "test"
click at [734, 141] on input "Last Name *" at bounding box center [840, 149] width 380 height 34
type input "test"
click at [495, 205] on input "Work e-mail *" at bounding box center [434, 219] width 342 height 34
type input "[EMAIL_ADDRESS][DOMAIN_NAME]"
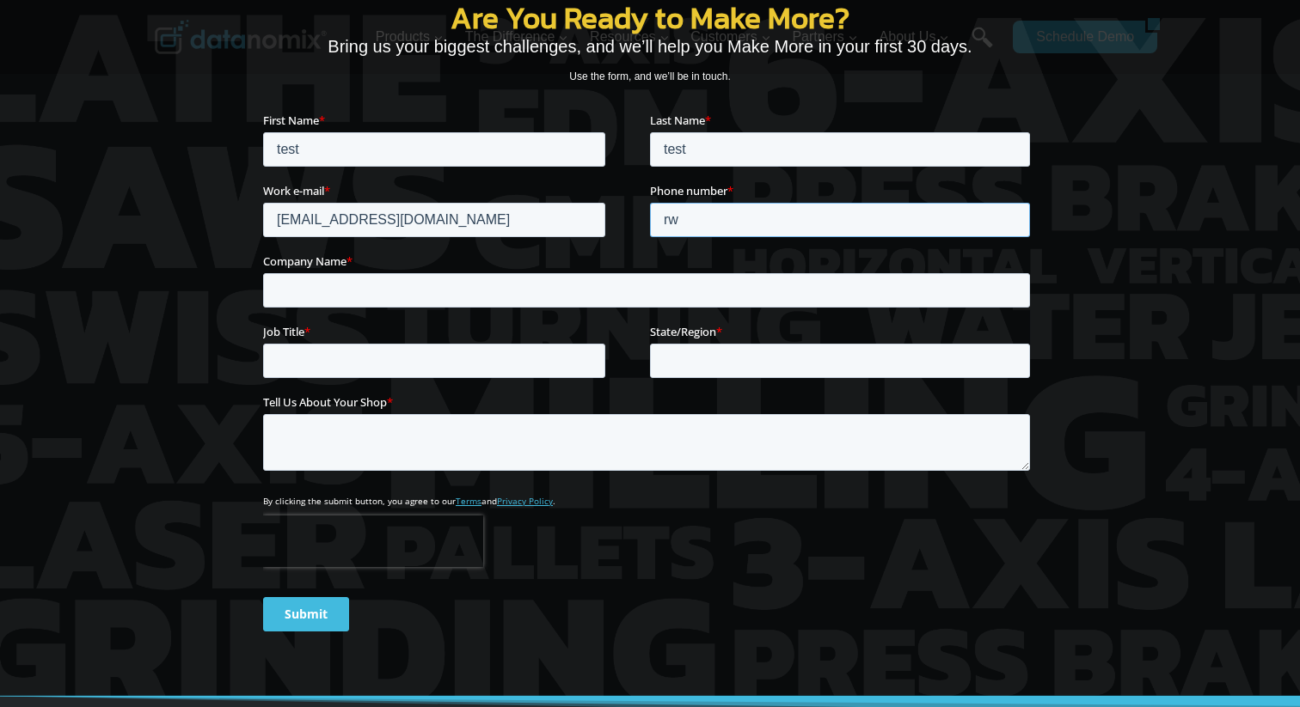
type input "r"
type input "23223232"
click at [331, 300] on input "Company Name *" at bounding box center [646, 289] width 767 height 34
type input "test"
click at [334, 384] on fieldset "Job Title * State/Region *" at bounding box center [650, 357] width 774 height 70
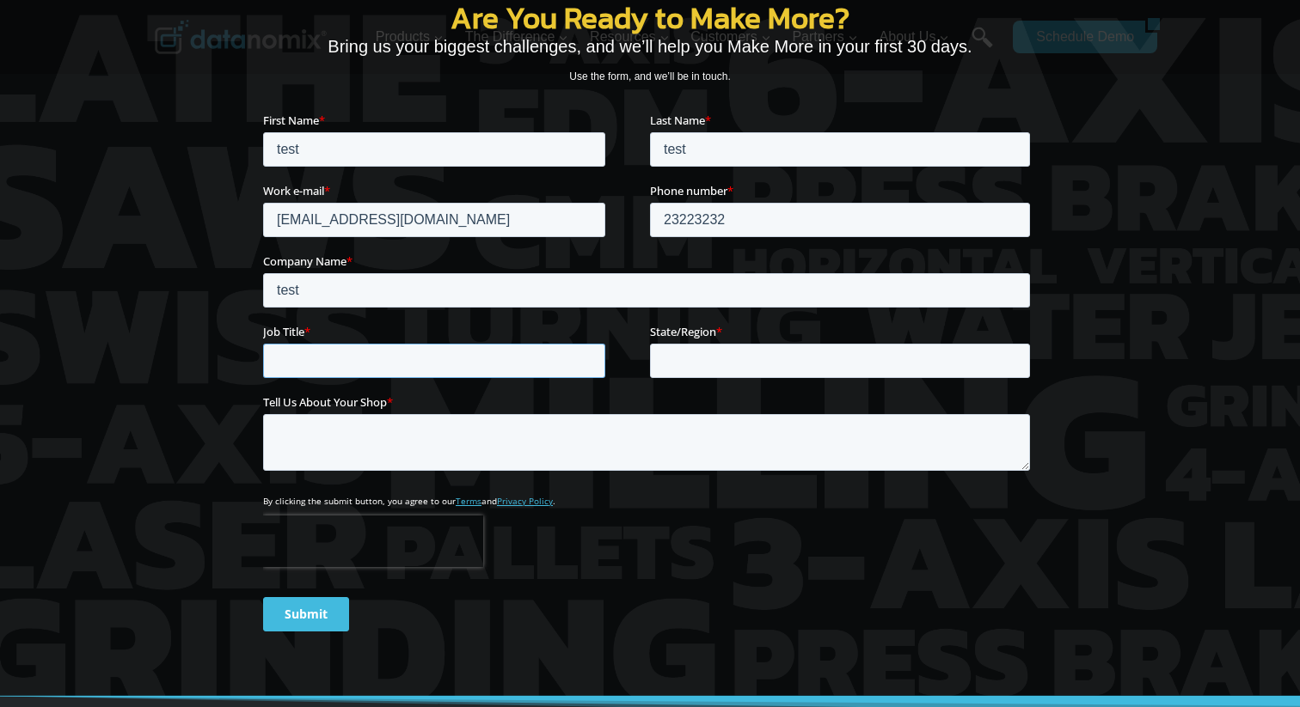
click at [315, 365] on input "Job Title *" at bounding box center [434, 360] width 342 height 34
type input "test"
click at [705, 365] on input "State/Region *" at bounding box center [840, 360] width 380 height 34
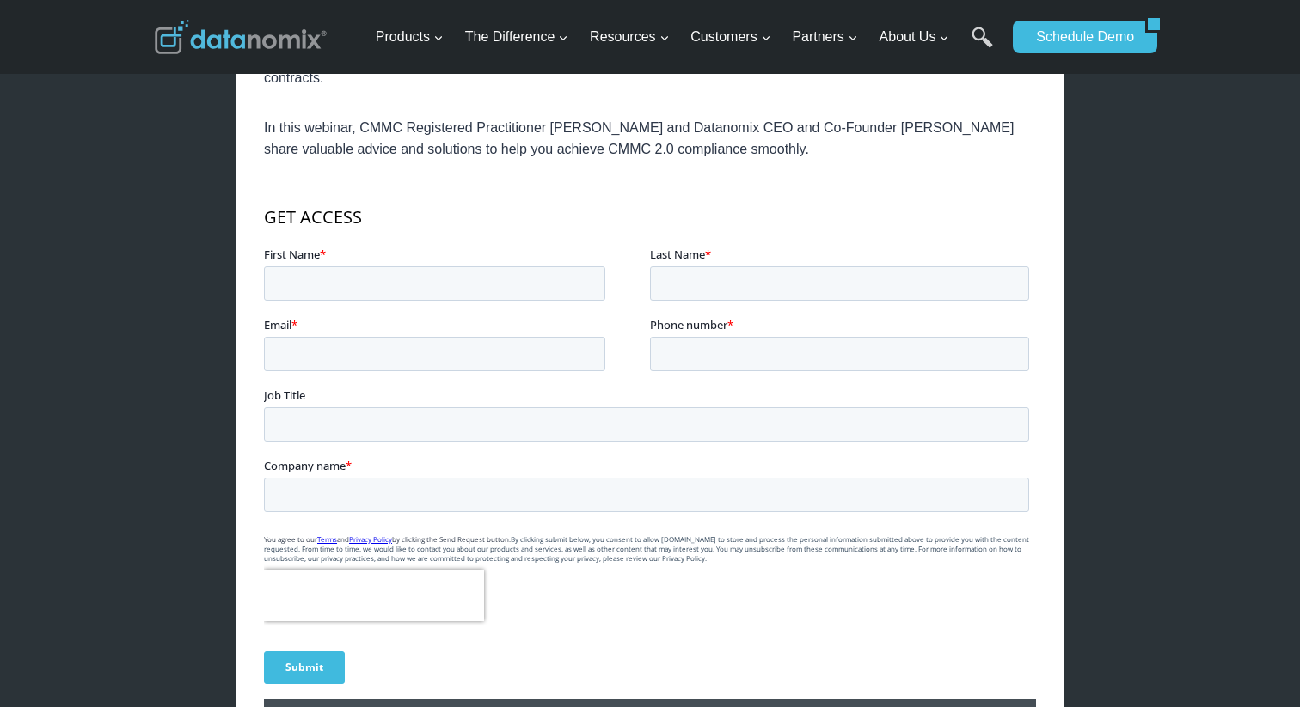
scroll to position [548, 0]
click at [443, 285] on input "First Name *" at bounding box center [434, 283] width 341 height 34
type input "r"
type input "test"
click at [735, 297] on input "Last Name *" at bounding box center [839, 283] width 379 height 34
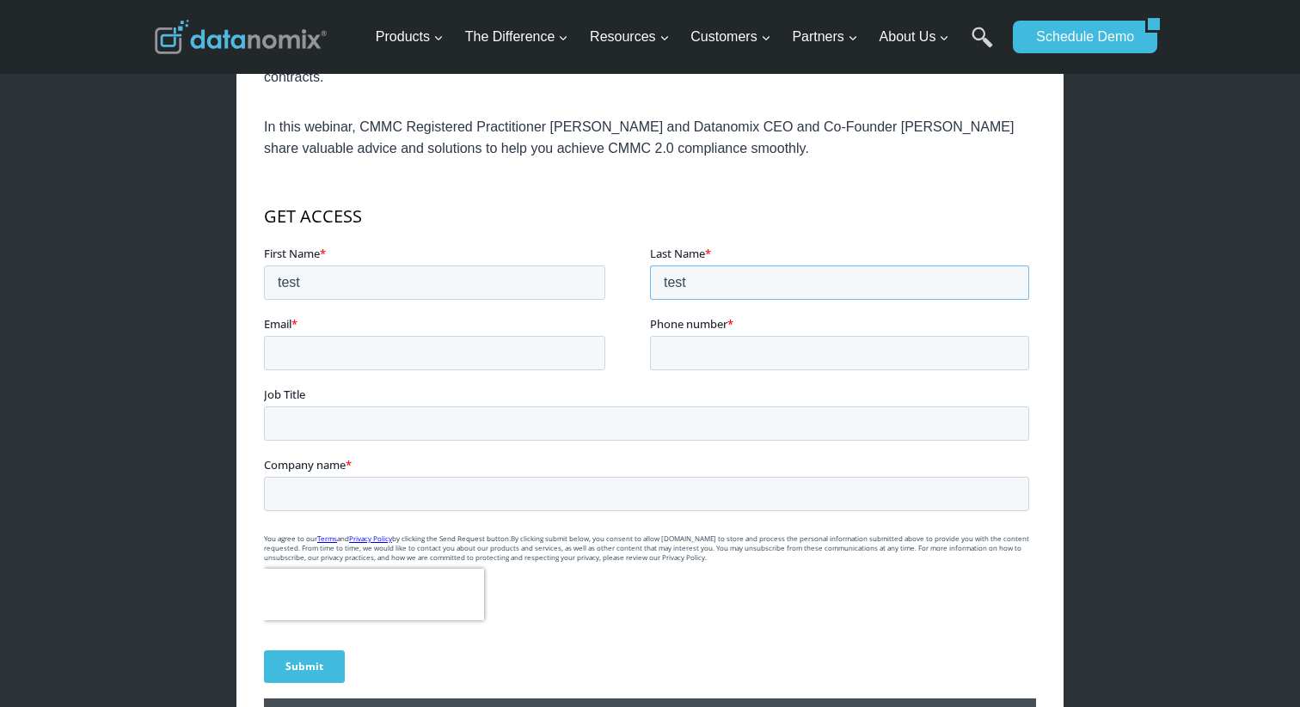
type input "test"
click at [338, 346] on input "Email *" at bounding box center [434, 353] width 341 height 34
type input "[EMAIL_ADDRESS][DOMAIN_NAME]"
type input "434343434"
click at [311, 436] on input "Job Title" at bounding box center [646, 424] width 765 height 34
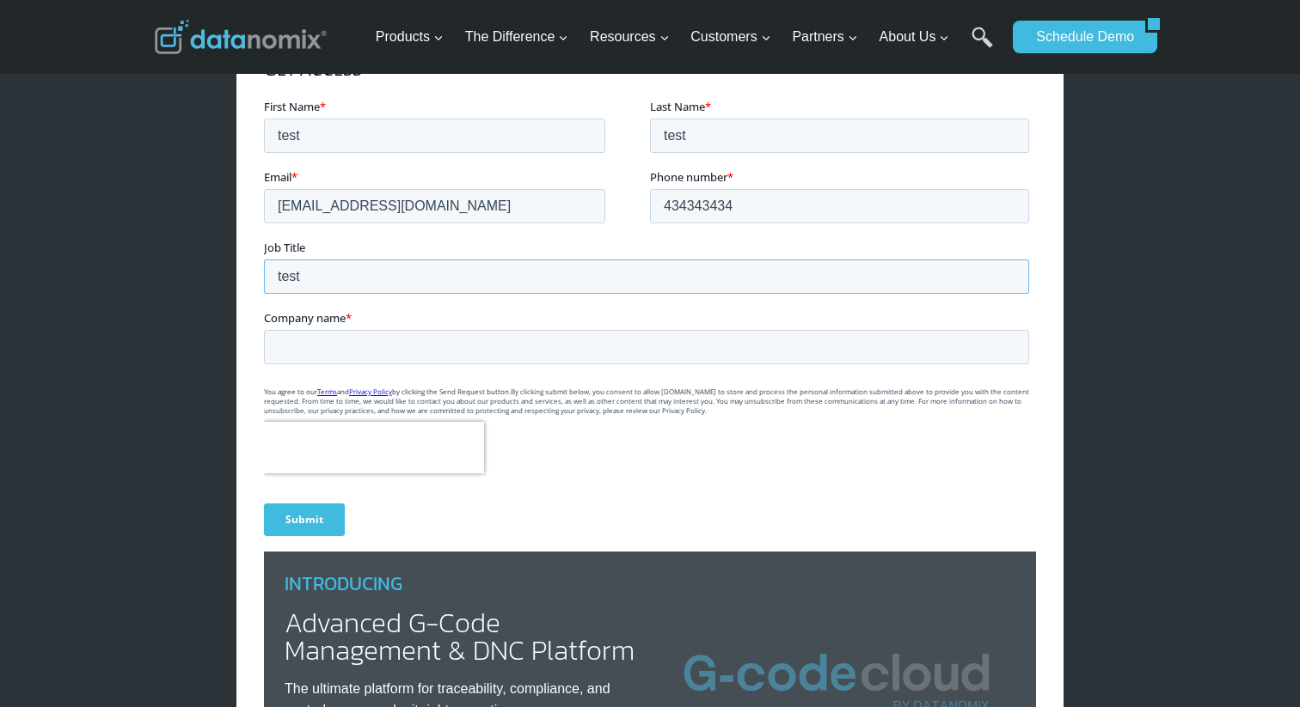
scroll to position [731, 0]
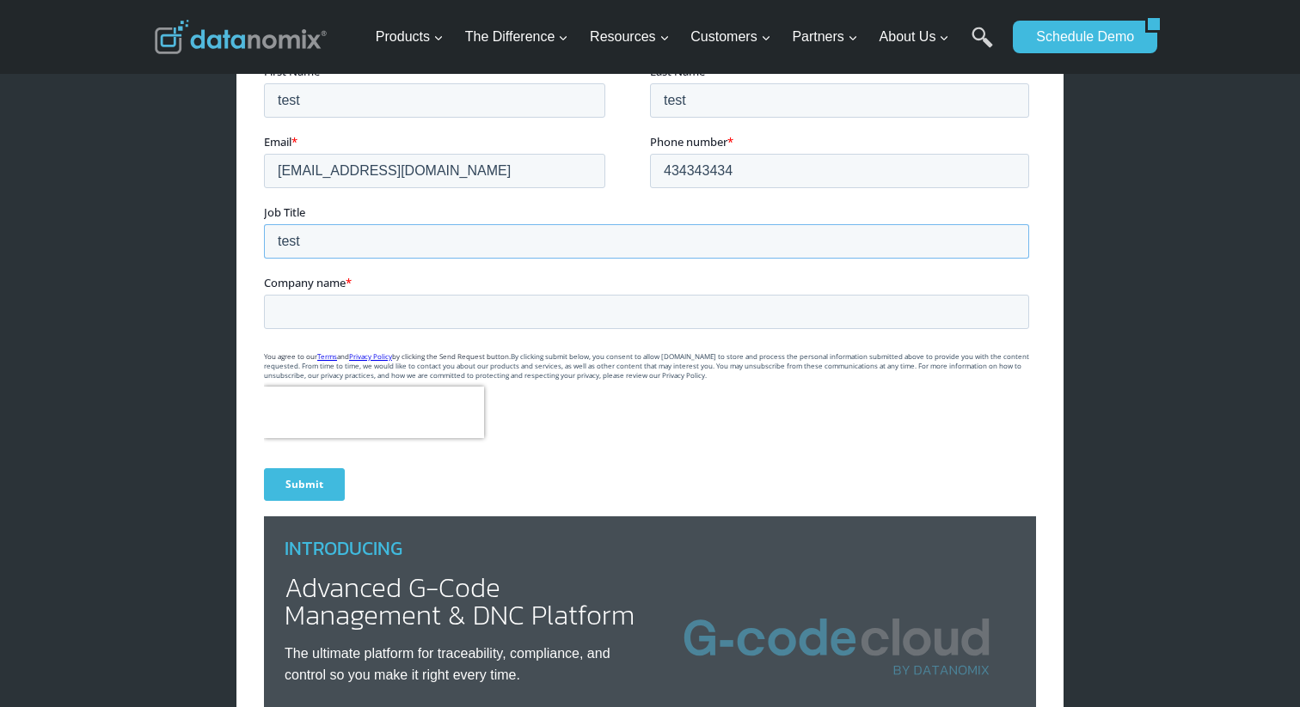
type input "test"
click at [352, 310] on input "Company name *" at bounding box center [646, 312] width 765 height 34
type input "t"
type input "test"
click at [316, 489] on input "Submit" at bounding box center [304, 484] width 81 height 33
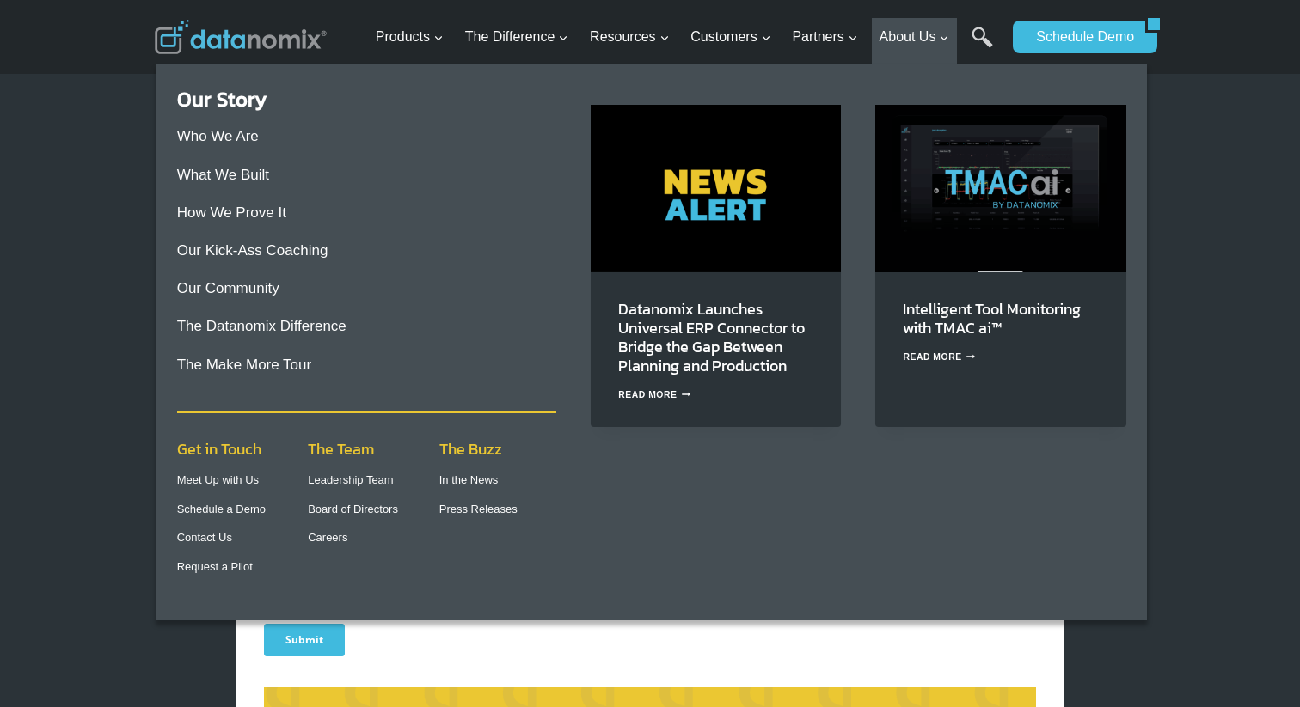
scroll to position [534, 0]
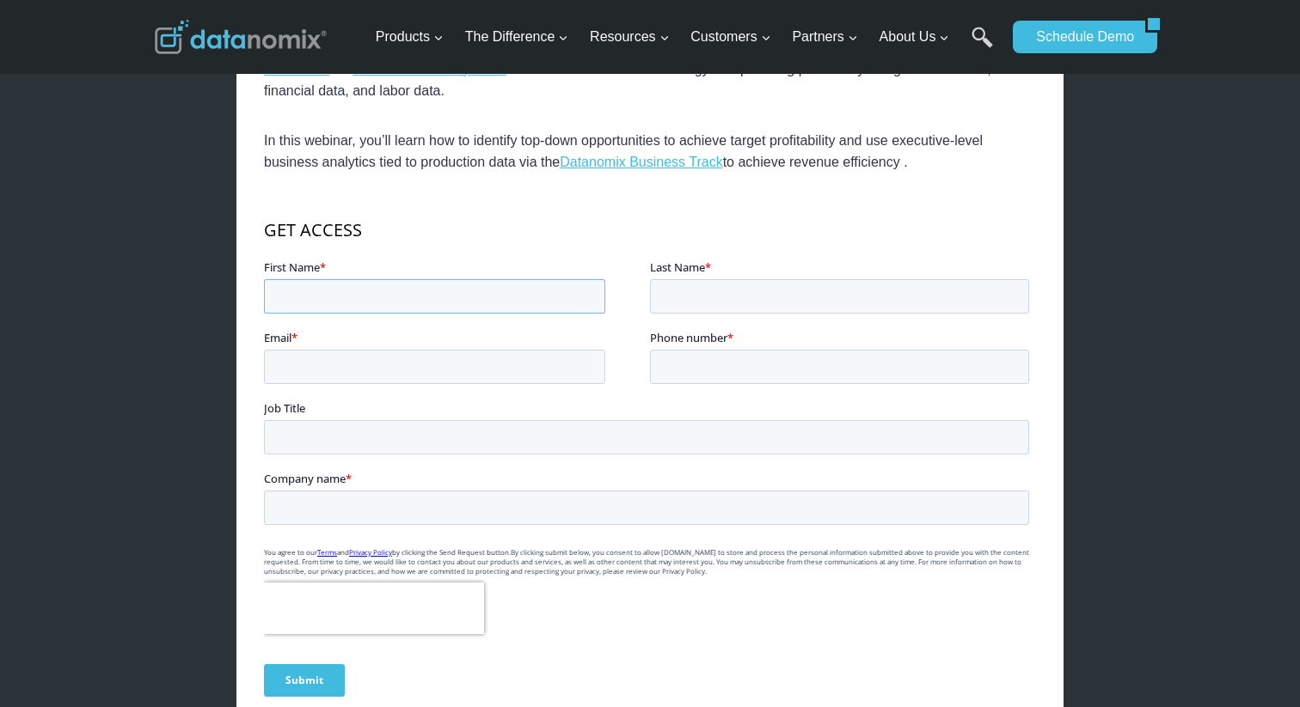
click at [346, 306] on input "First Name *" at bounding box center [434, 295] width 341 height 34
type input "test"
click at [705, 295] on input "Last Name *" at bounding box center [839, 295] width 379 height 34
type input "test"
click at [382, 356] on input "Email *" at bounding box center [434, 366] width 341 height 34
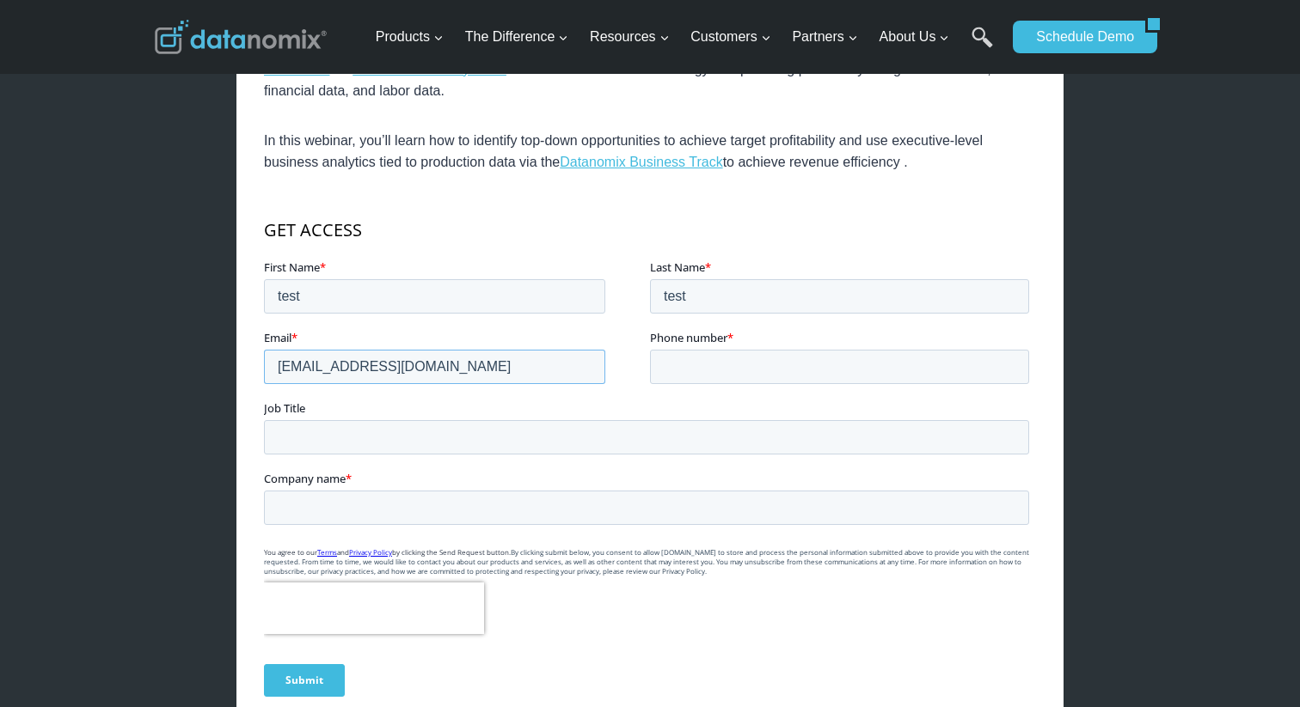
type input "[EMAIL_ADDRESS][DOMAIN_NAME]"
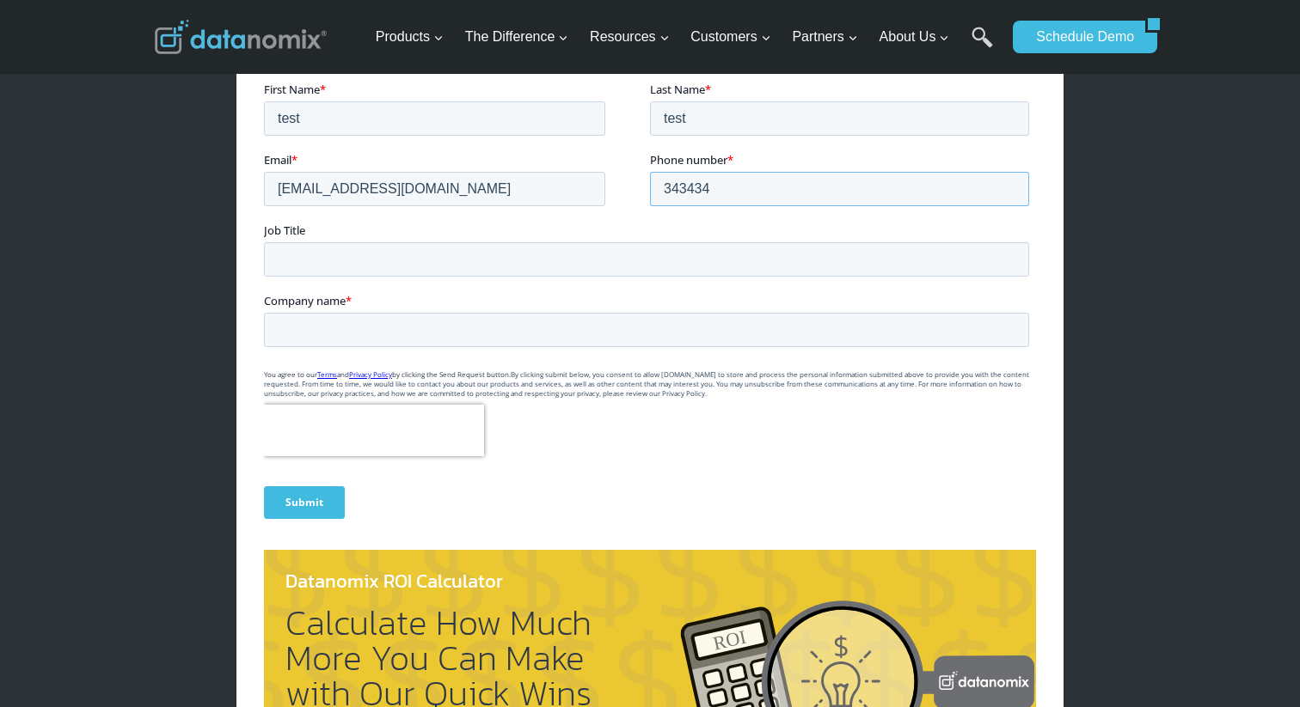
scroll to position [760, 0]
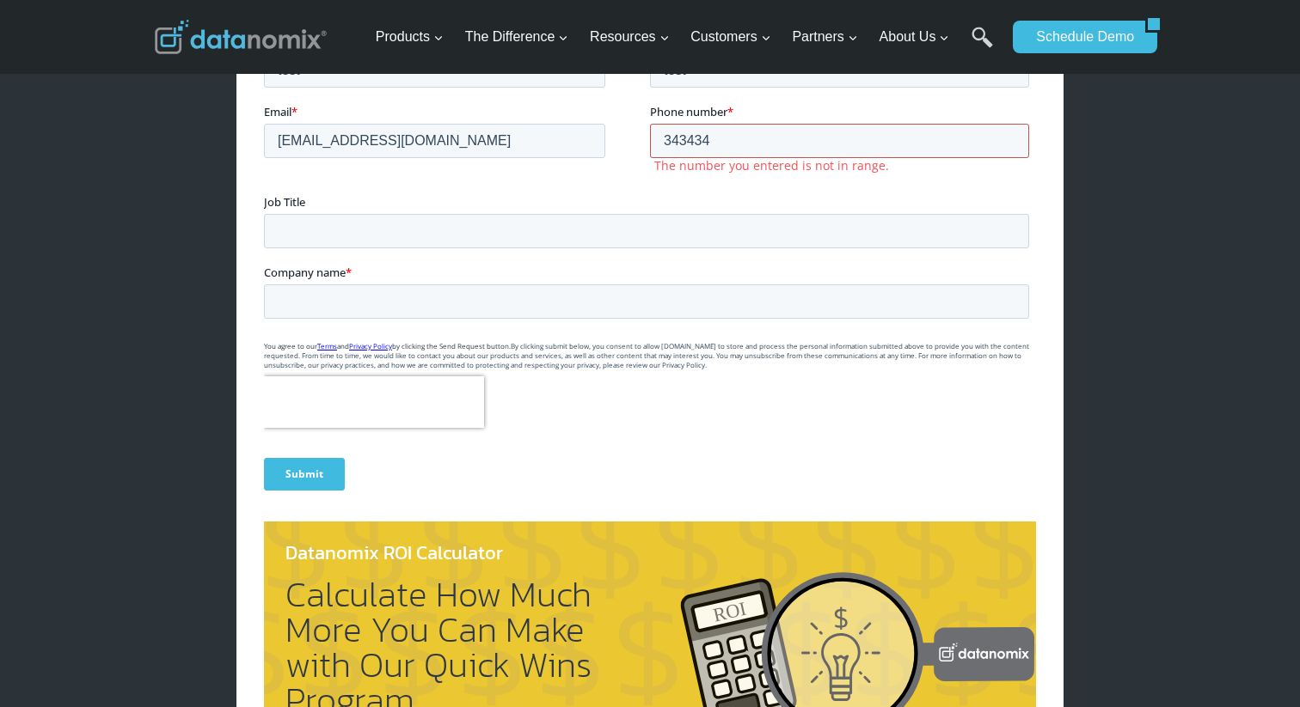
type input "343434"
click at [333, 297] on input "Company name *" at bounding box center [646, 301] width 765 height 34
type input "test"
click at [750, 145] on input "343434" at bounding box center [839, 141] width 379 height 34
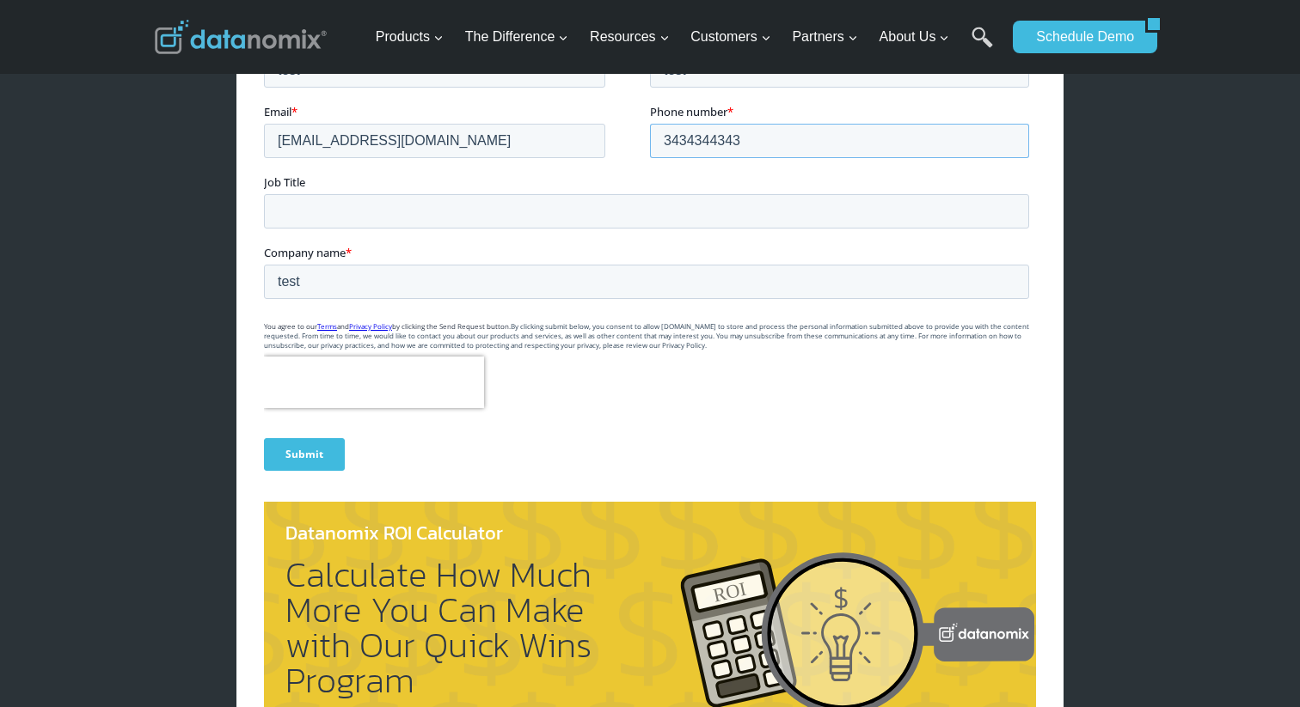
type input "3434344343"
click at [321, 455] on input "Submit" at bounding box center [304, 454] width 81 height 33
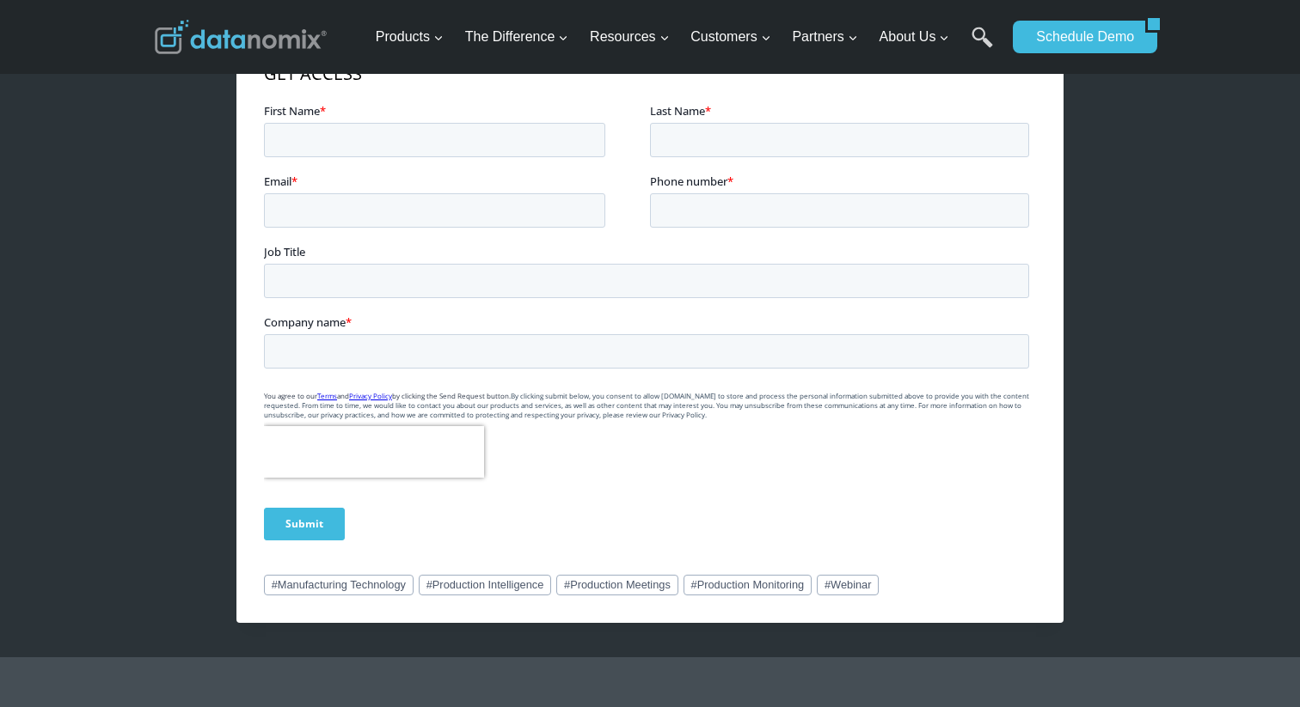
scroll to position [604, 0]
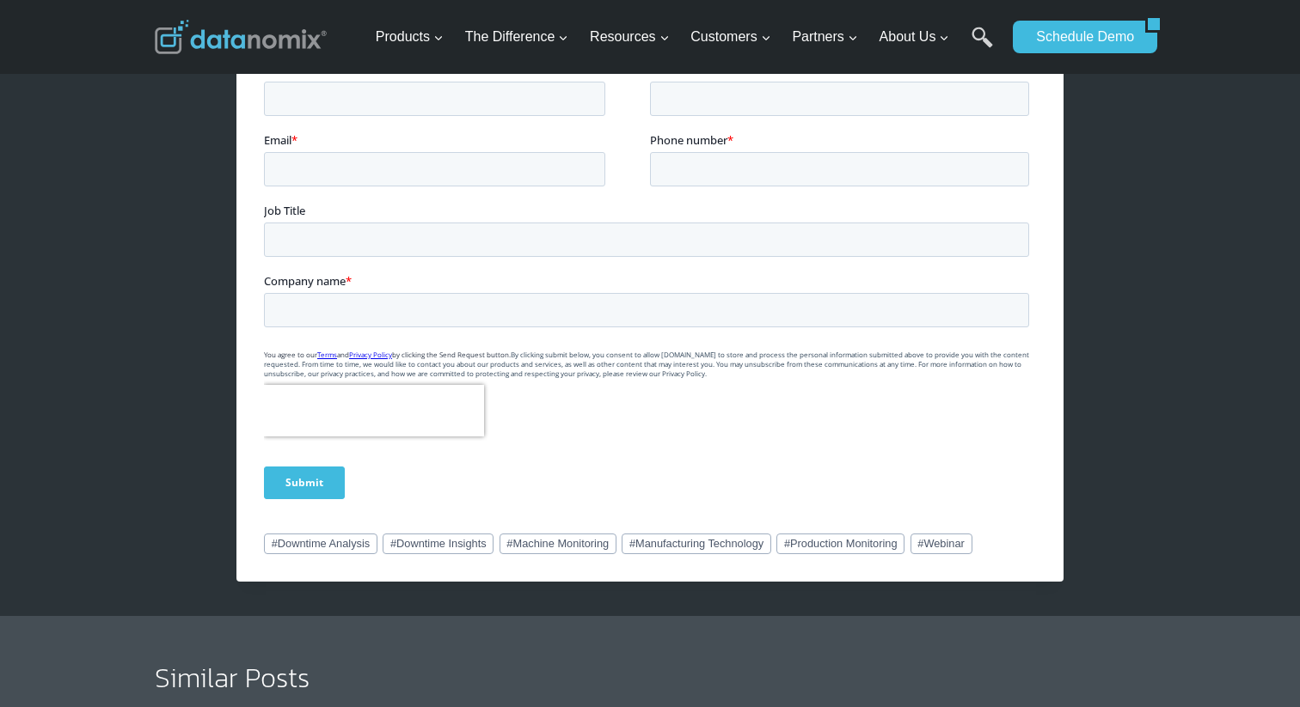
scroll to position [1041, 0]
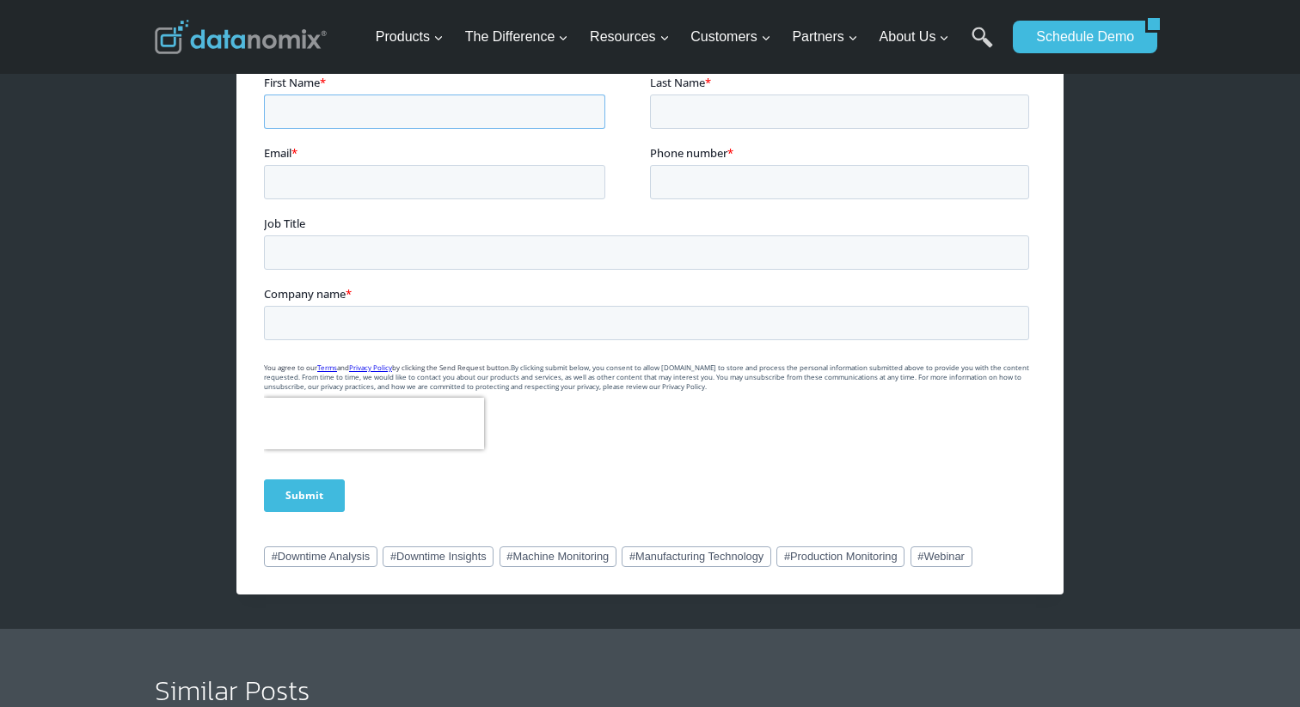
click at [419, 98] on input "First Name *" at bounding box center [434, 111] width 341 height 34
type input "test"
click at [682, 108] on input "Last Name *" at bounding box center [839, 111] width 379 height 34
type input "test"
click at [382, 175] on input "Email *" at bounding box center [434, 181] width 341 height 34
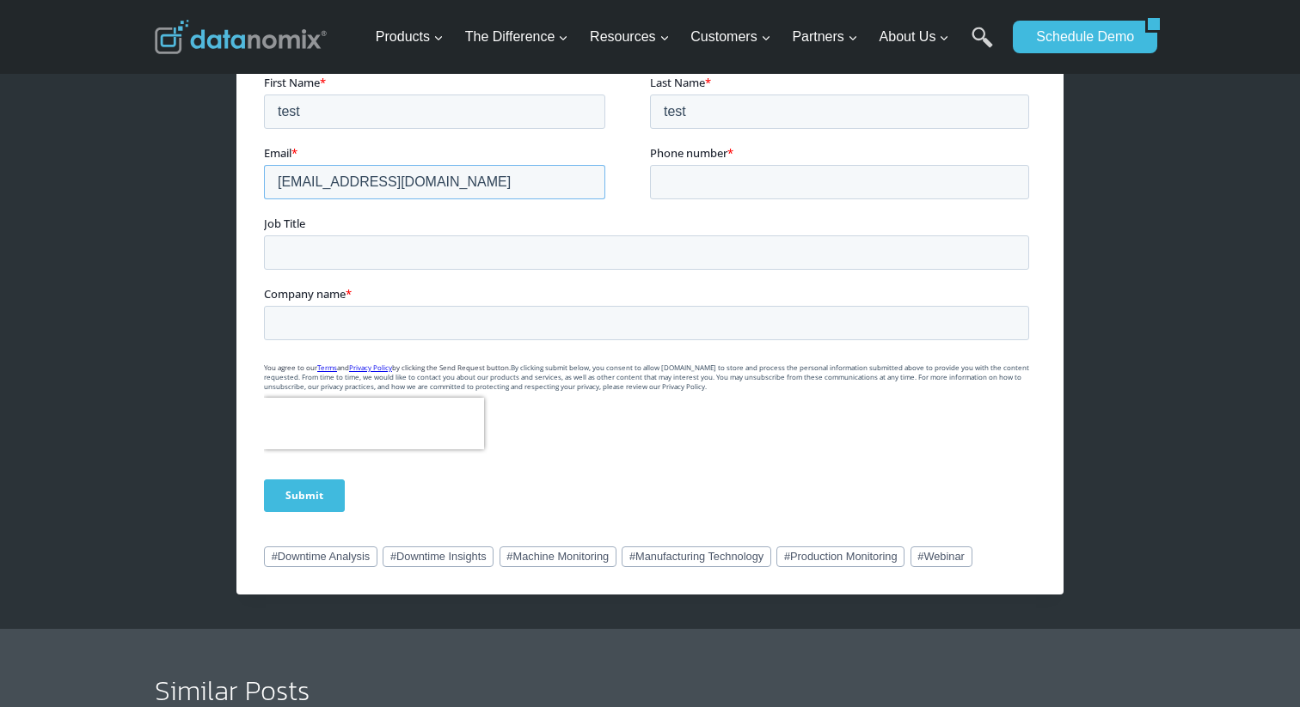
type input "[EMAIL_ADDRESS][DOMAIN_NAME]"
type input "343434343"
click at [349, 321] on input "Company name *" at bounding box center [646, 322] width 765 height 34
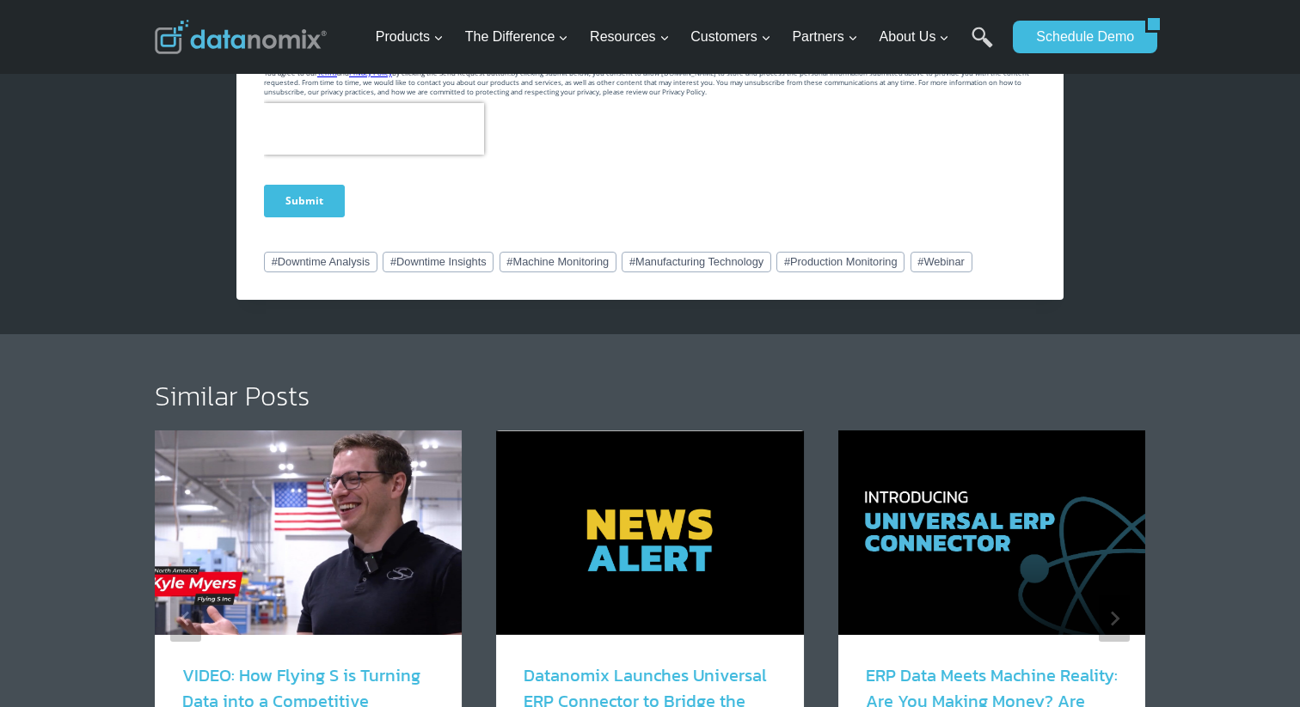
scroll to position [1346, 0]
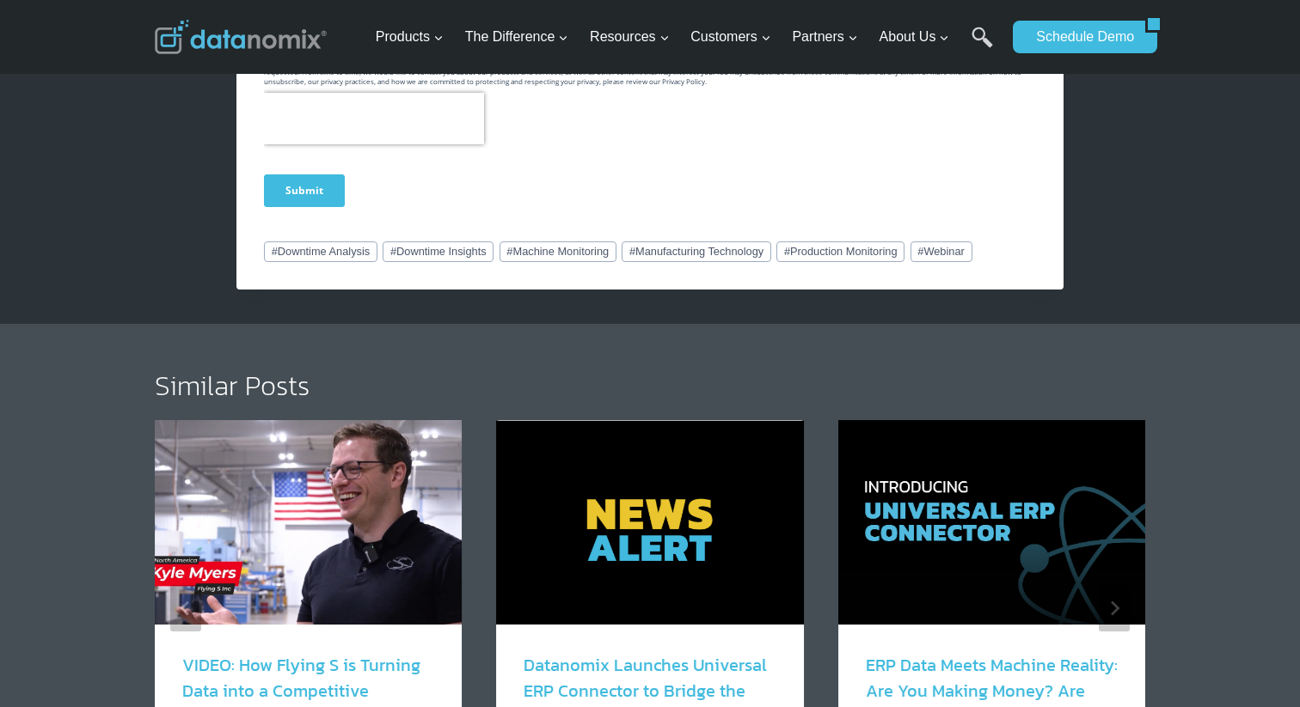
type input "test"
click at [305, 186] on input "Submit" at bounding box center [304, 190] width 81 height 33
